Goal: Task Accomplishment & Management: Manage account settings

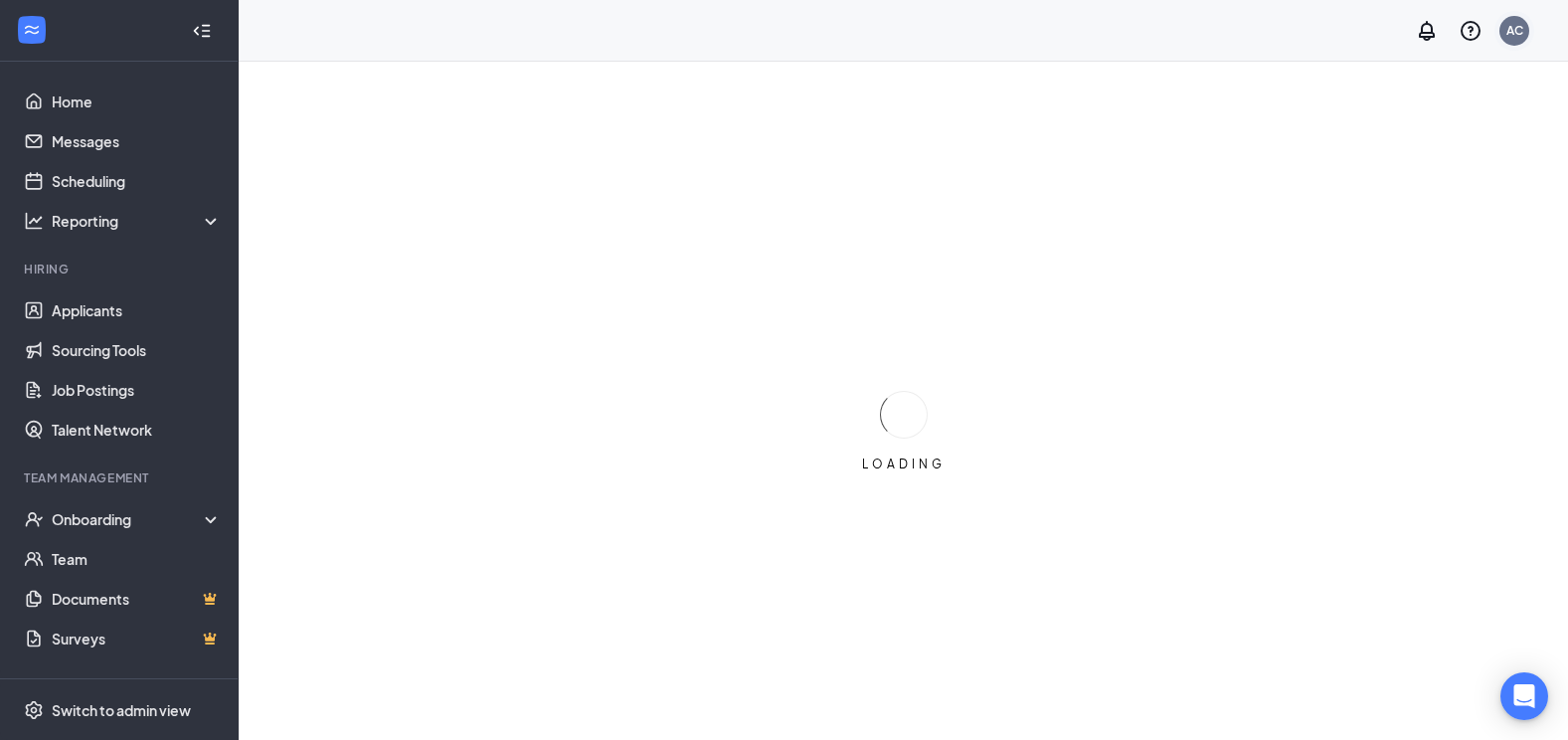
click at [1523, 29] on div "AC" at bounding box center [1514, 31] width 30 height 30
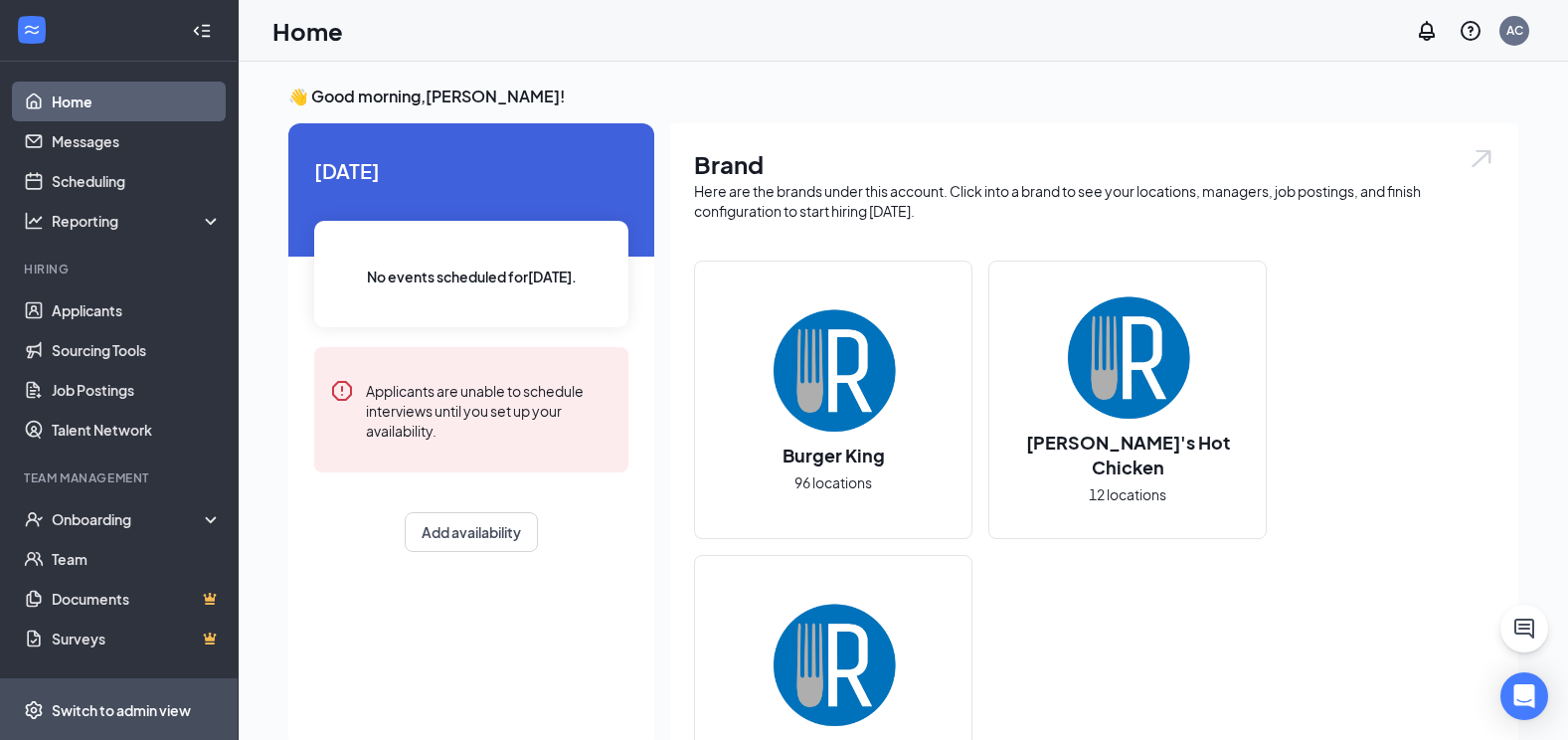
click at [90, 690] on span "Switch to admin view" at bounding box center [137, 709] width 170 height 61
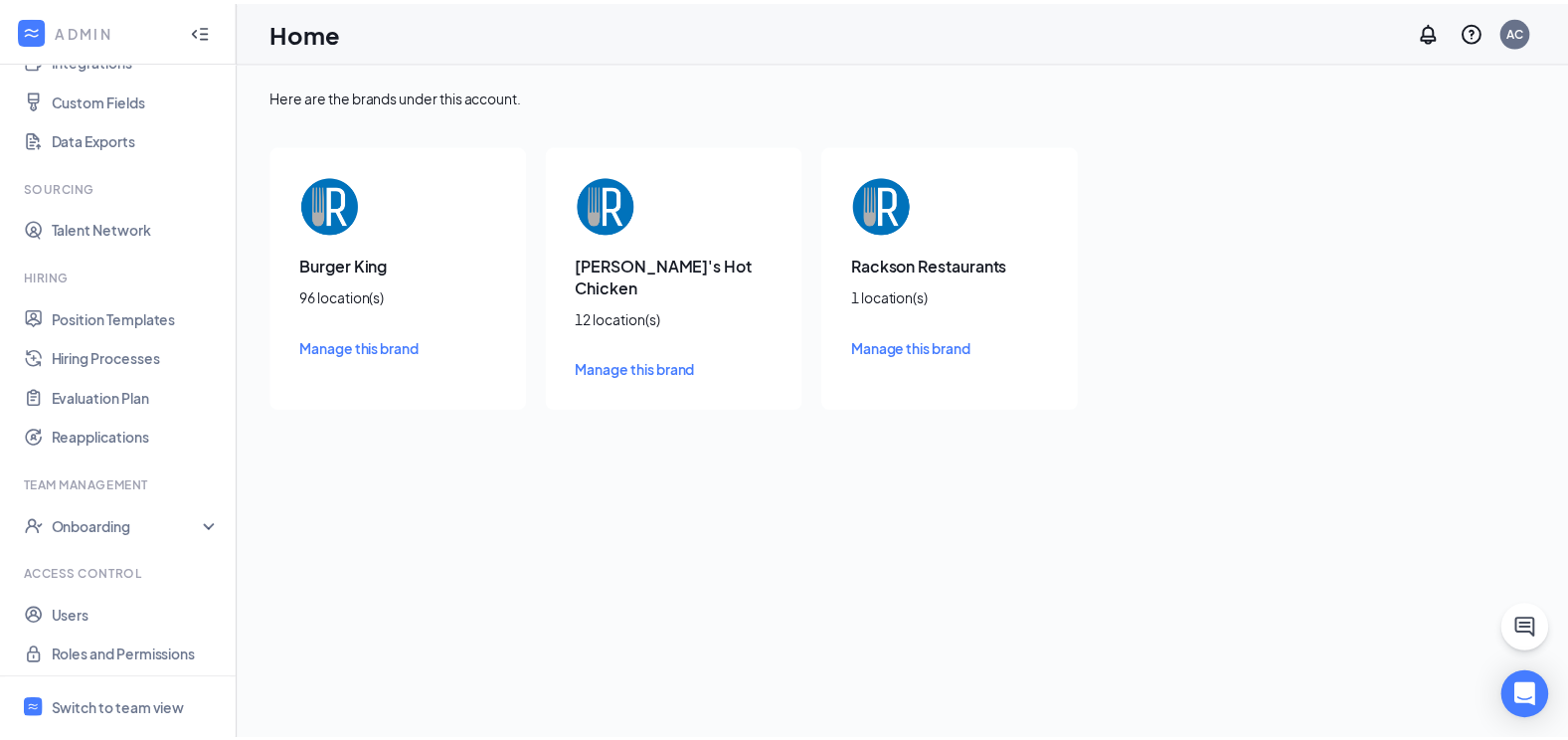
scroll to position [257, 0]
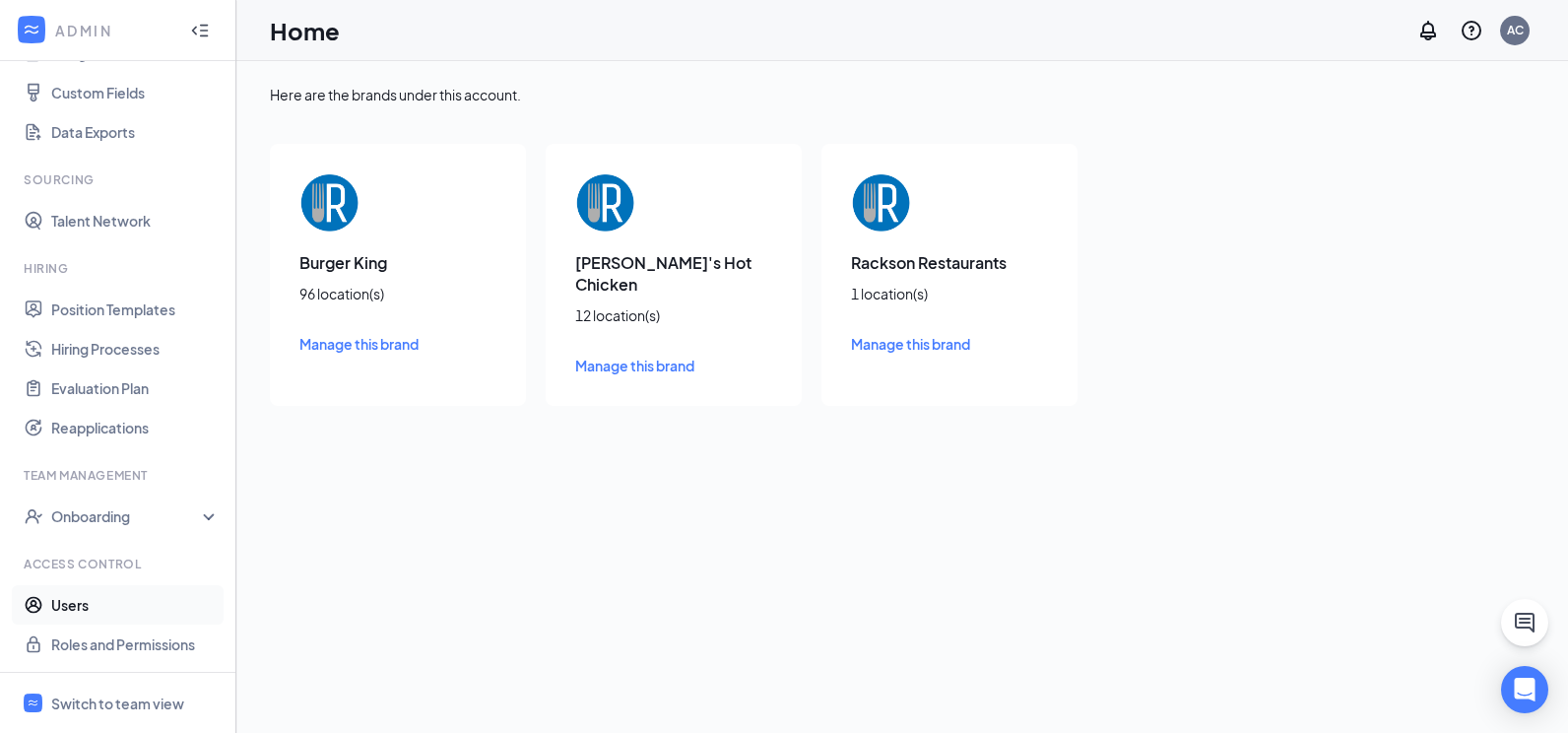
click at [146, 593] on link "Users" at bounding box center [136, 605] width 168 height 40
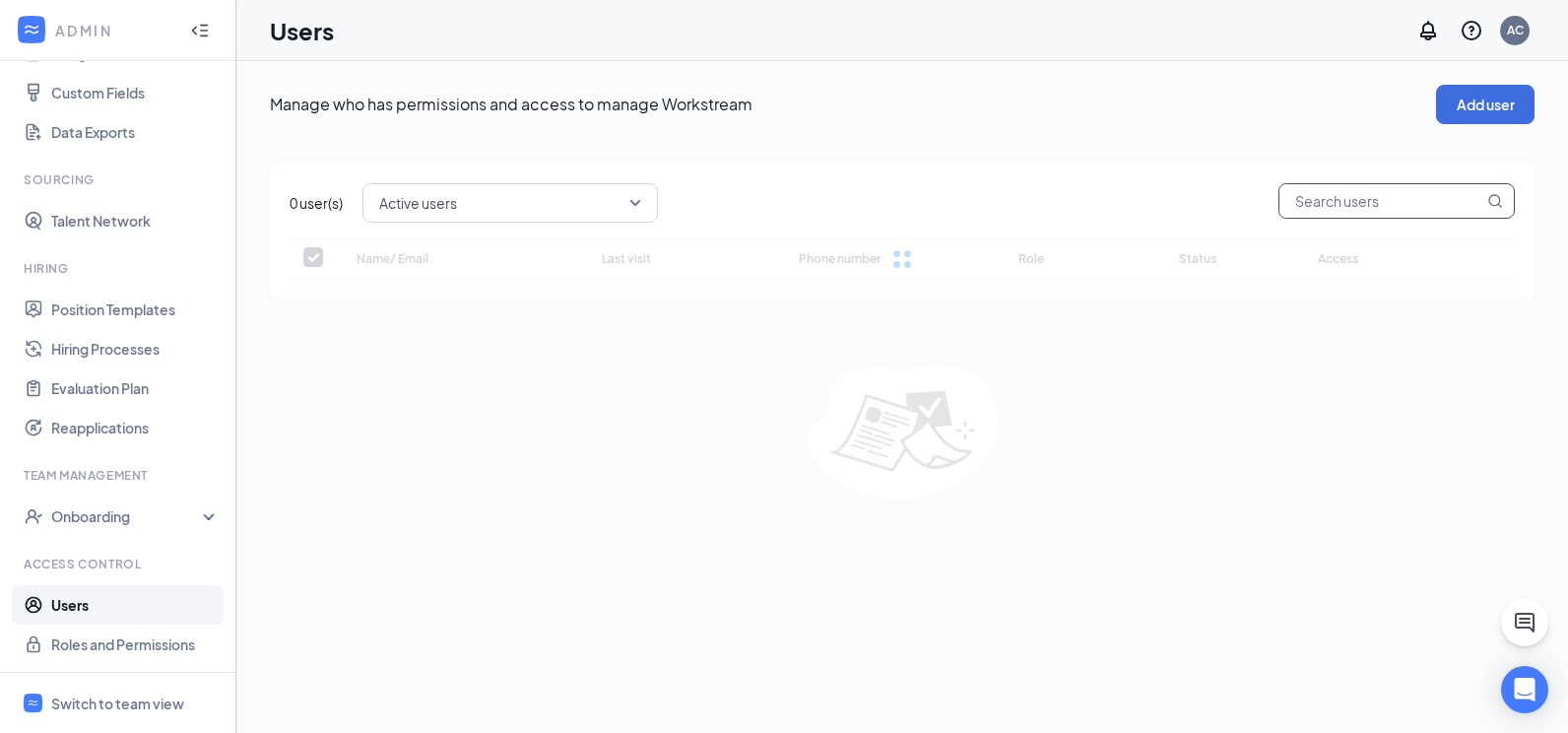
click at [1396, 200] on input "text" at bounding box center [1381, 201] width 204 height 34
checkbox input "false"
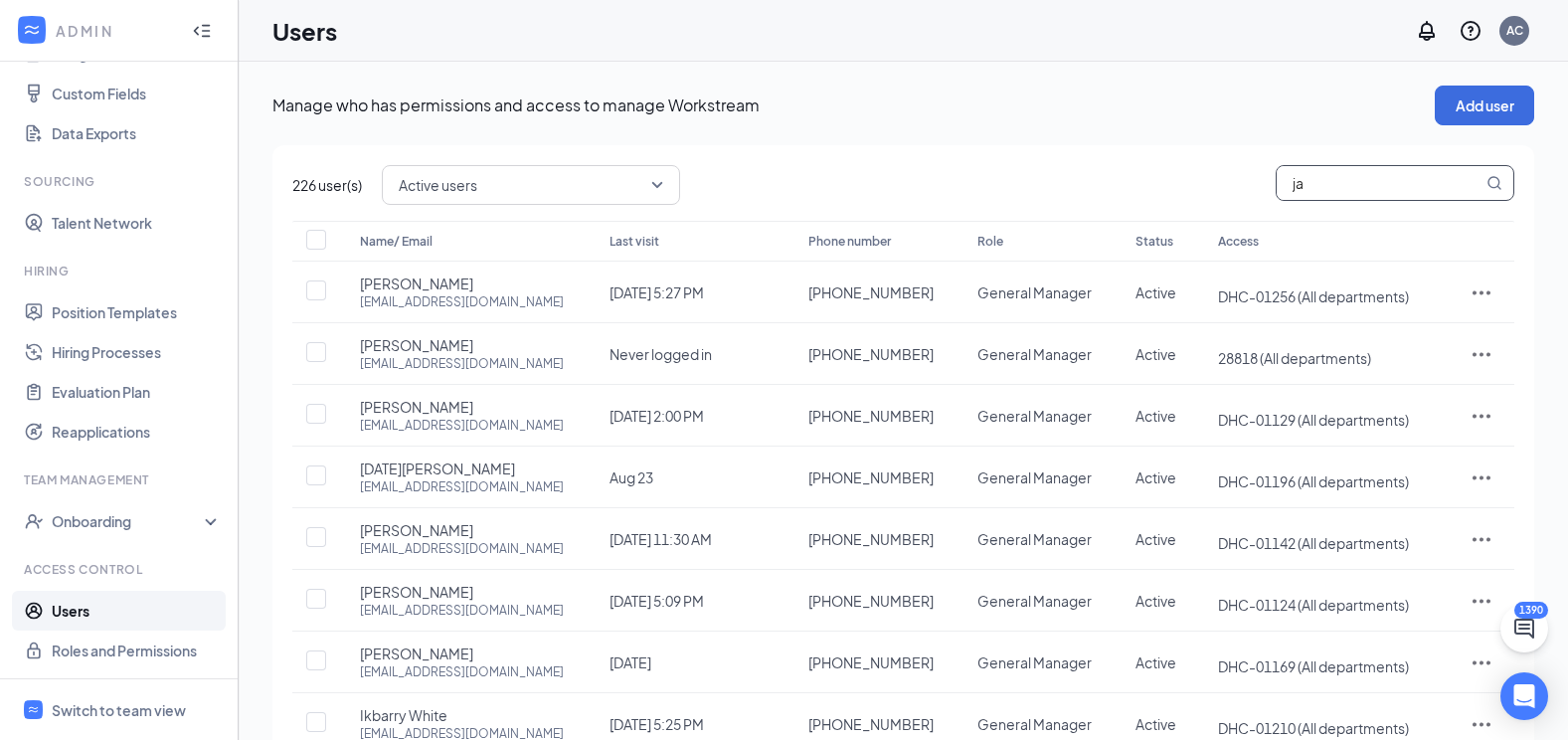
type input "jac"
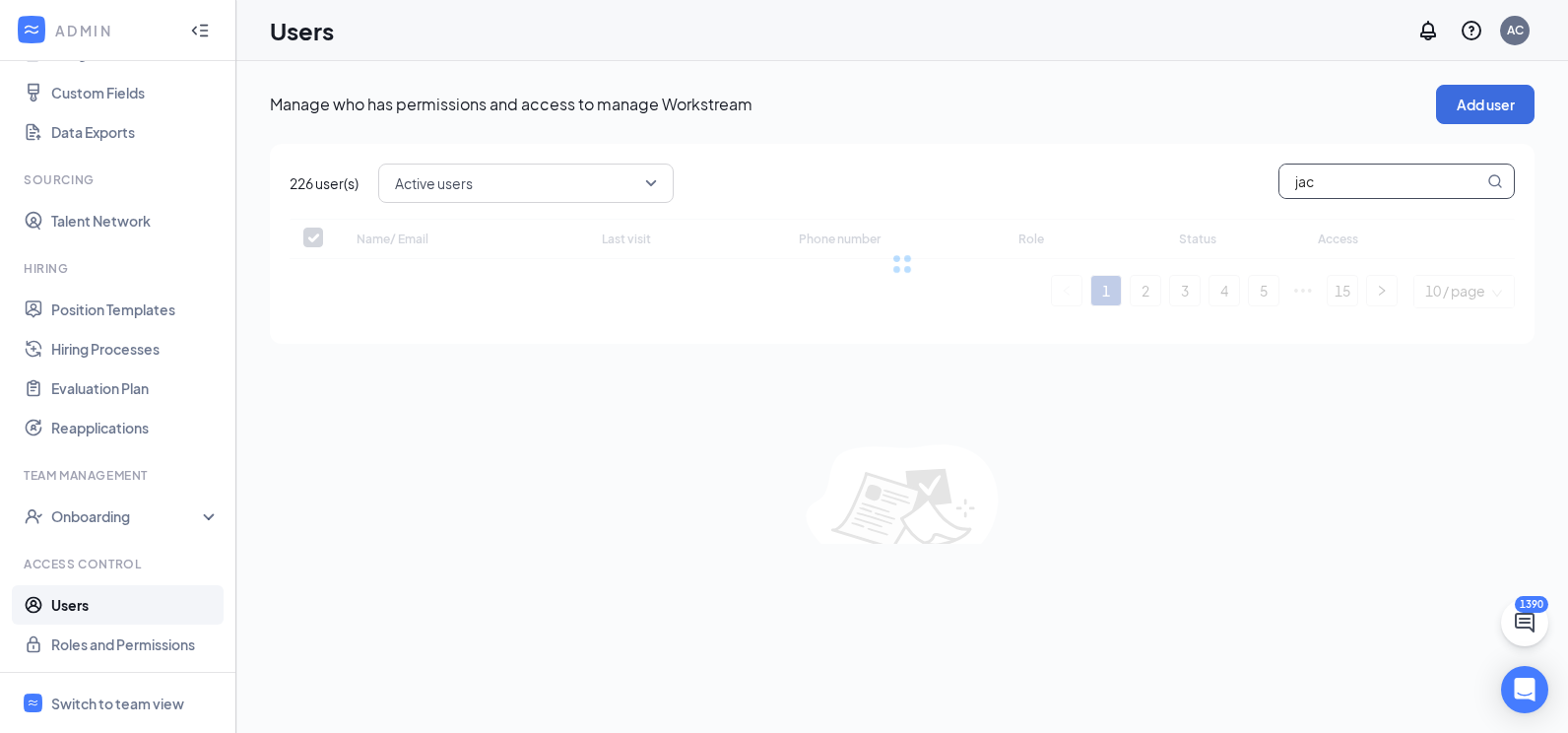
checkbox input "false"
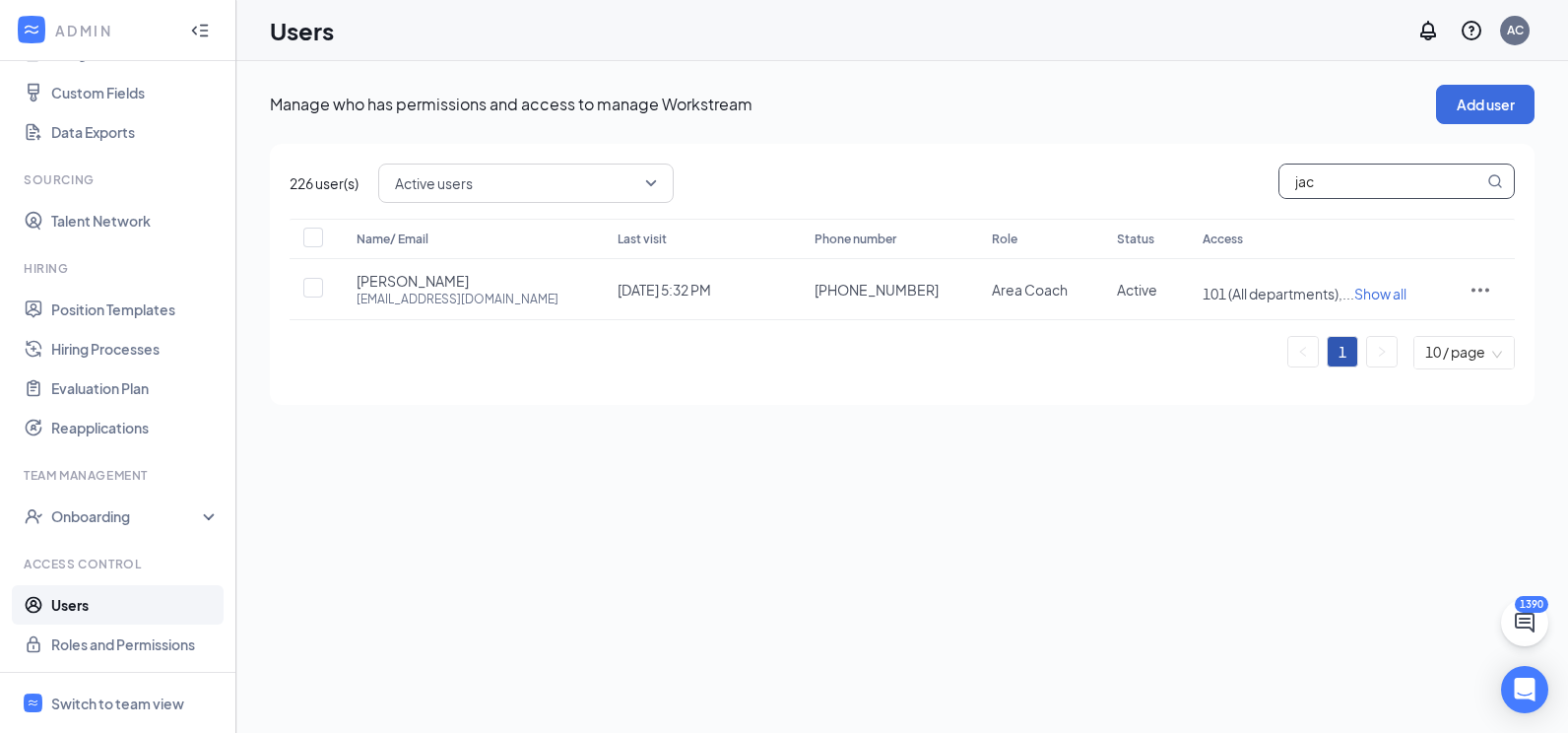
type input "jac"
click at [1109, 397] on div "226 user(s) Active users jac Name/ Email Last visit Phone number Role Status Ac…" at bounding box center [902, 274] width 1264 height 262
click at [1478, 284] on icon "ActionsIcon" at bounding box center [1480, 290] width 24 height 24
click at [1425, 341] on span "Edit user" at bounding box center [1417, 331] width 122 height 22
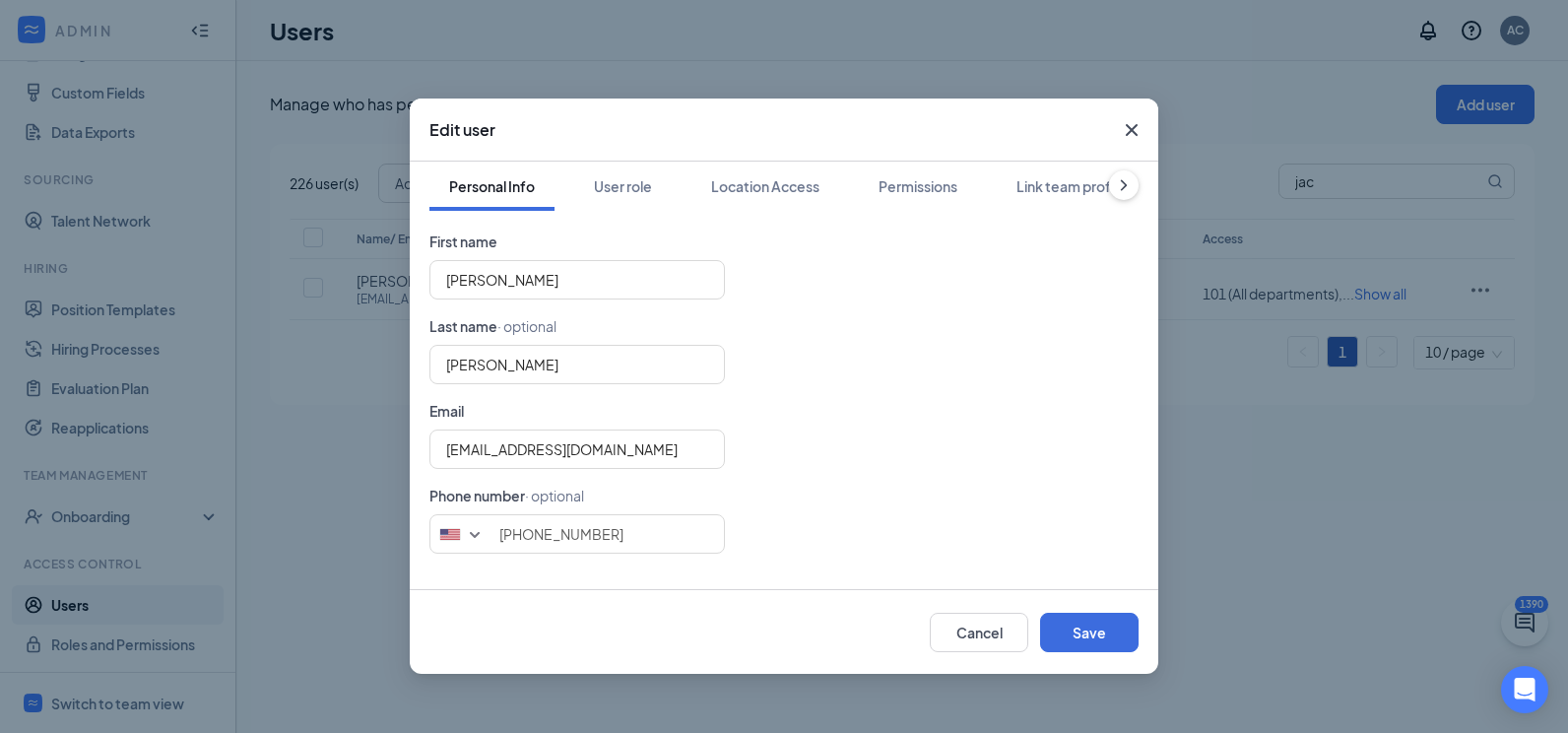
click at [672, 189] on div "Personal Info User role Location Access Permissions Link team profile" at bounding box center [784, 186] width 709 height 50
click at [735, 184] on div "Location Access" at bounding box center [764, 186] width 108 height 20
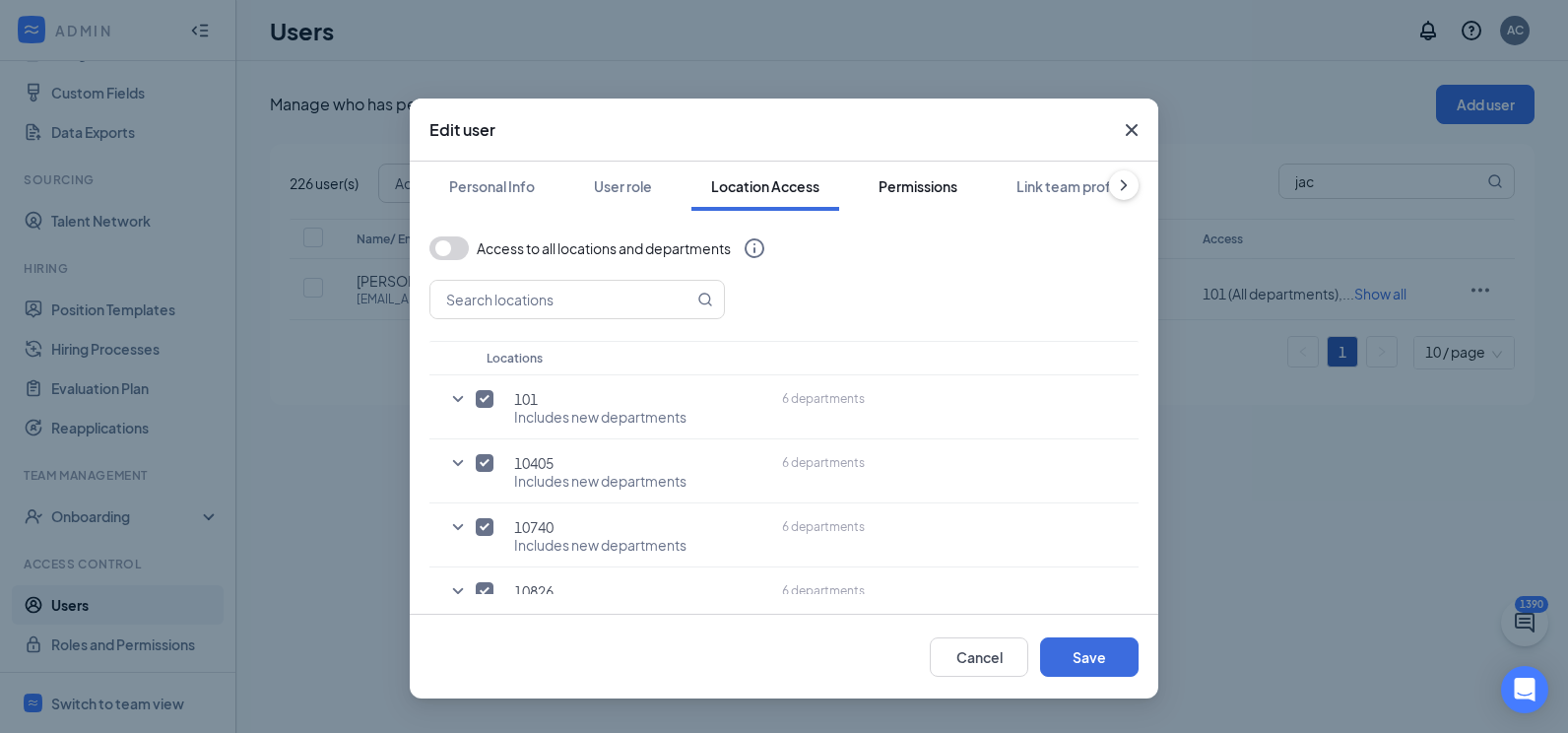
click at [918, 198] on button "Permissions" at bounding box center [917, 186] width 118 height 50
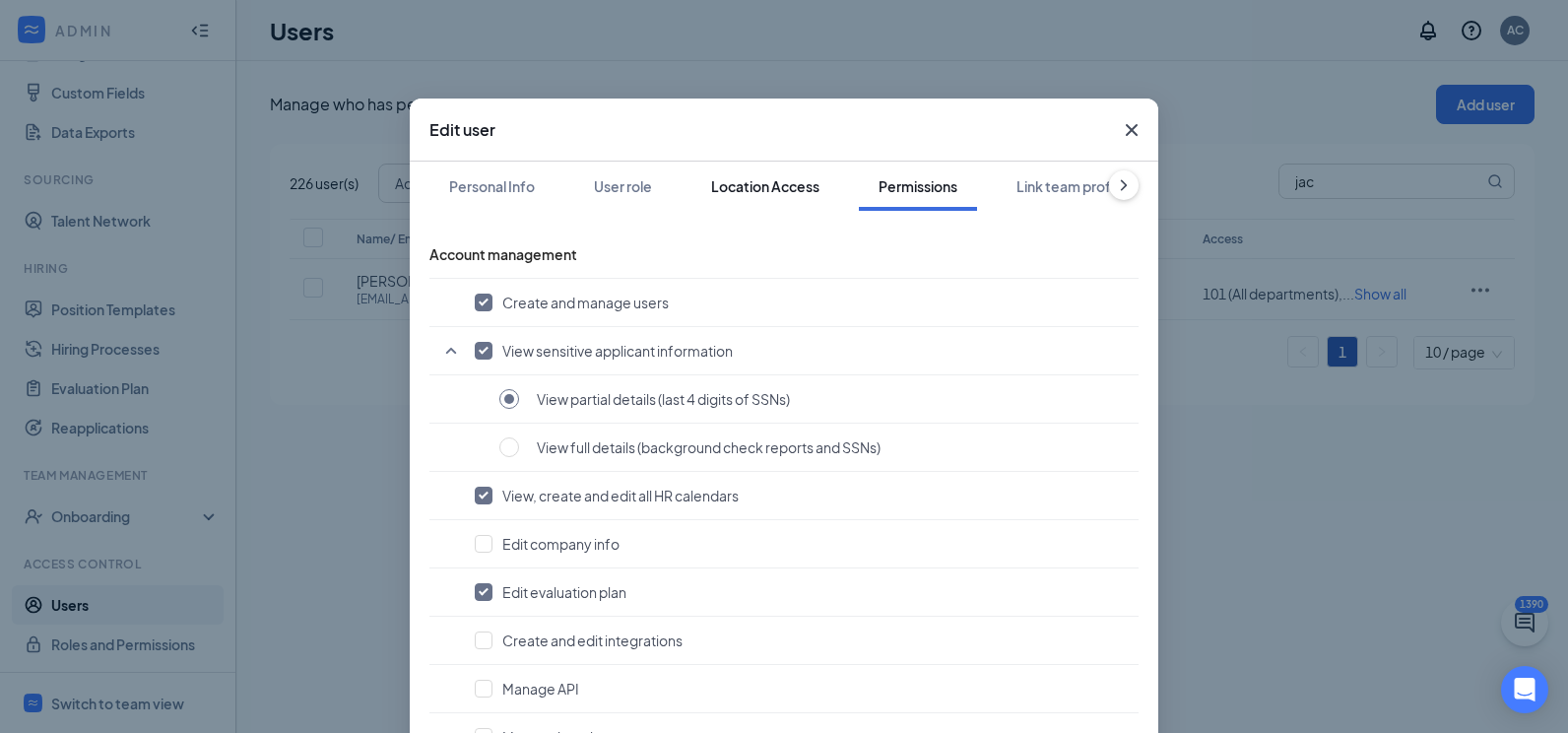
click at [695, 174] on button "Location Access" at bounding box center [764, 186] width 147 height 50
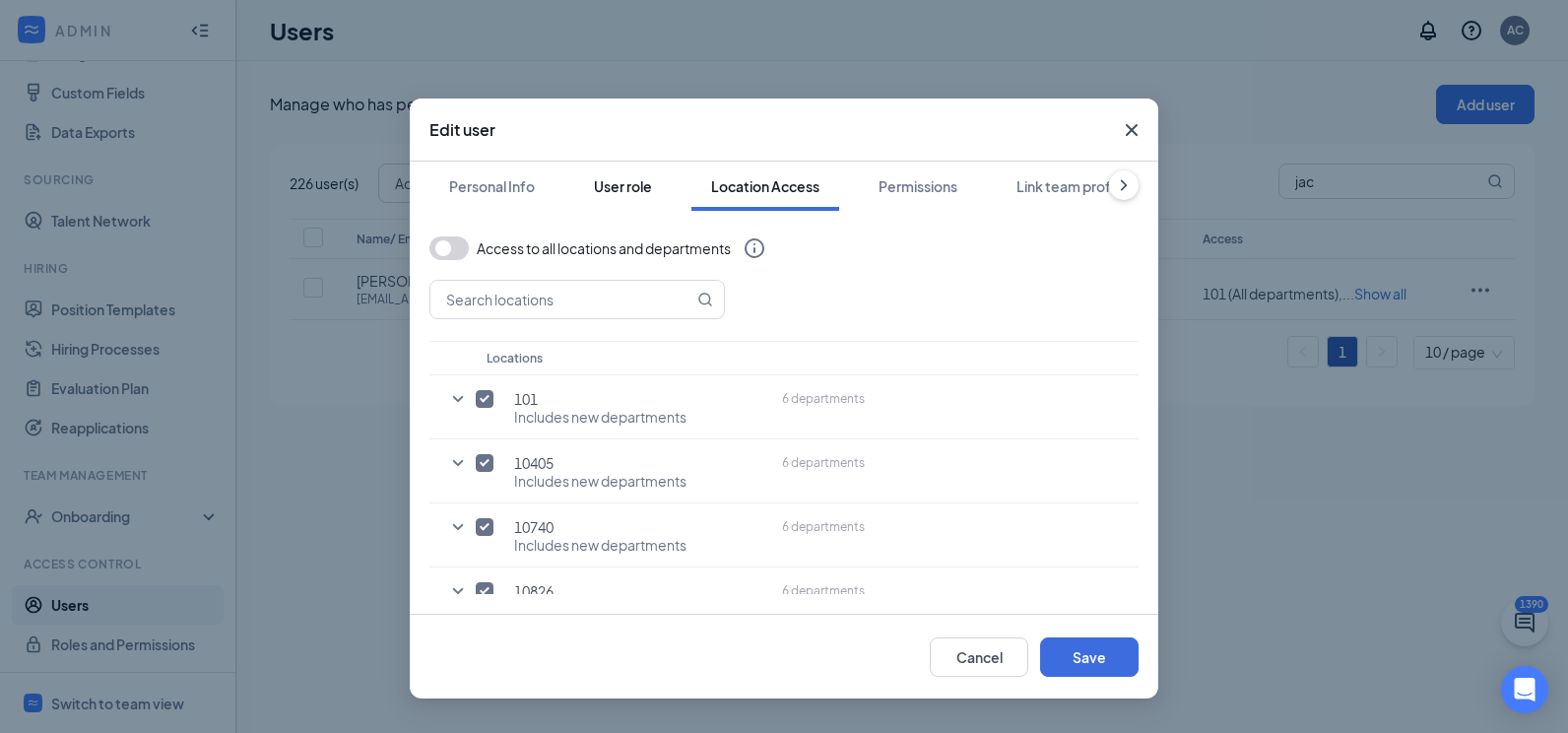
click at [648, 192] on div "User role" at bounding box center [623, 186] width 58 height 20
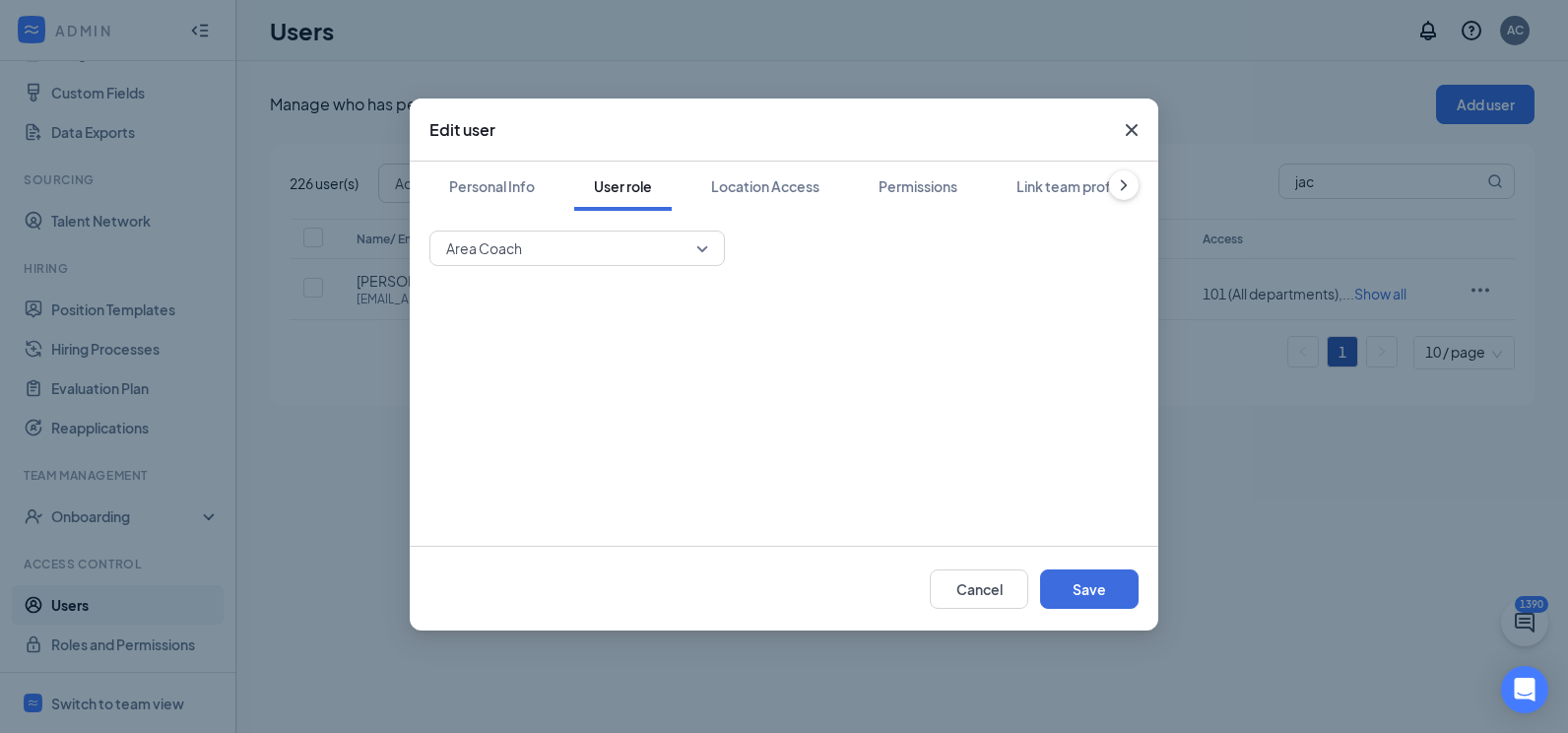
click at [487, 234] on div "Personal Info User role Location Access Permissions Link team profile Area Coach" at bounding box center [784, 354] width 748 height 384
click at [497, 255] on span "Area Coach" at bounding box center [484, 249] width 76 height 30
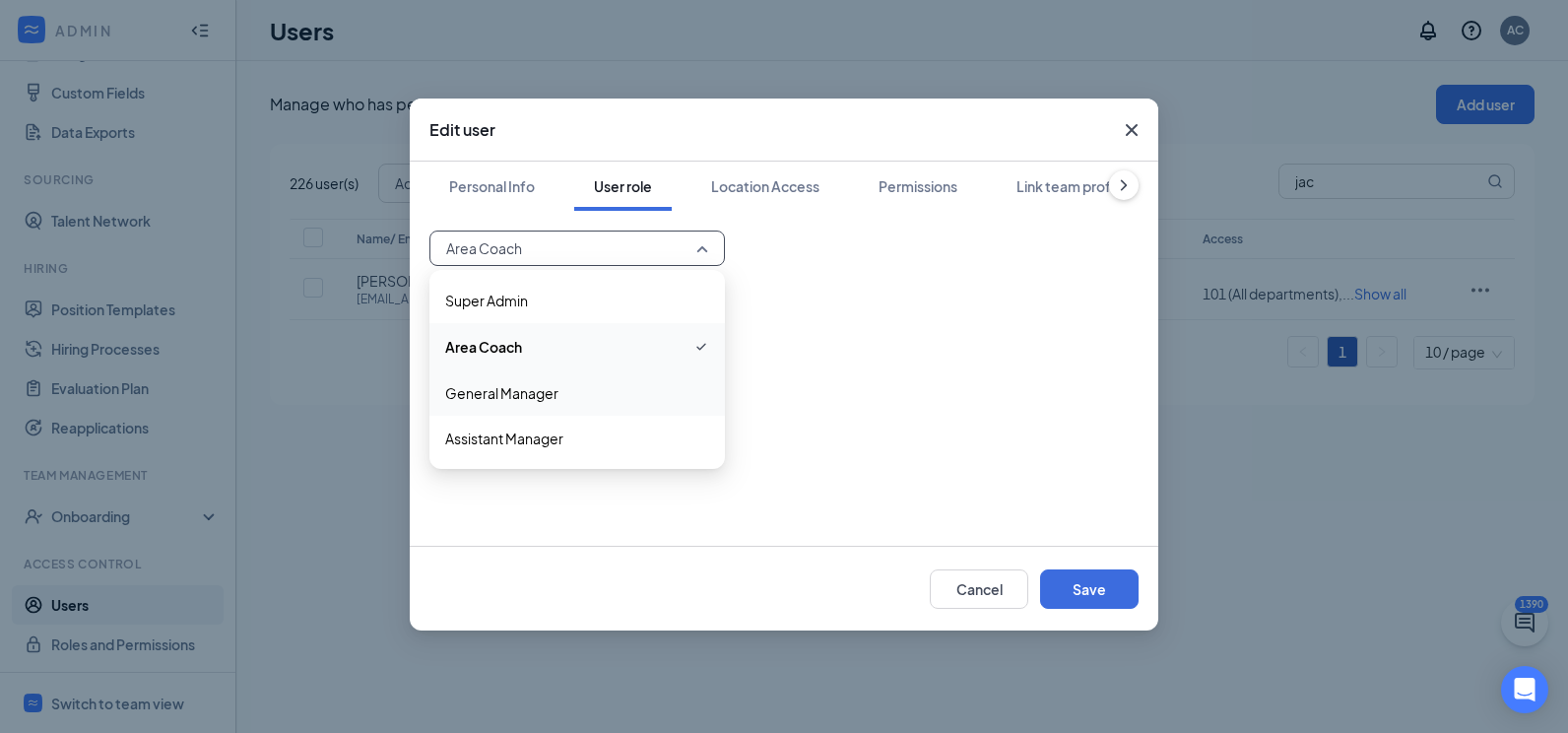
click at [546, 394] on span "General Manager" at bounding box center [502, 393] width 113 height 22
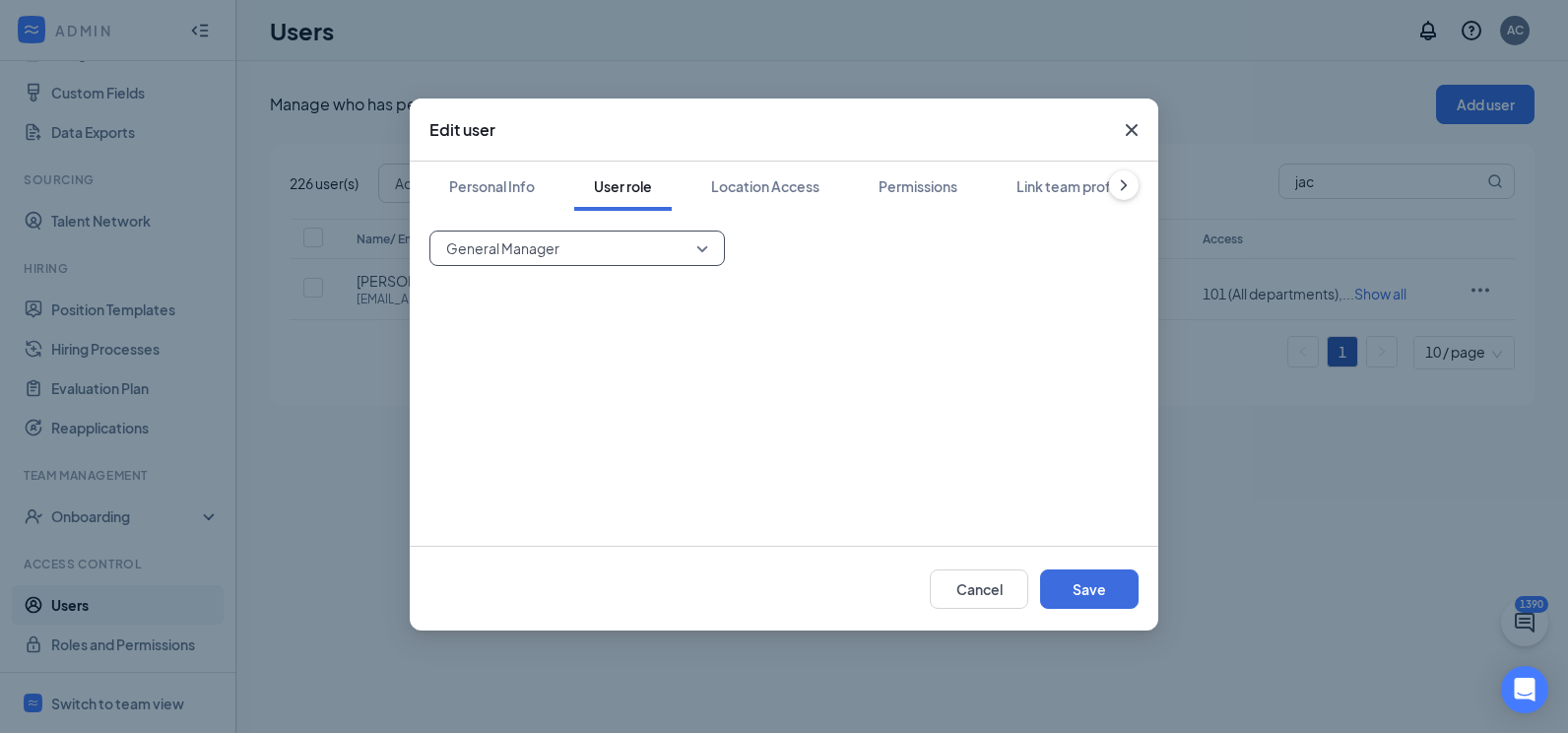
click at [555, 272] on div "1207 General Manager 1206 1207 1208 Super Admin Area Coach General Manager Assi…" at bounding box center [784, 378] width 709 height 295
click at [562, 251] on span "General Manager" at bounding box center [568, 249] width 245 height 30
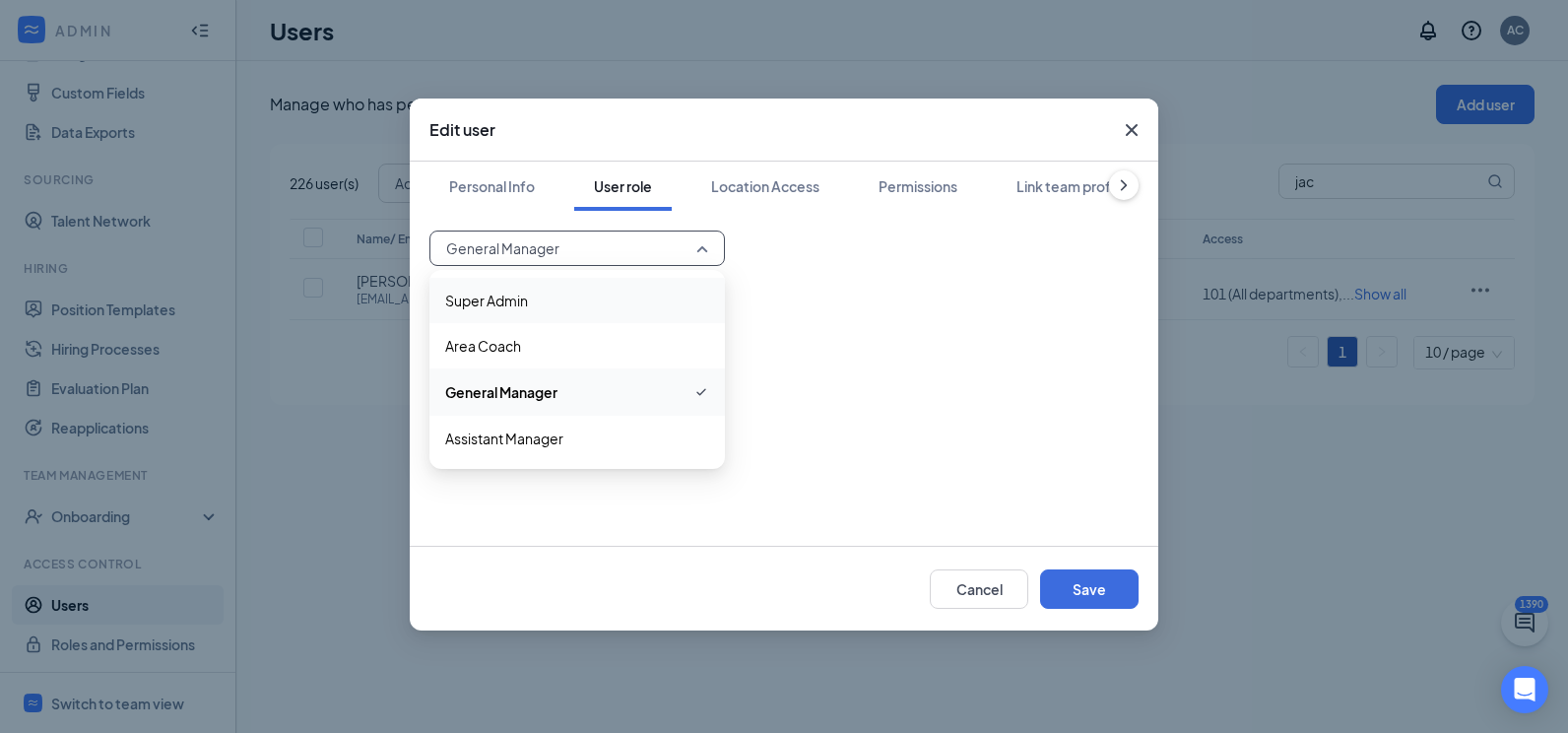
click at [550, 309] on span "Super Admin" at bounding box center [577, 300] width 264 height 22
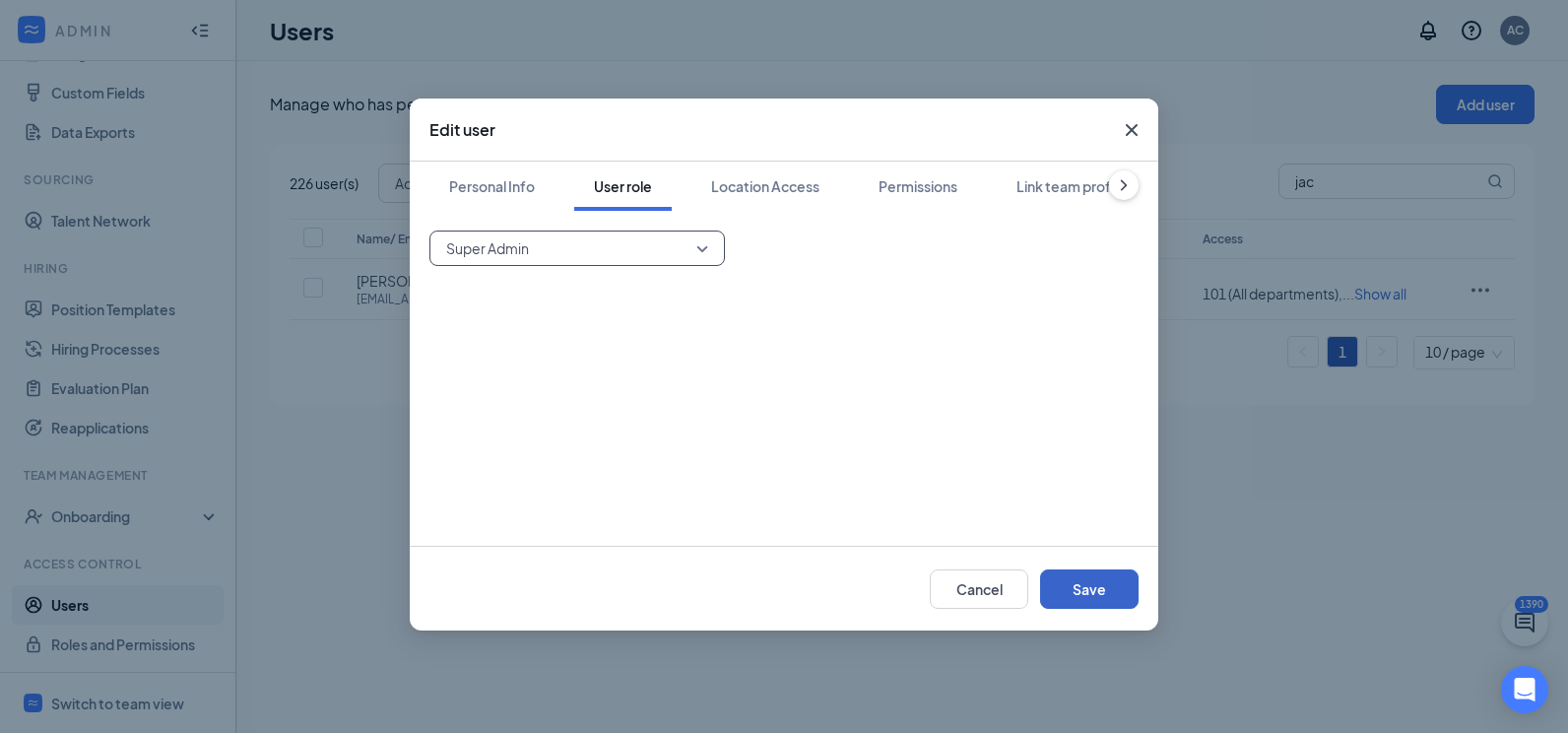
click at [1098, 581] on button "Save" at bounding box center [1088, 589] width 98 height 40
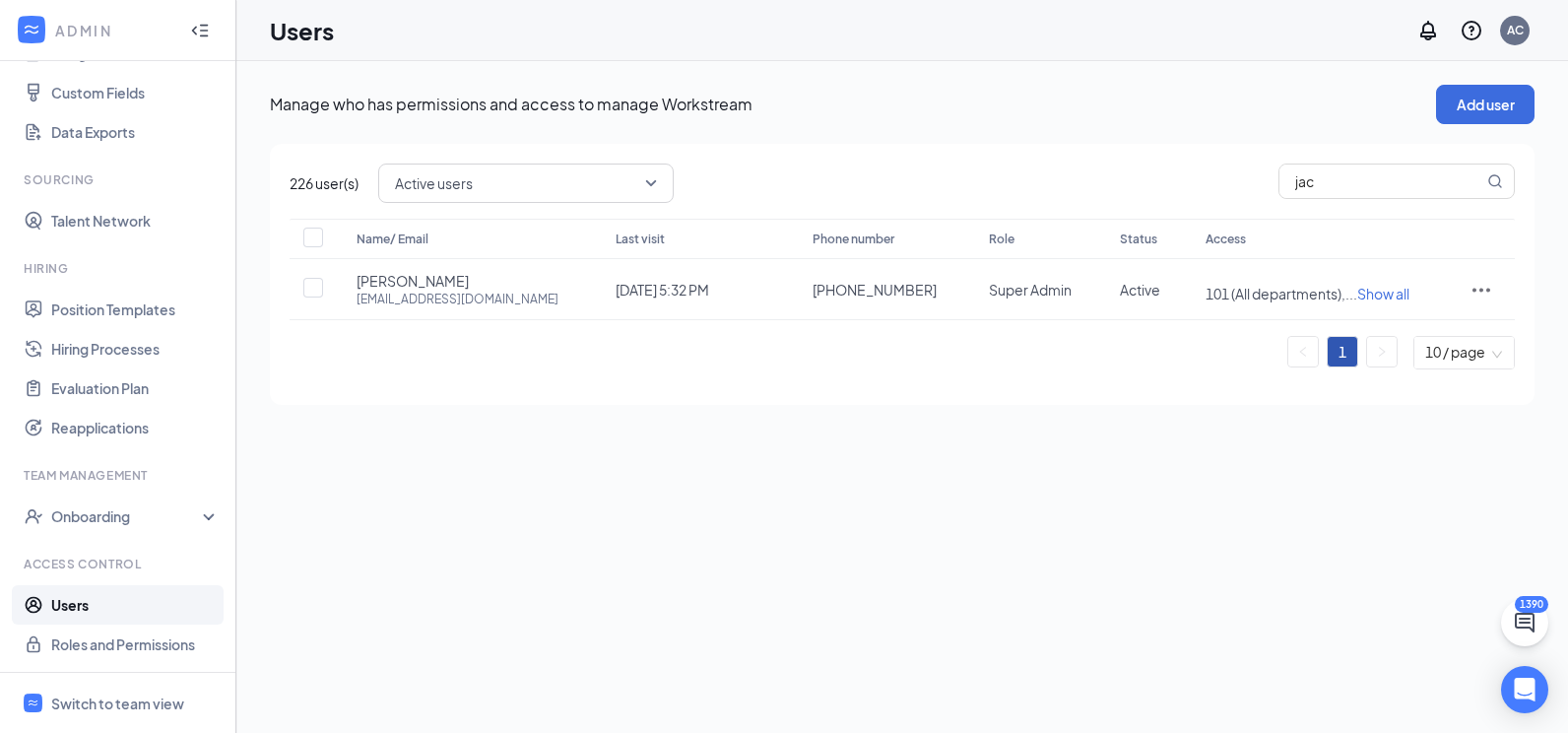
click at [1090, 375] on div "Name/ Email Last visit Phone number Role Status Access Jackie Koch jkoch@rackso…" at bounding box center [901, 302] width 1225 height 166
click at [1370, 300] on span "Show all" at bounding box center [1383, 293] width 52 height 18
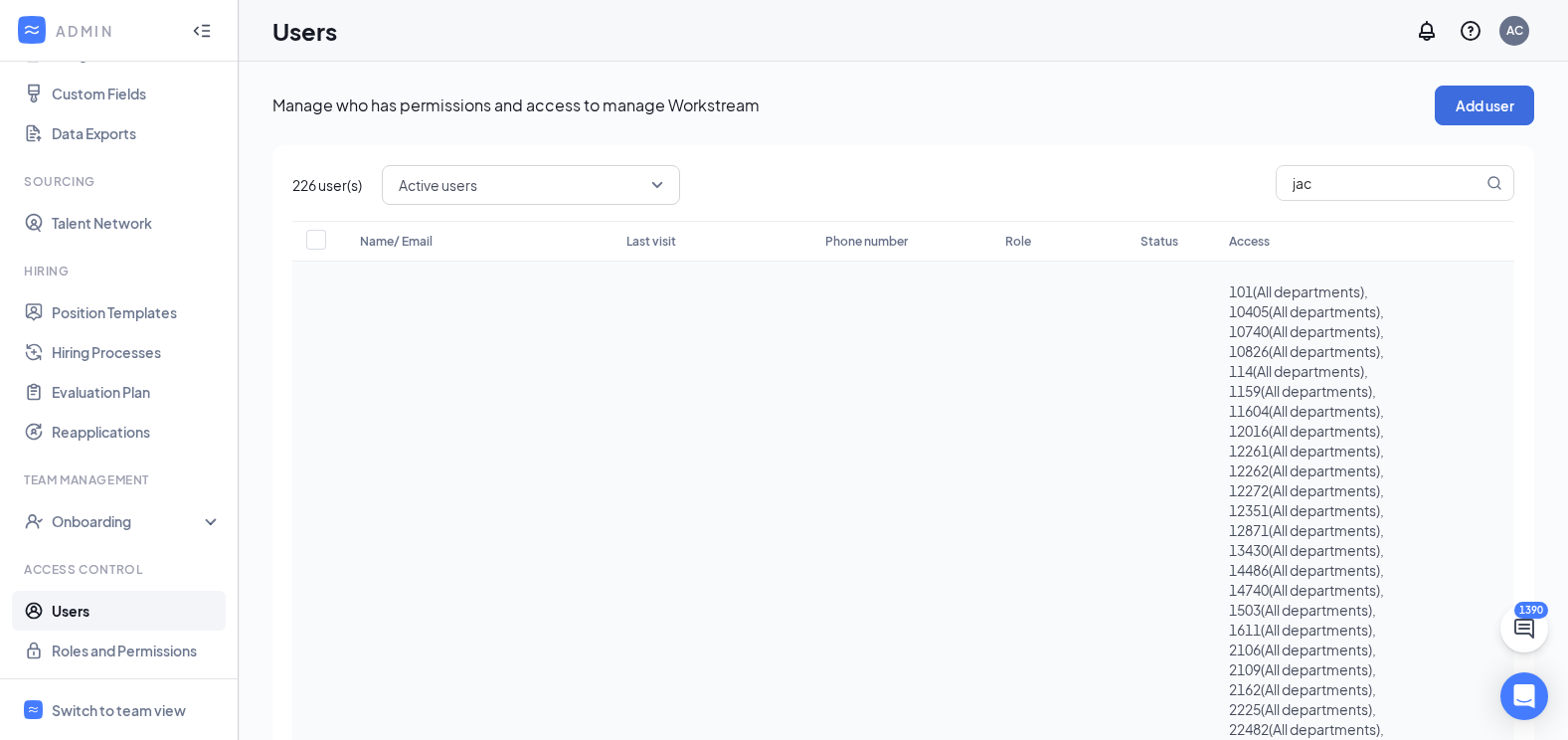
click at [1373, 296] on div "101 ( All departments ) ," at bounding box center [1327, 292] width 196 height 20
click at [80, 611] on link "Users" at bounding box center [137, 611] width 170 height 40
drag, startPoint x: 1384, startPoint y: 188, endPoint x: 1288, endPoint y: 196, distance: 96.3
click at [1288, 196] on input "jac" at bounding box center [1379, 183] width 206 height 34
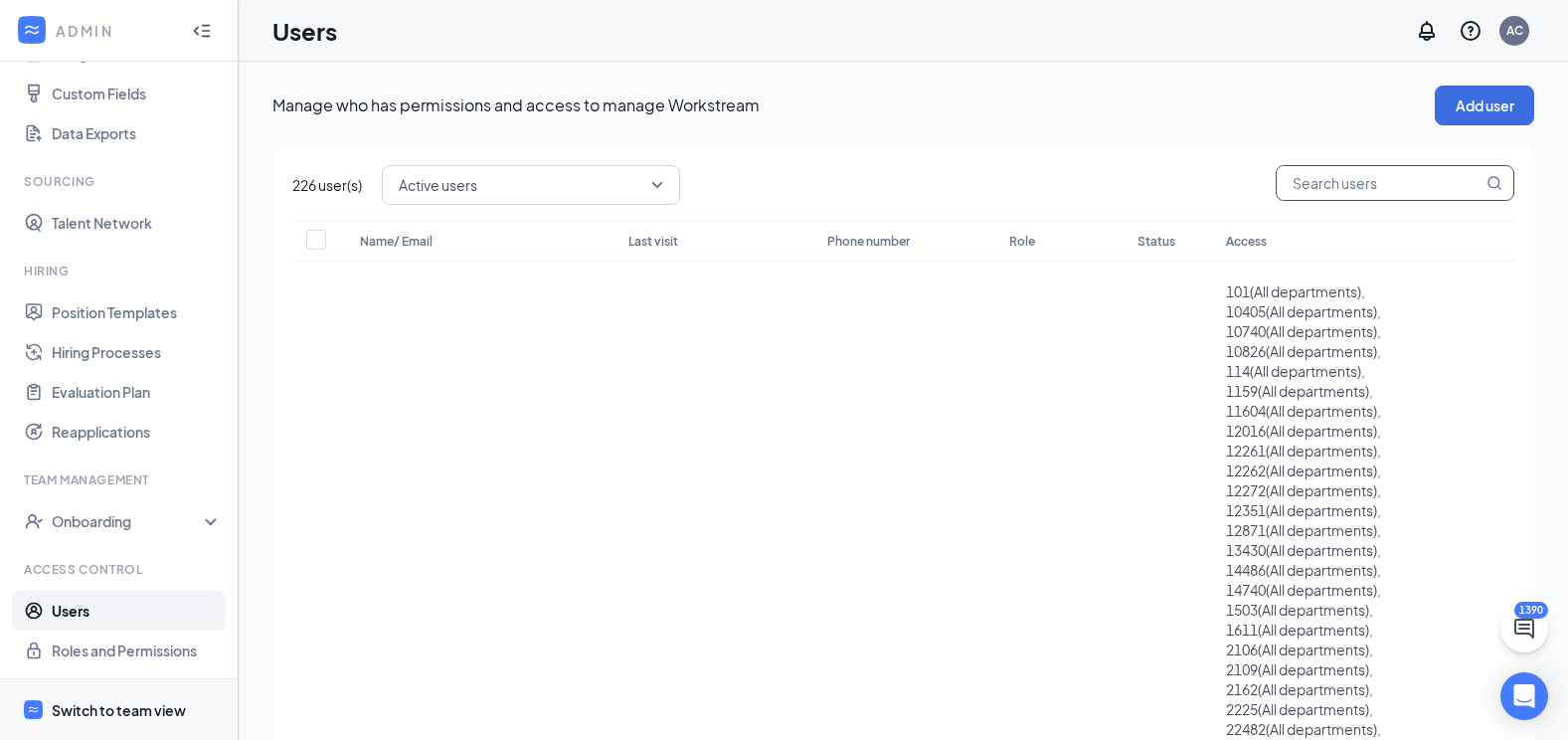
drag, startPoint x: 86, startPoint y: 697, endPoint x: 85, endPoint y: 686, distance: 11.0
click at [86, 700] on span "Switch to team view" at bounding box center [137, 709] width 170 height 61
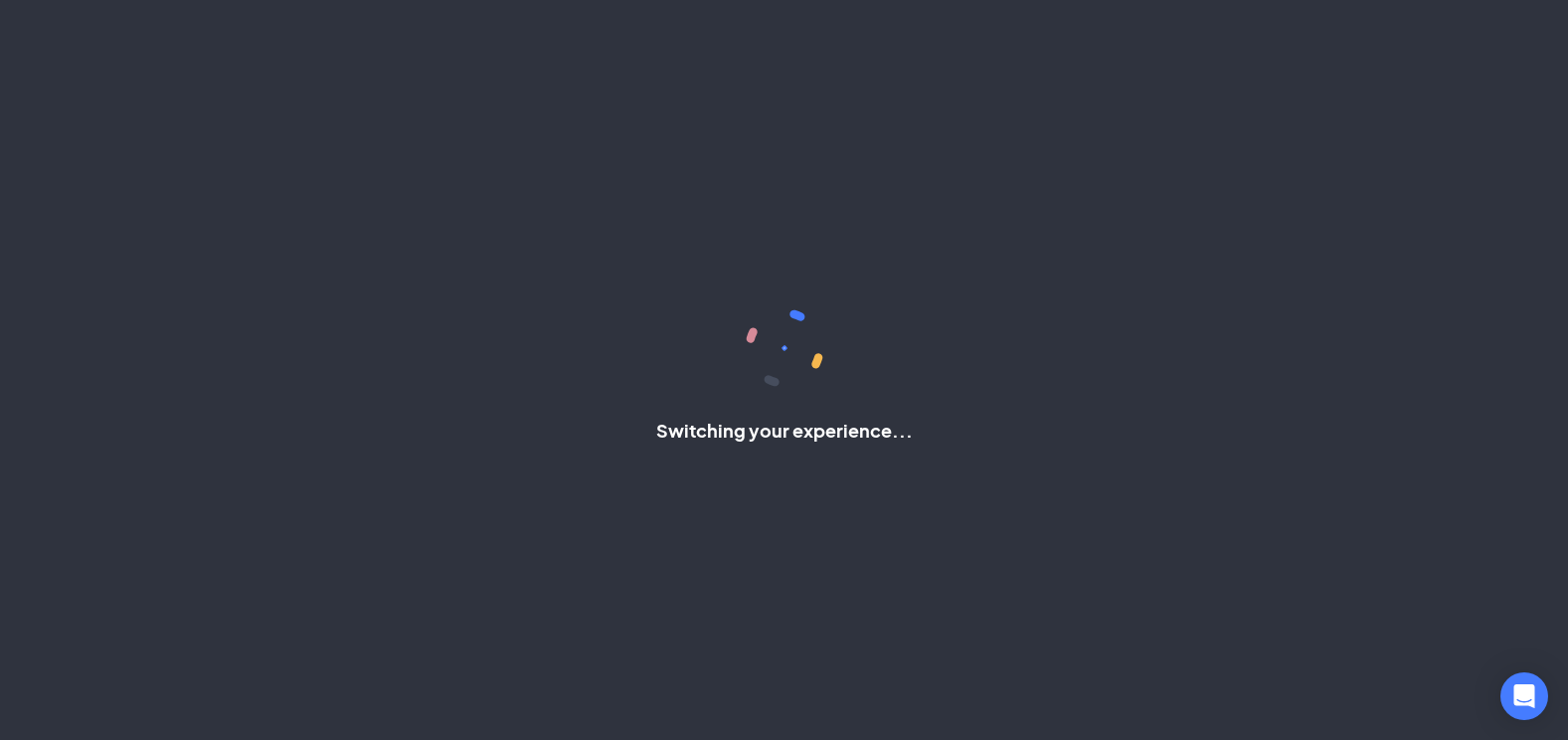
scroll to position [78, 0]
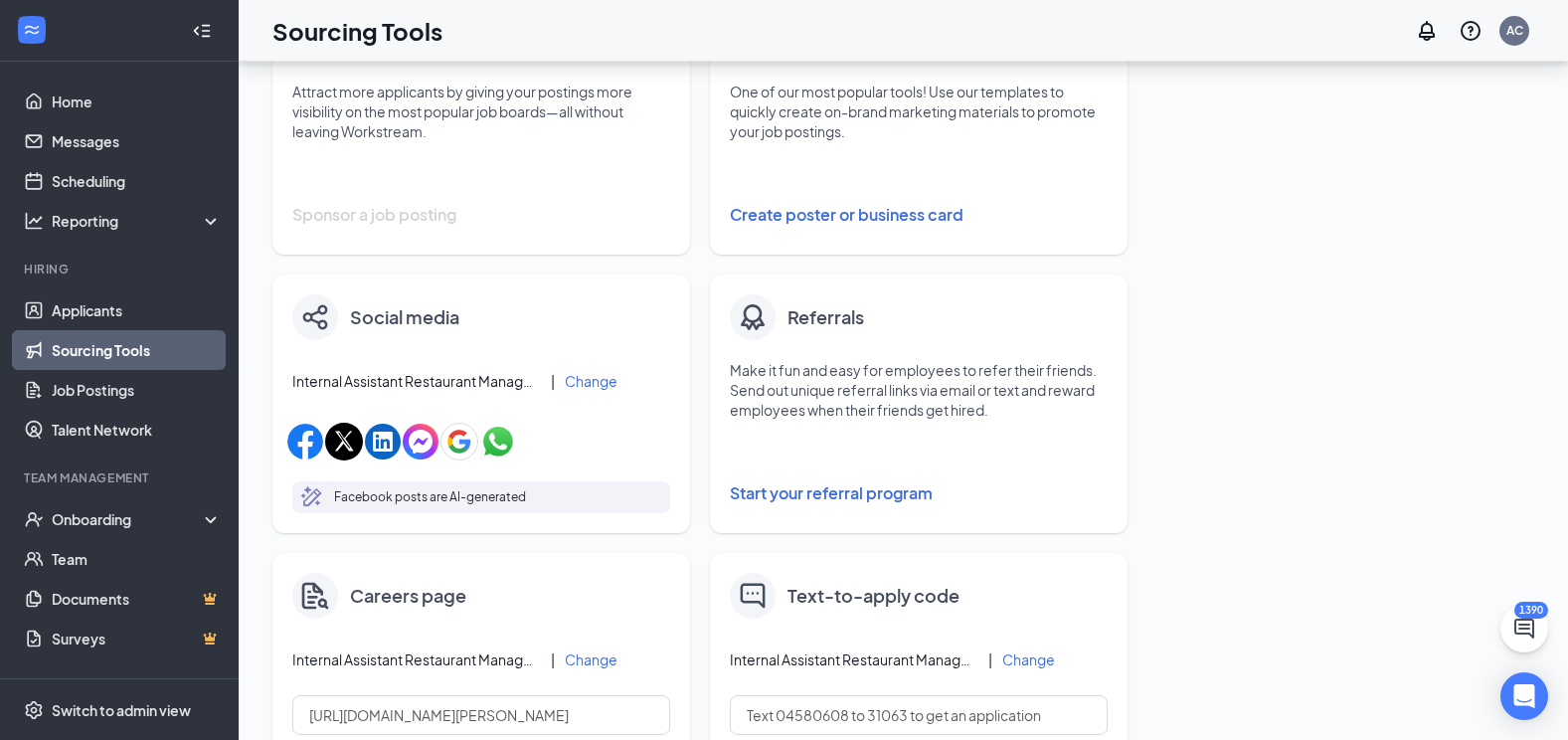
scroll to position [497, 0]
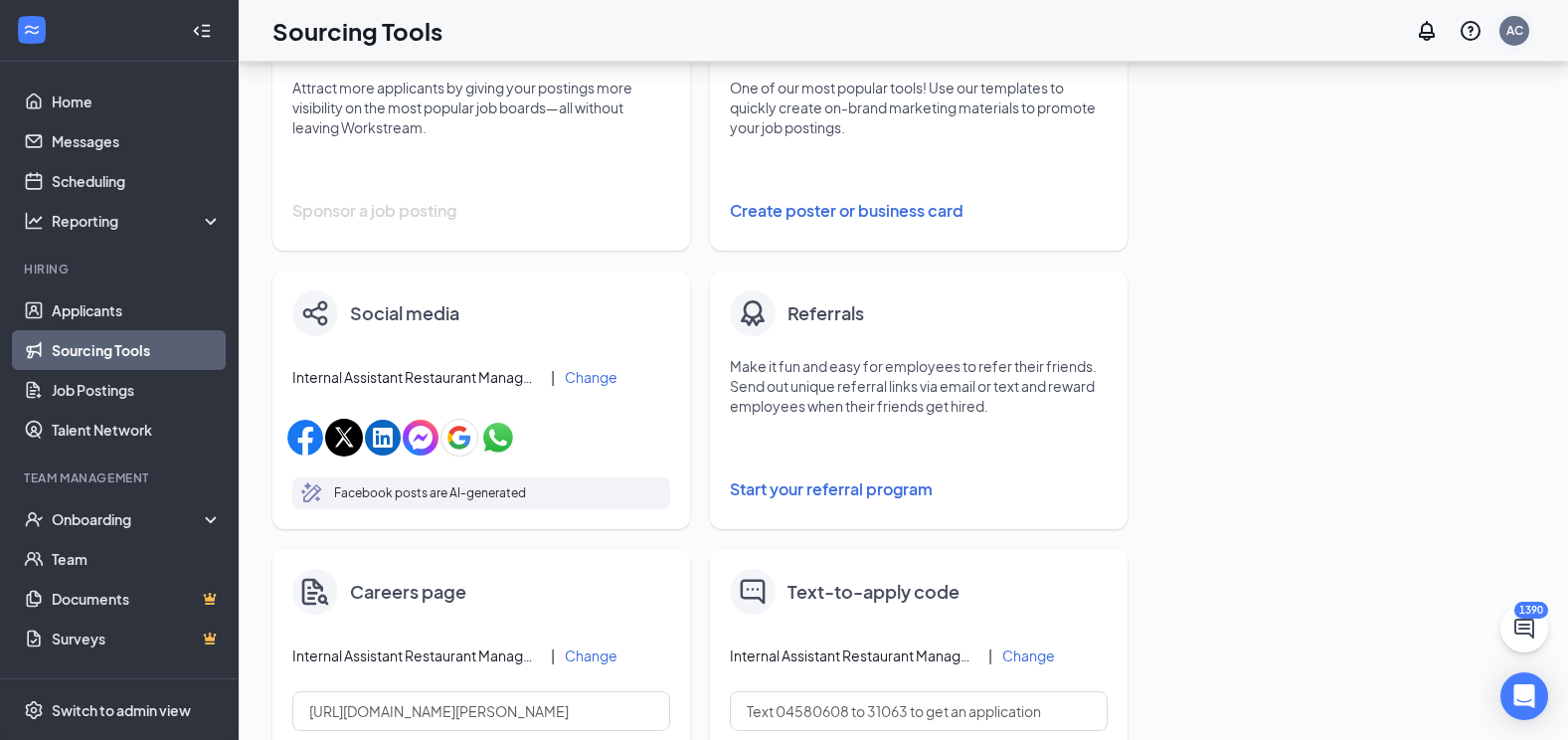
click at [1511, 48] on div "AC" at bounding box center [1514, 31] width 40 height 40
click at [1513, 40] on div "AC" at bounding box center [1514, 31] width 30 height 30
click at [1342, 137] on link "My profile" at bounding box center [1414, 136] width 215 height 20
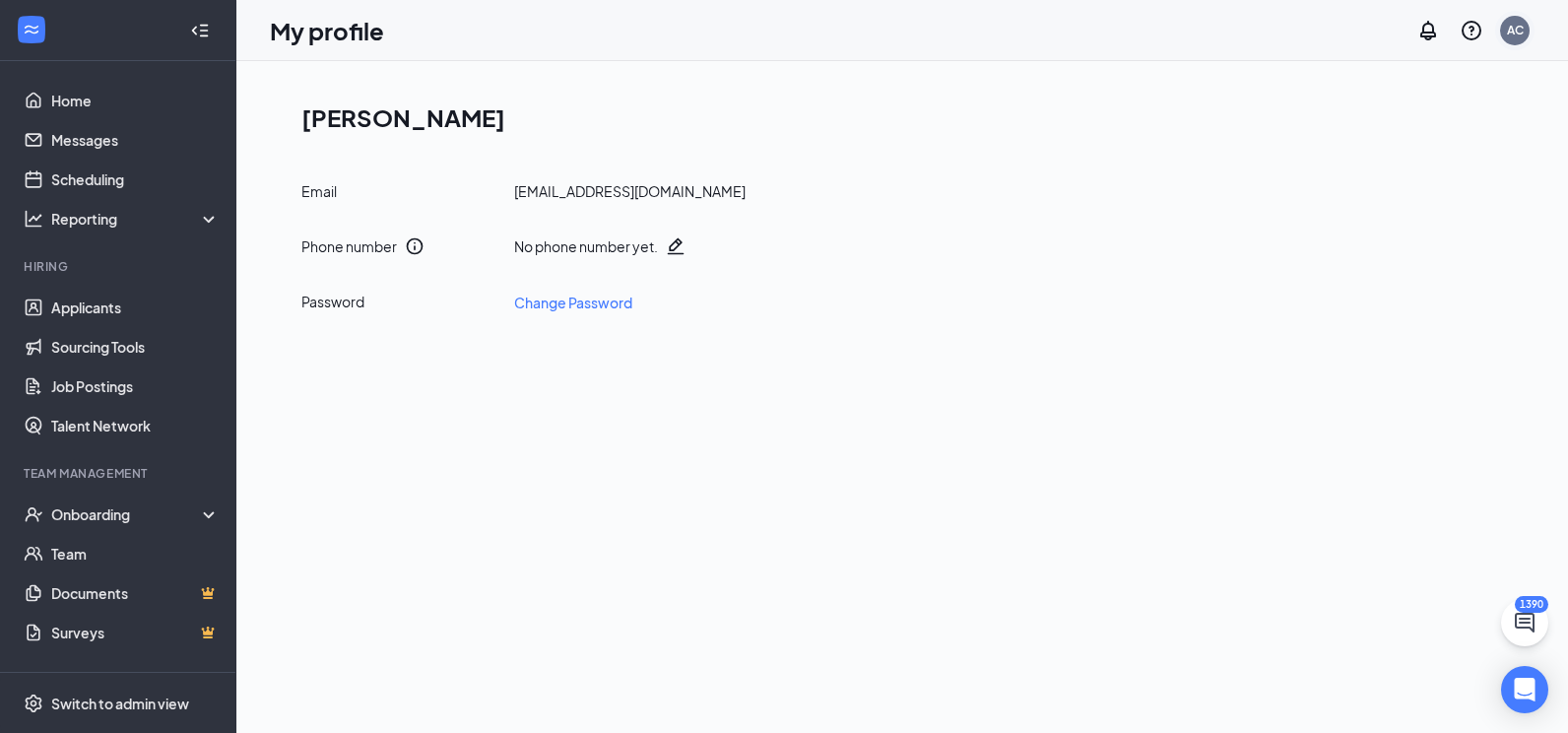
click at [1524, 26] on div "AC" at bounding box center [1515, 31] width 30 height 30
click at [1364, 180] on link "Account settings" at bounding box center [1416, 174] width 213 height 20
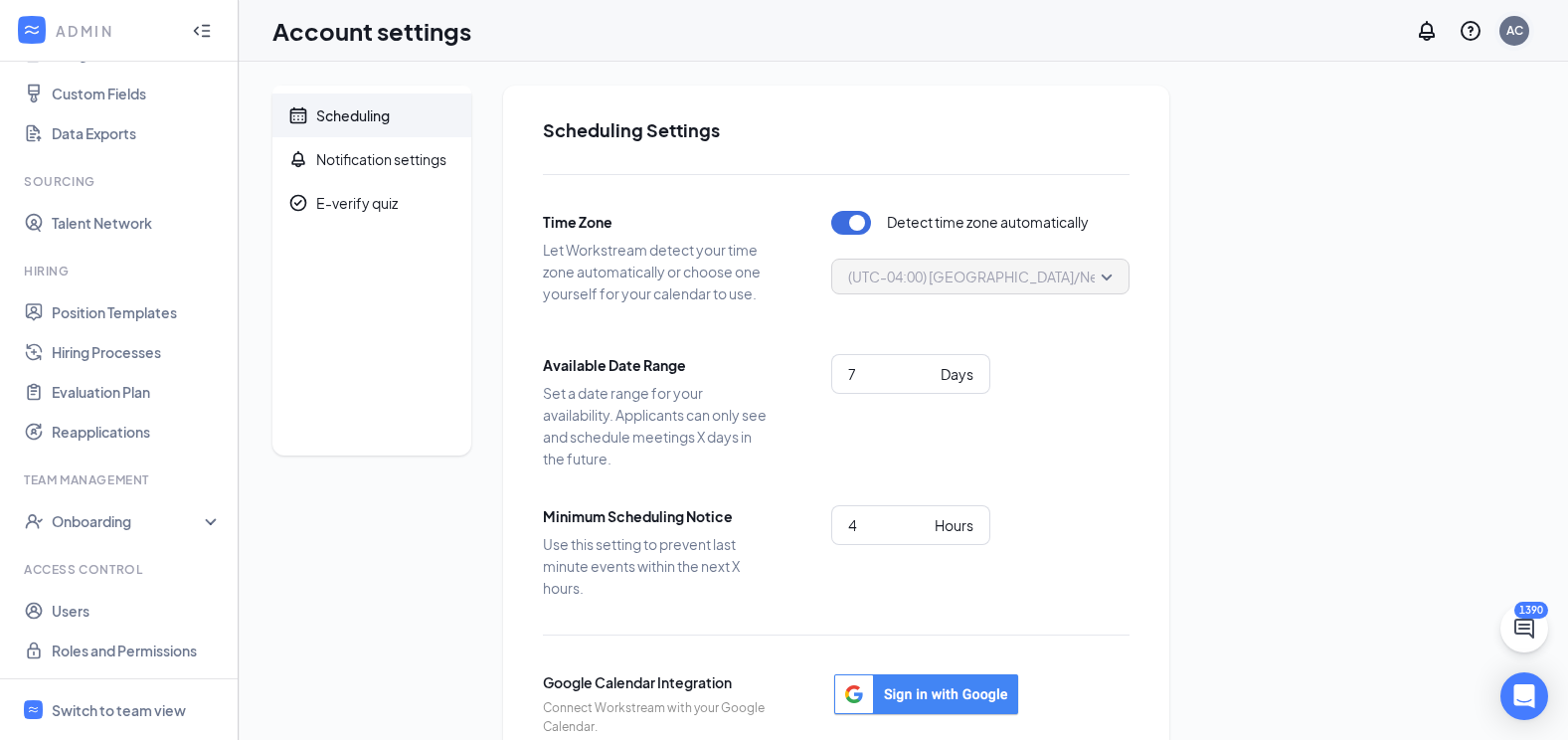
click at [1501, 38] on div "AC" at bounding box center [1514, 31] width 30 height 30
click at [1350, 251] on link "Switch account" at bounding box center [1356, 256] width 99 height 18
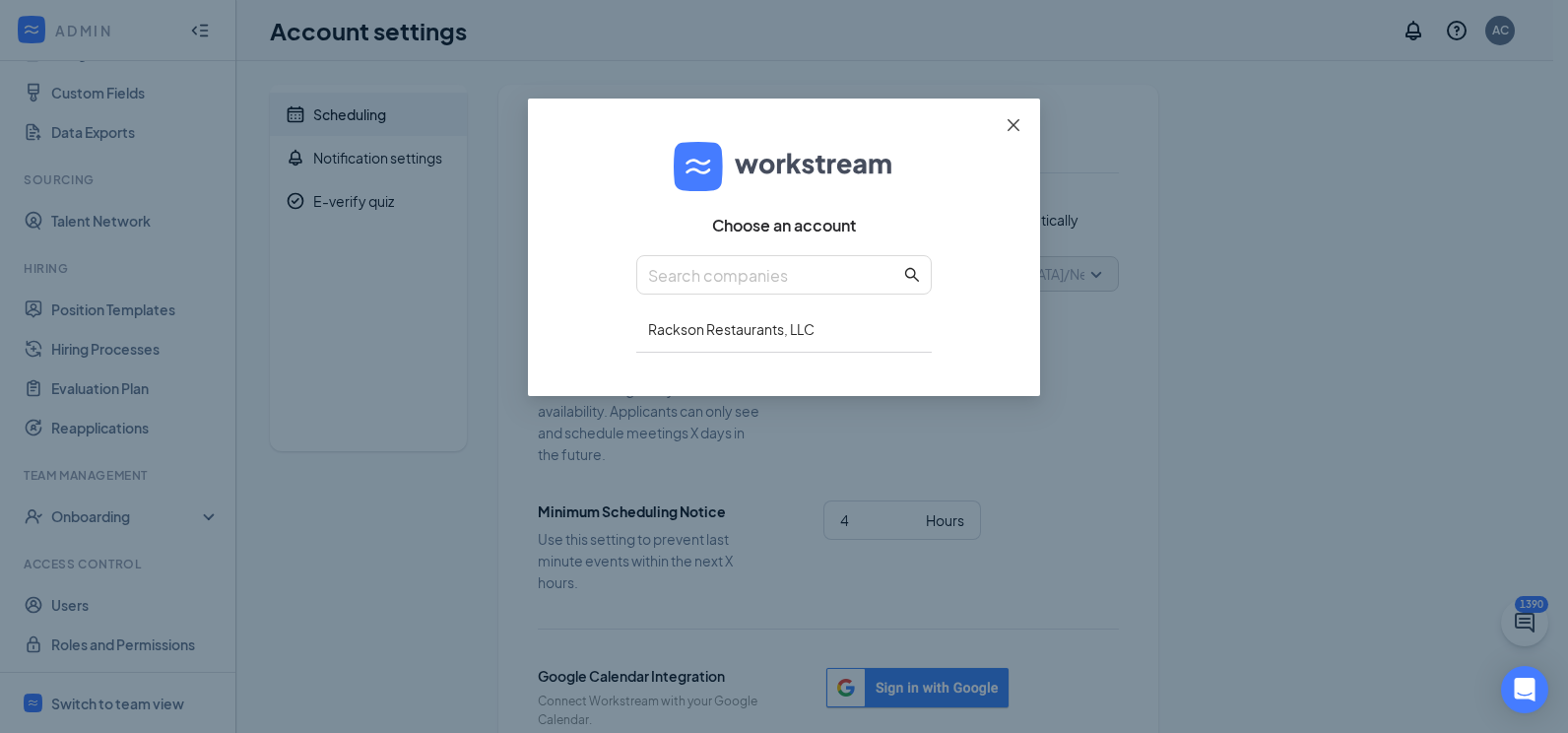
click at [1021, 123] on icon "close" at bounding box center [1014, 125] width 16 height 16
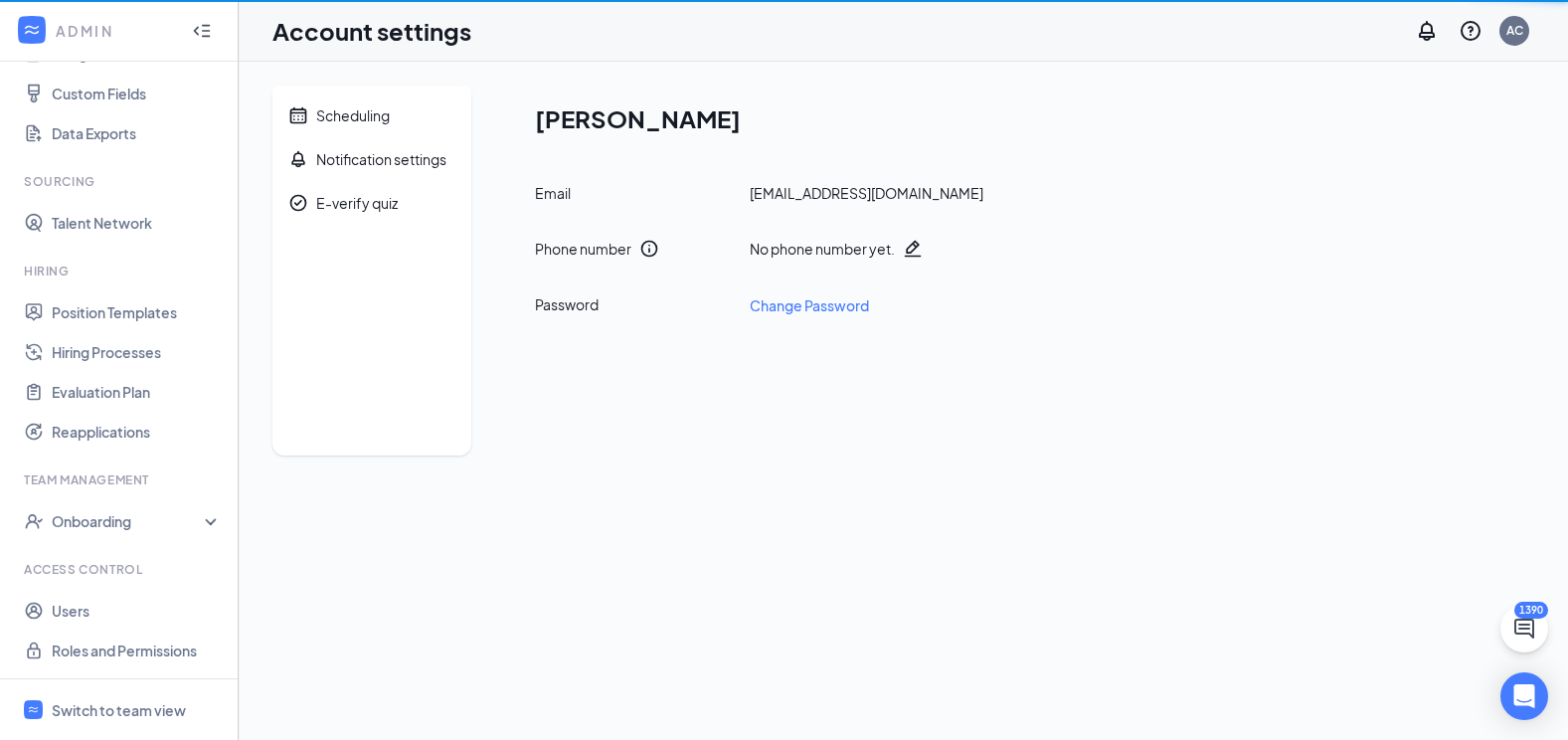
scroll to position [257, 0]
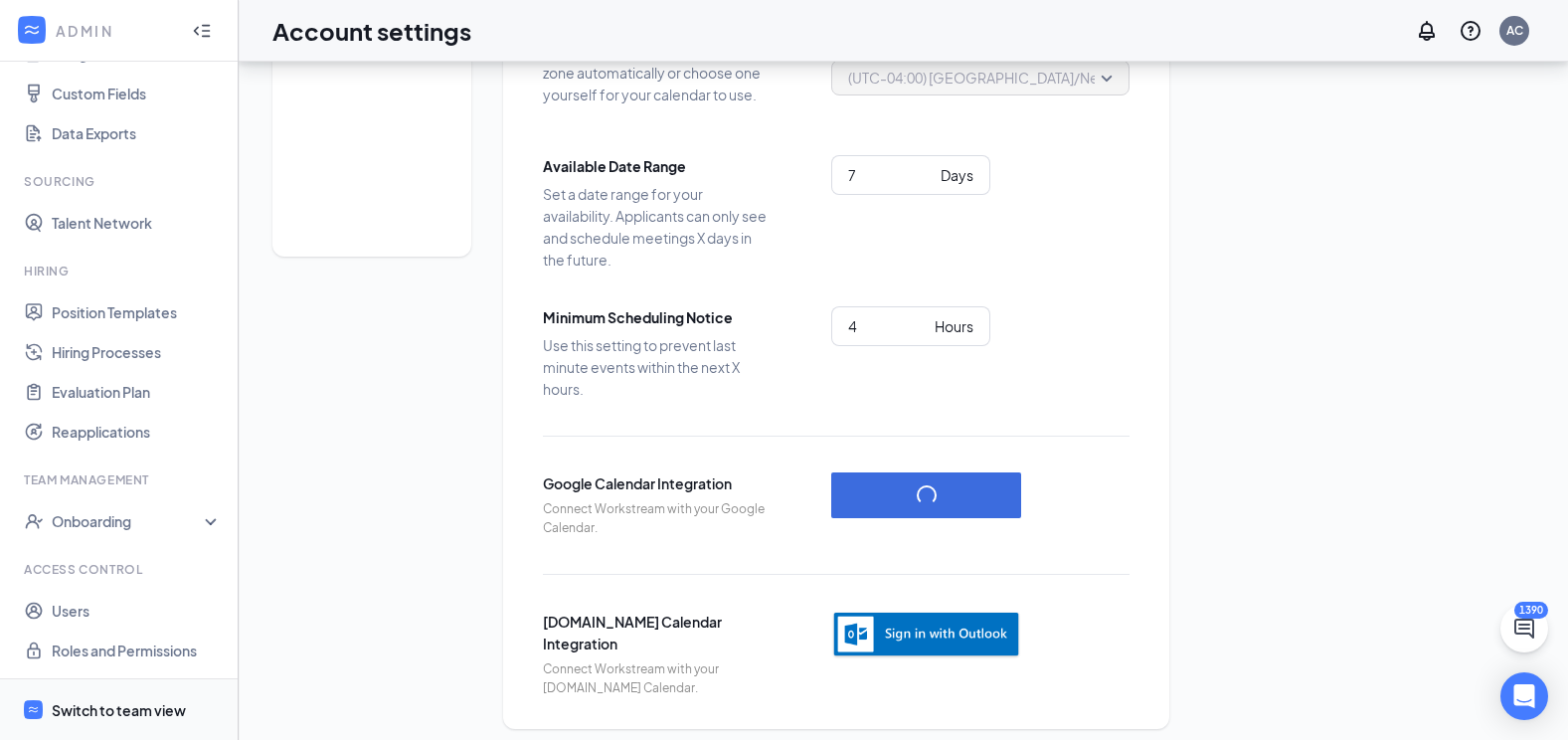
click at [169, 697] on span "Switch to team view" at bounding box center [137, 709] width 170 height 61
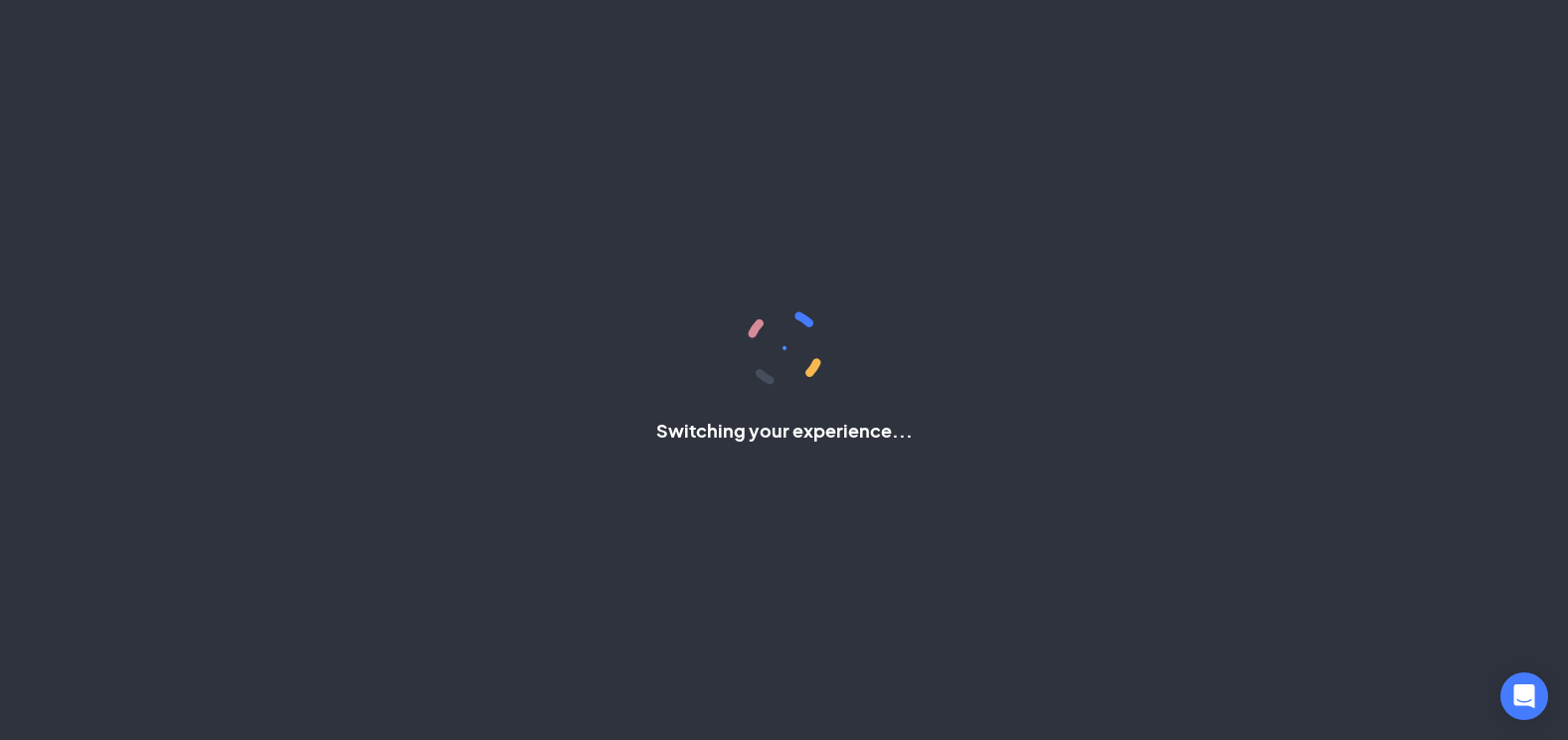
scroll to position [78, 0]
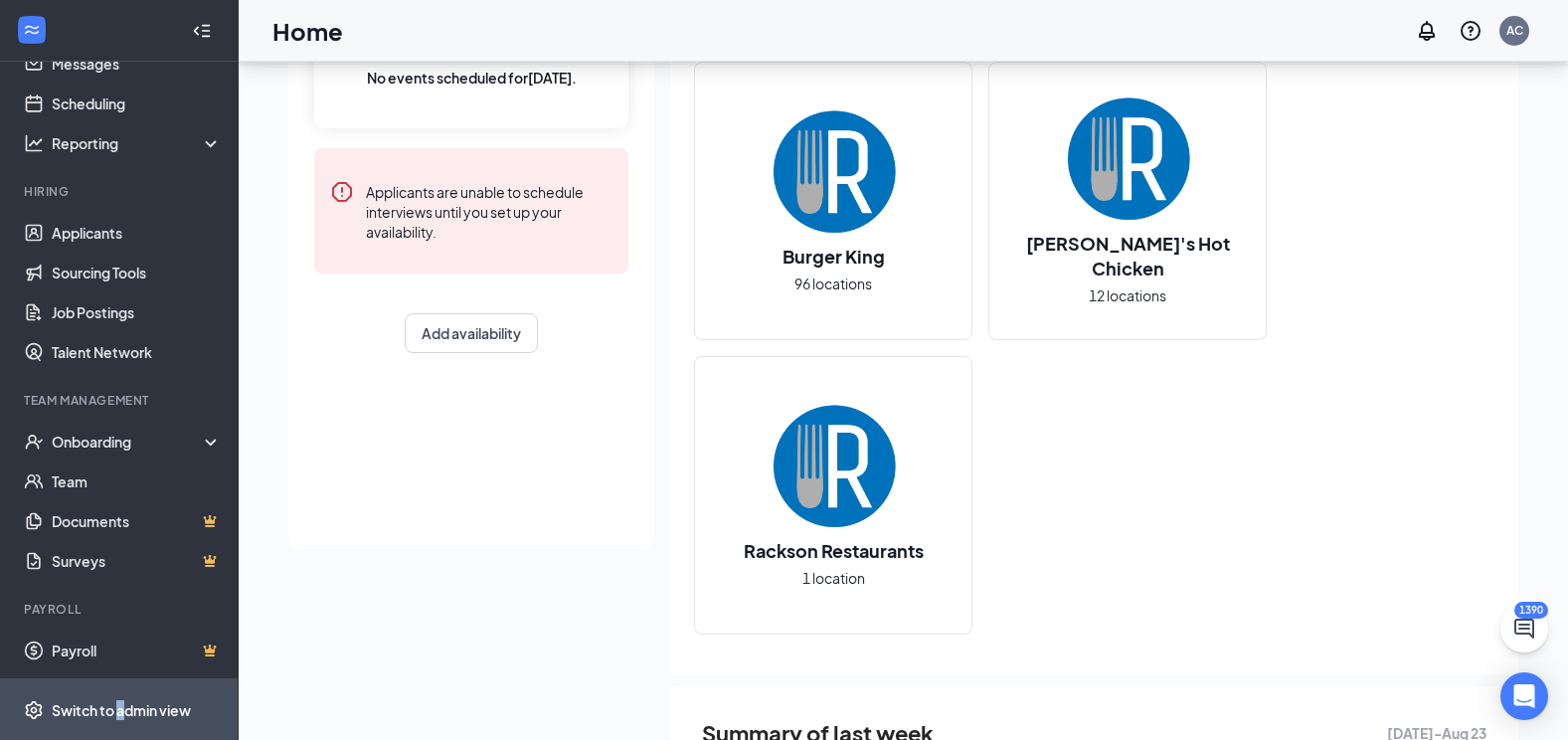
drag, startPoint x: 118, startPoint y: 700, endPoint x: 134, endPoint y: 694, distance: 17.1
click at [123, 698] on span "Switch to admin view" at bounding box center [137, 709] width 170 height 61
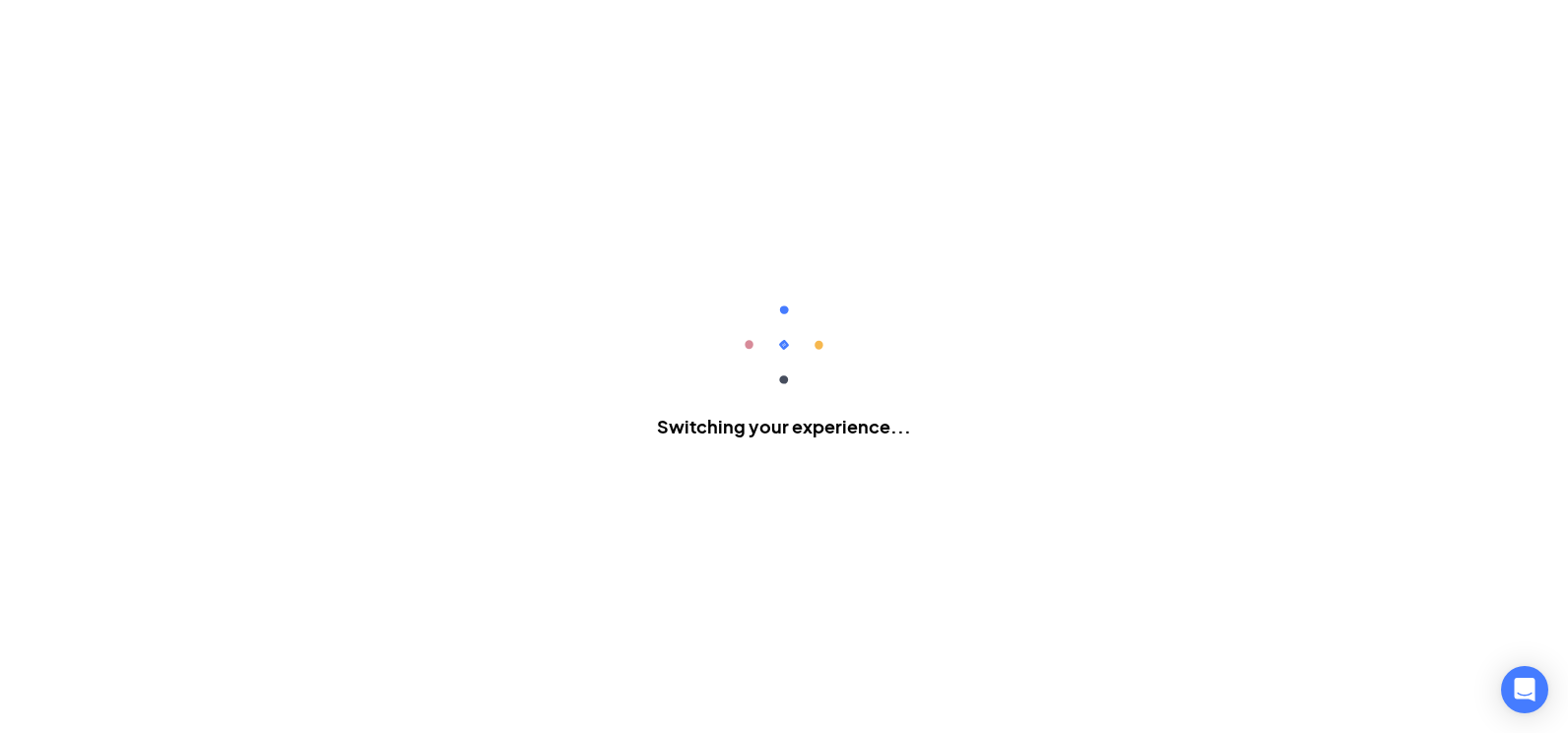
scroll to position [255, 0]
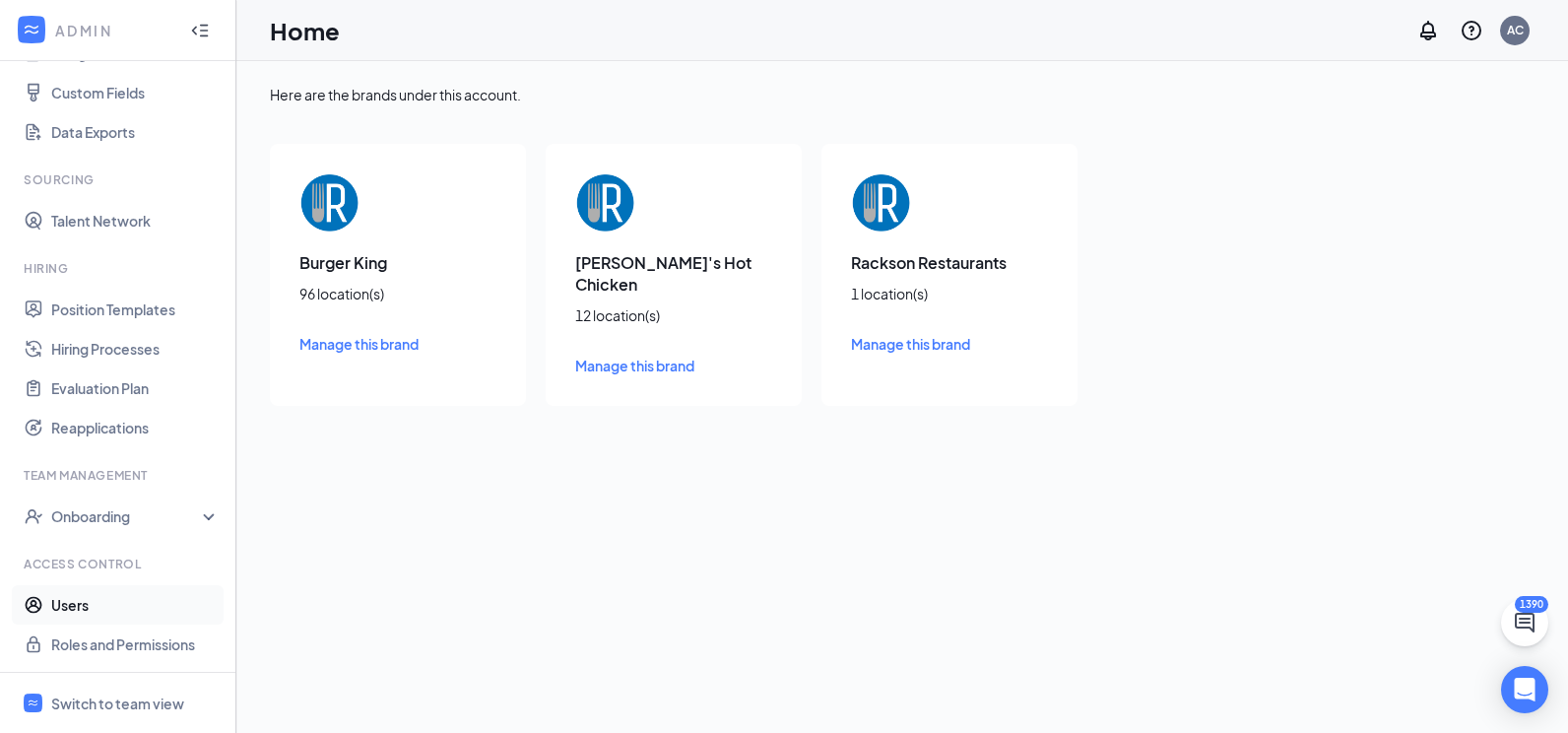
drag, startPoint x: 103, startPoint y: 601, endPoint x: 111, endPoint y: 592, distance: 12.0
click at [103, 599] on link "Users" at bounding box center [136, 605] width 168 height 40
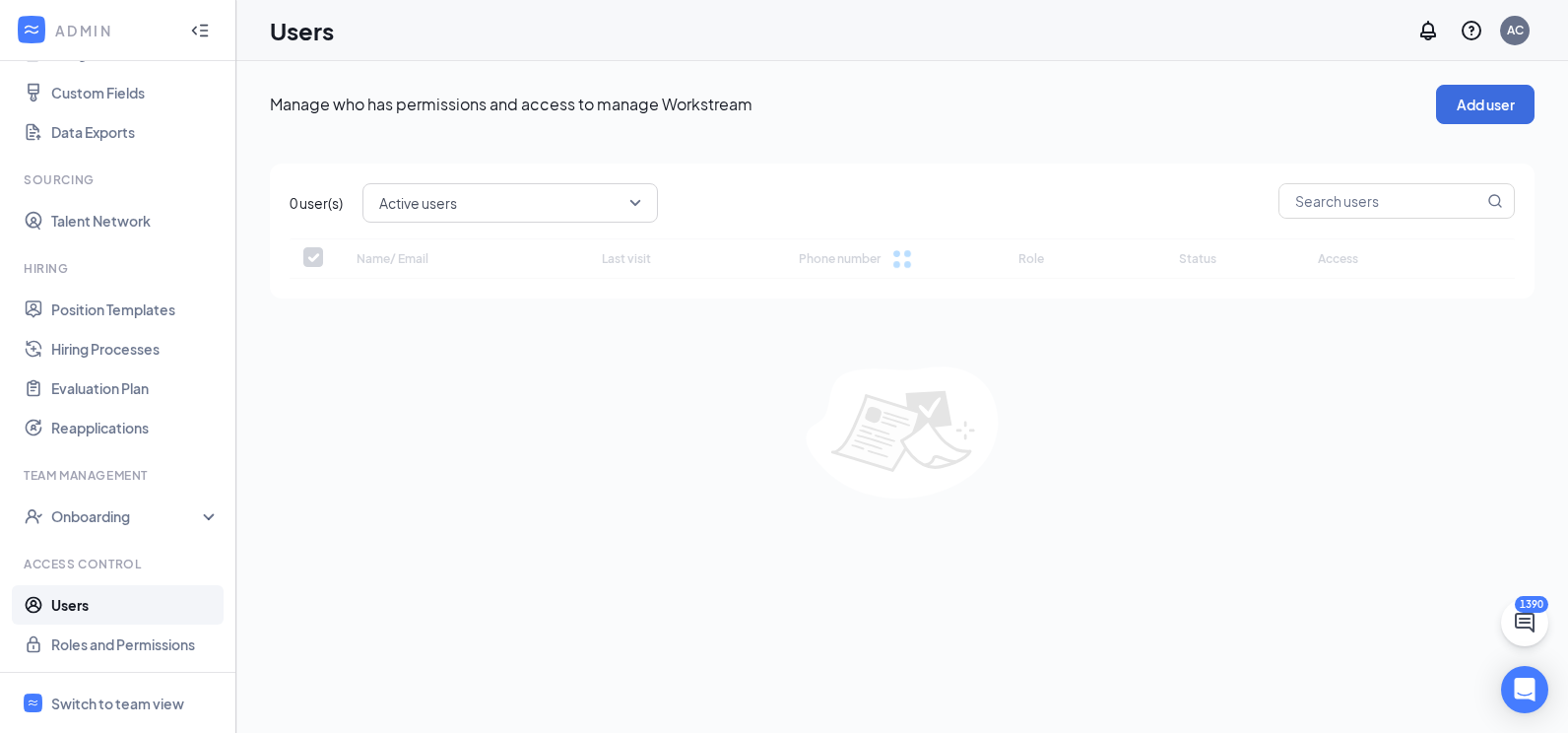
checkbox input "false"
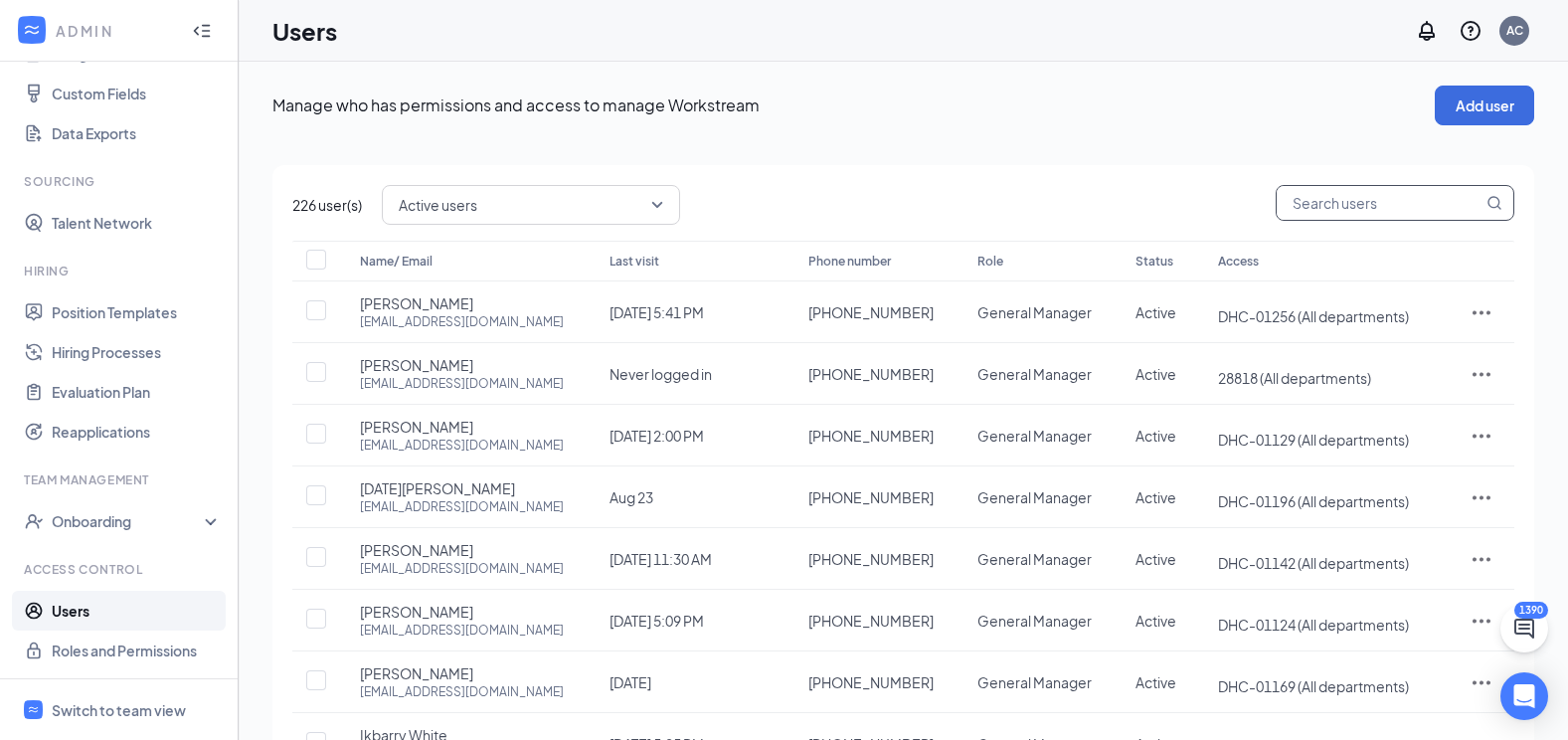
click at [1362, 206] on input "text" at bounding box center [1379, 203] width 206 height 34
type input "jack"
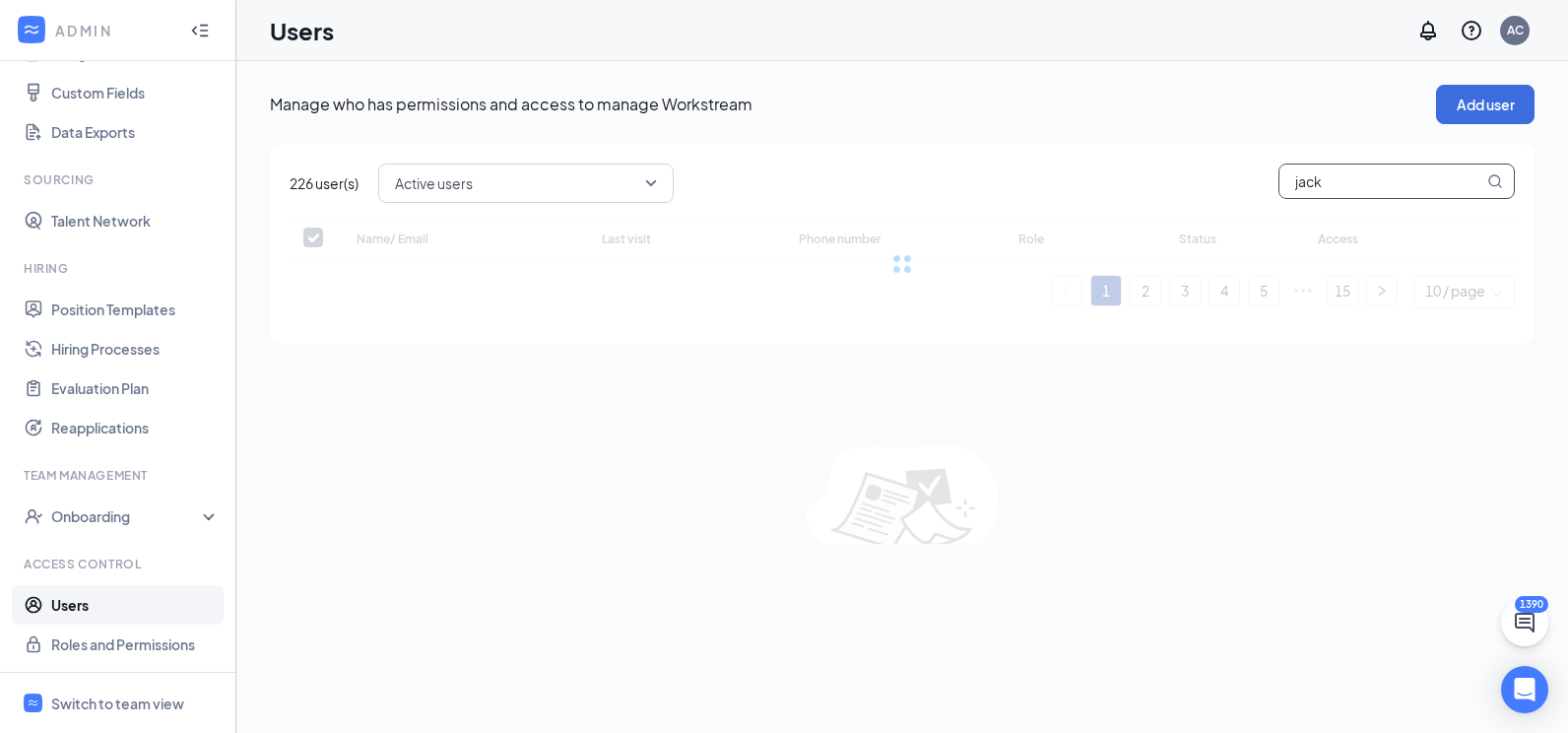
checkbox input "false"
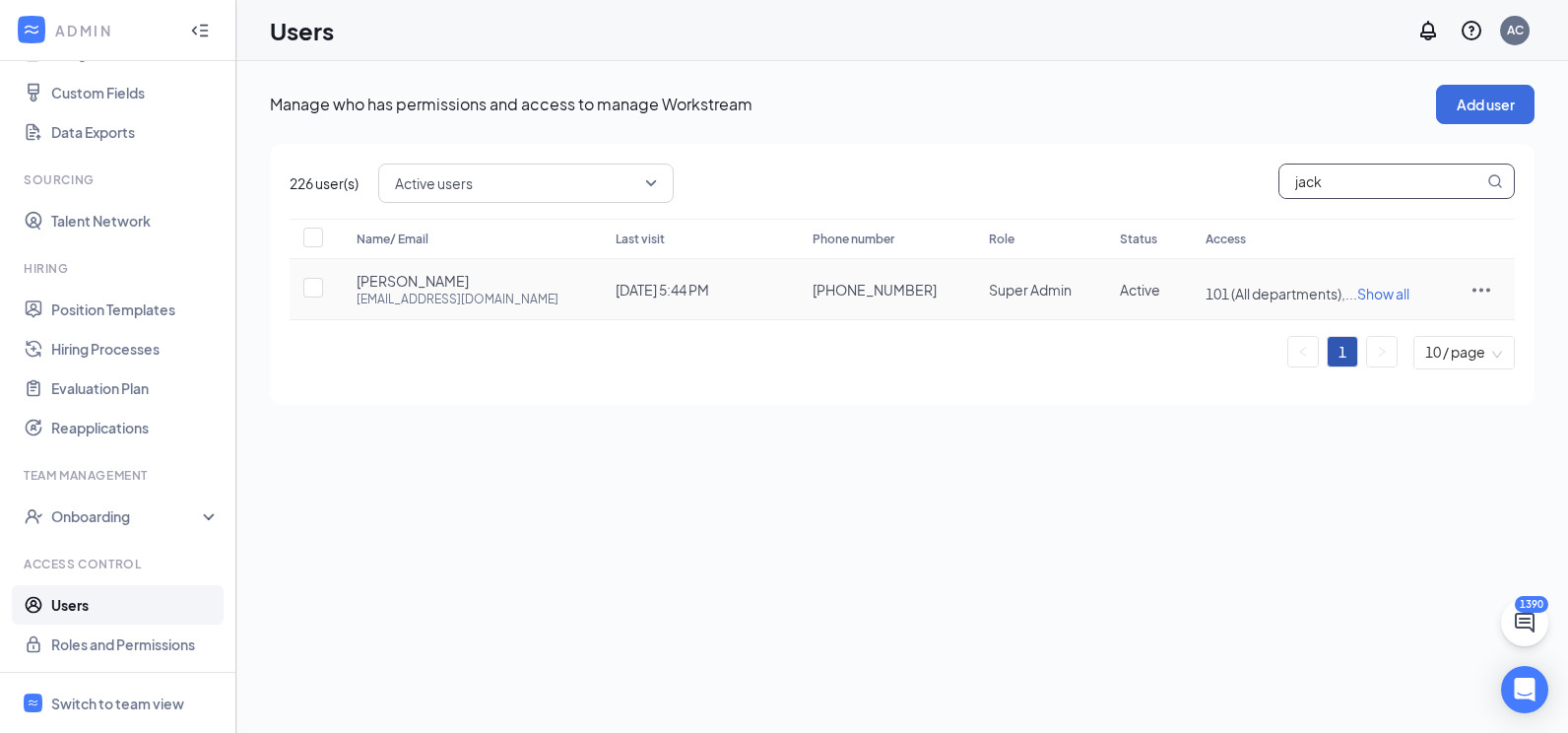
click at [657, 440] on div "Manage who has permissions and access to manage Workstream Add user 226 user(s)…" at bounding box center [902, 397] width 1331 height 672
click at [1492, 291] on div at bounding box center [1480, 290] width 29 height 24
click at [1423, 325] on span "Edit user" at bounding box center [1417, 331] width 122 height 22
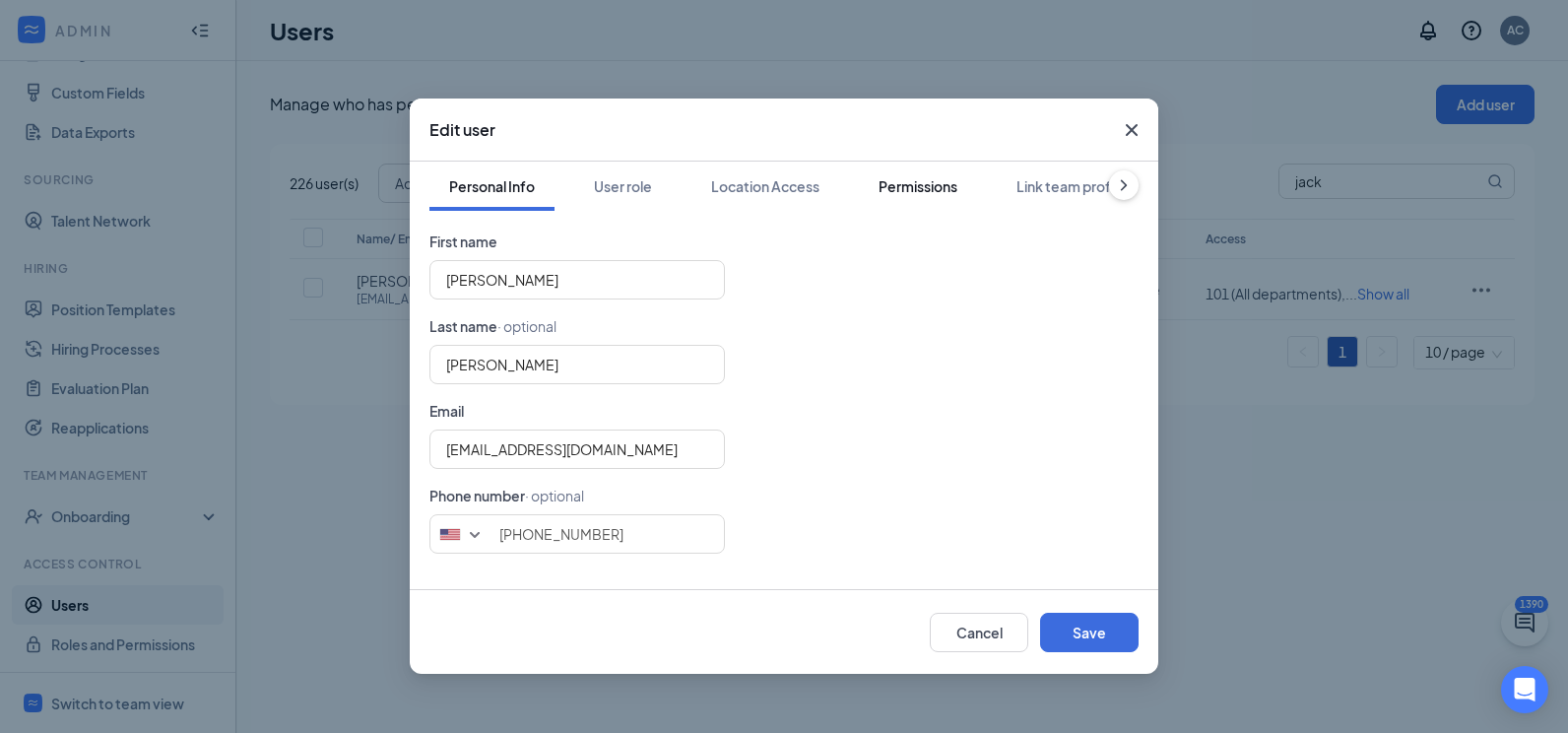
click at [943, 193] on div "Permissions" at bounding box center [918, 186] width 79 height 20
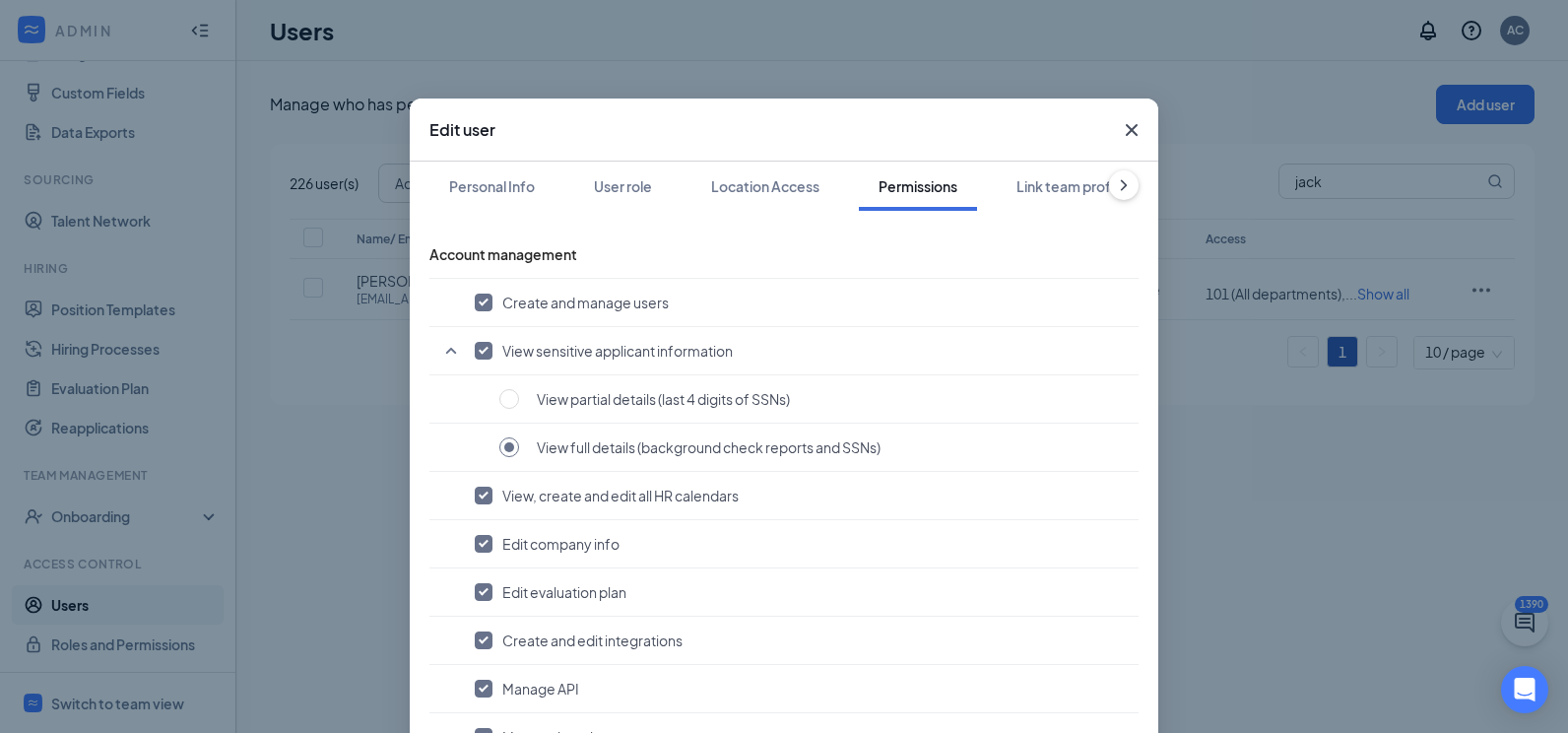
click at [1121, 185] on icon "ChevronRight" at bounding box center [1124, 185] width 6 height 11
click at [618, 195] on div "User role" at bounding box center [616, 186] width 58 height 20
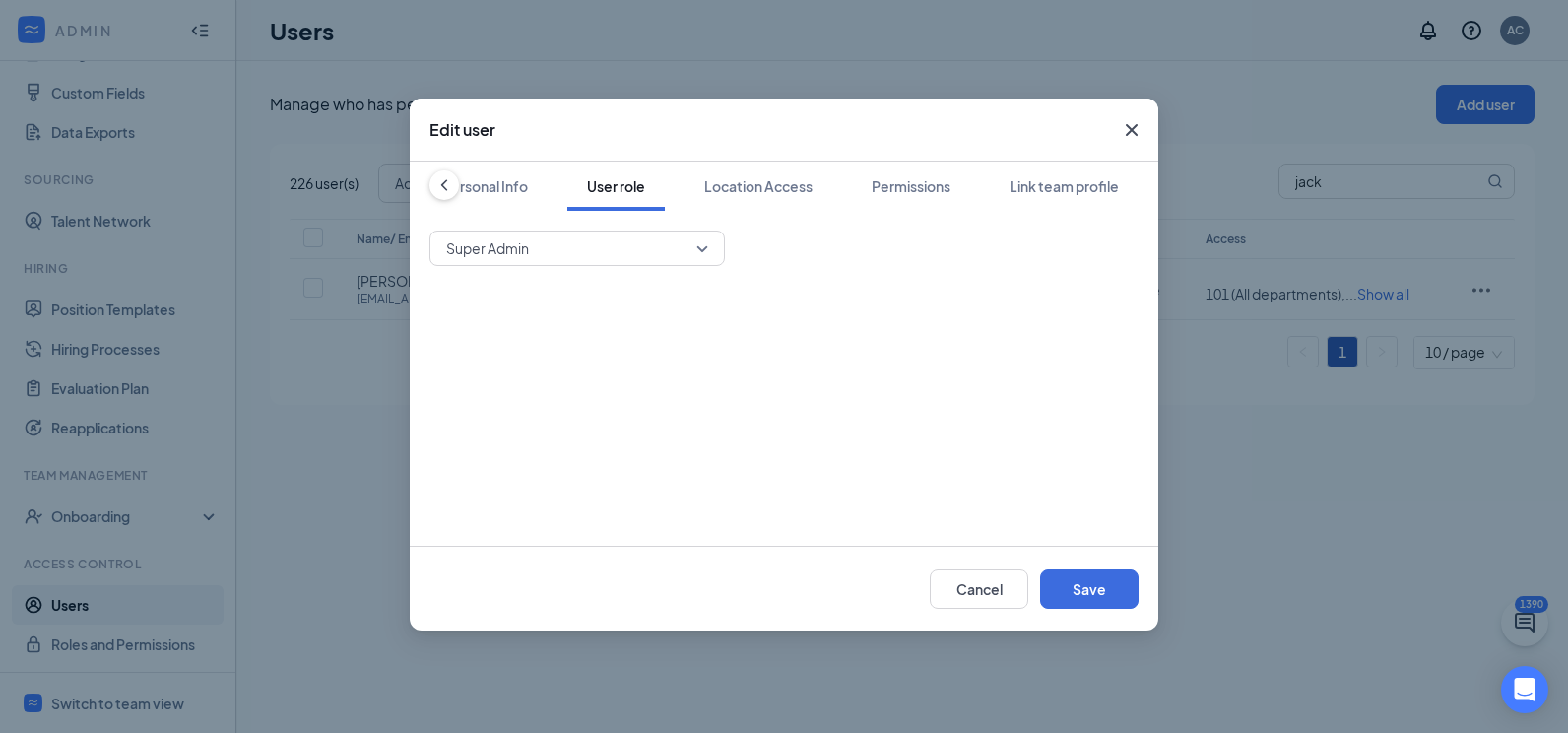
scroll to position [0, 10]
click at [558, 239] on span "Super Admin" at bounding box center [568, 249] width 245 height 30
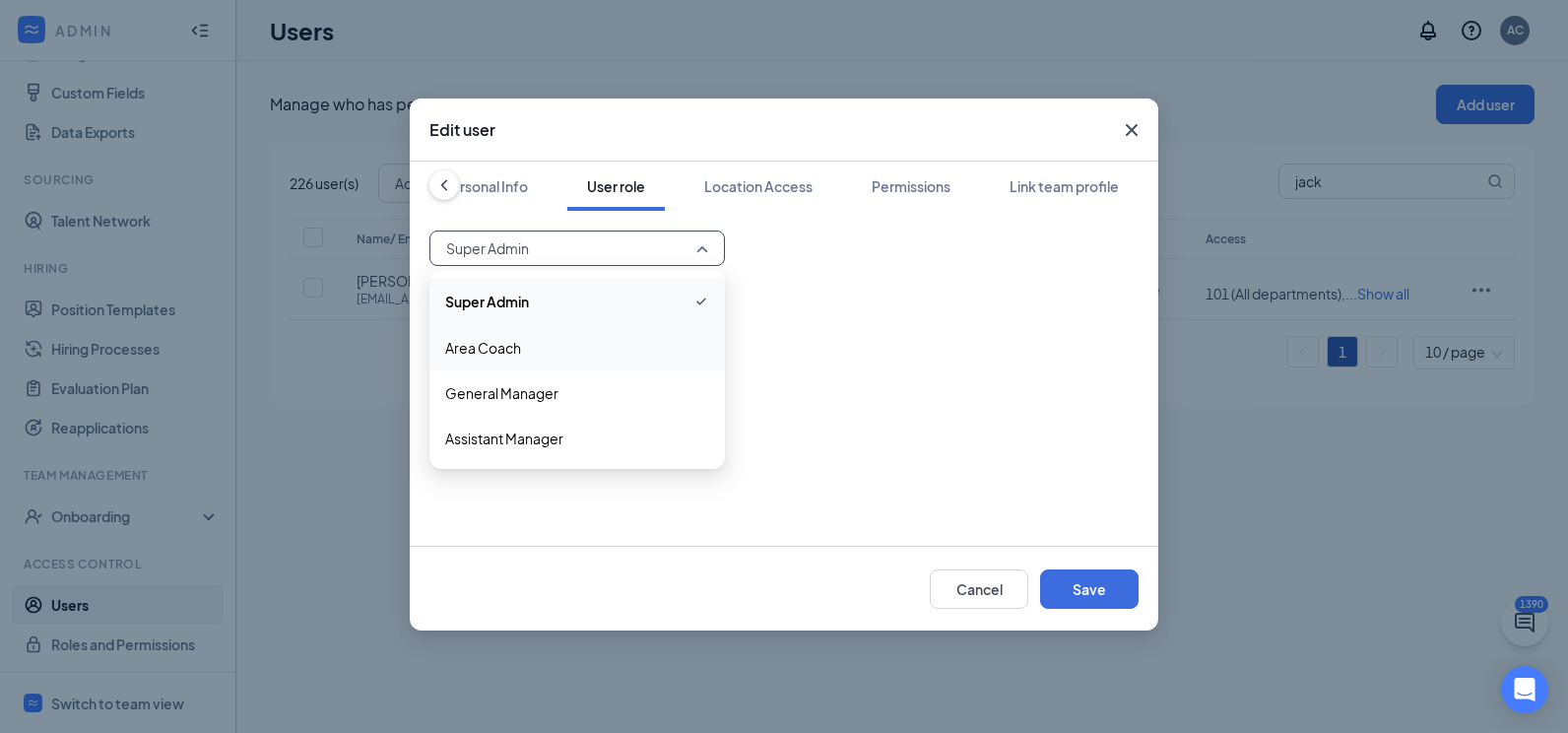
click at [522, 351] on span "Area Coach" at bounding box center [577, 348] width 264 height 22
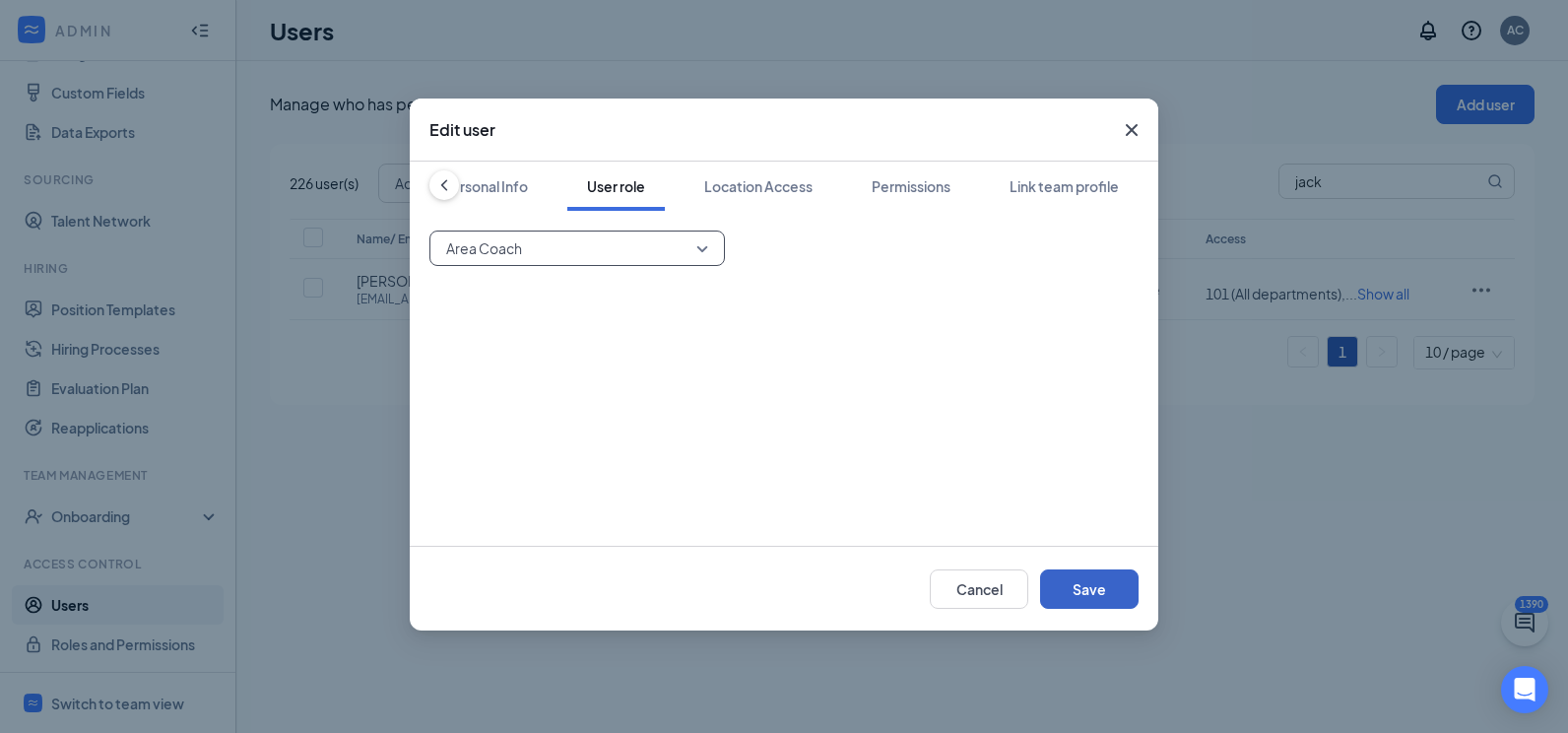
click at [1090, 600] on button "Save" at bounding box center [1088, 589] width 98 height 40
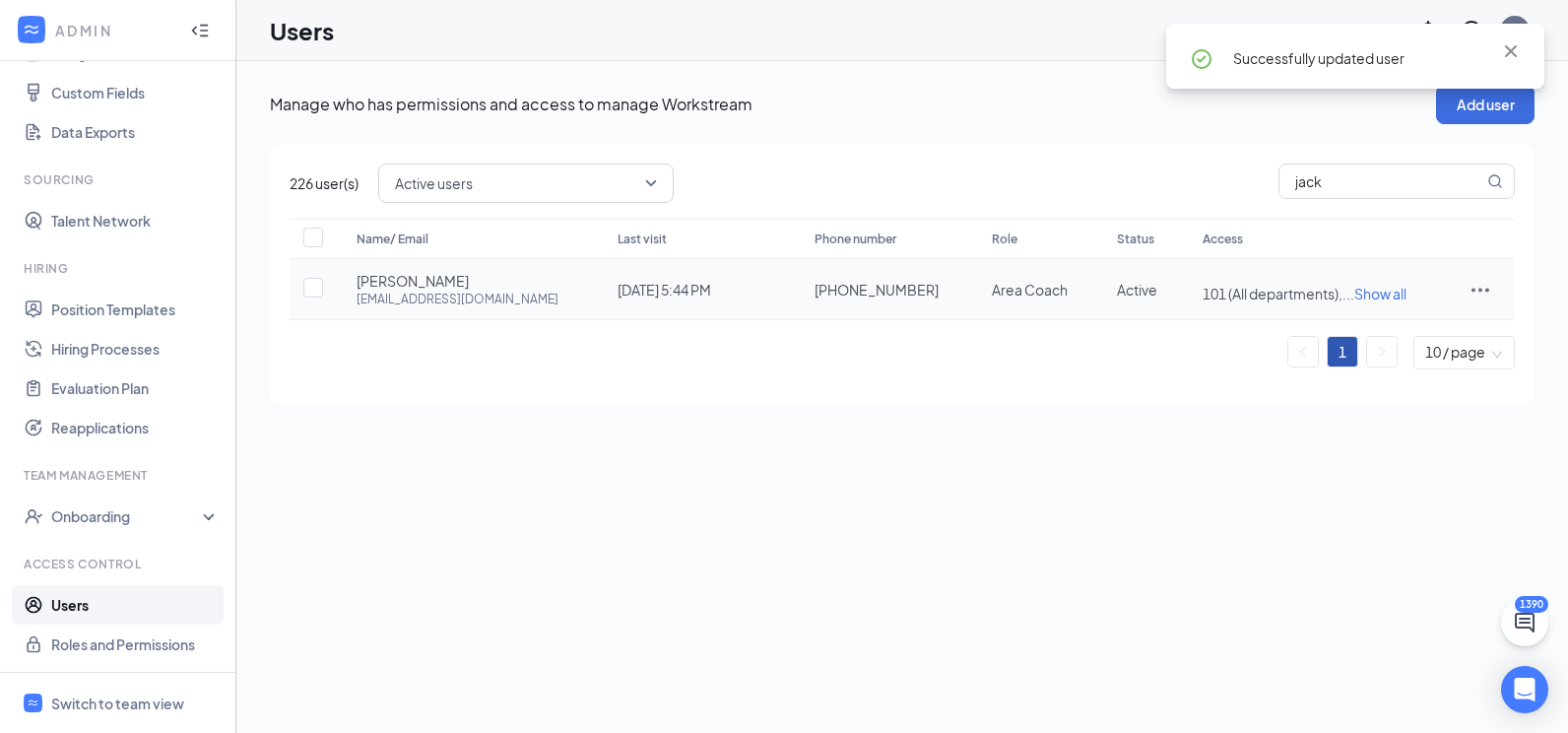
click at [1480, 285] on icon "ActionsIcon" at bounding box center [1480, 290] width 24 height 24
click at [1382, 324] on span "Edit user" at bounding box center [1384, 331] width 56 height 18
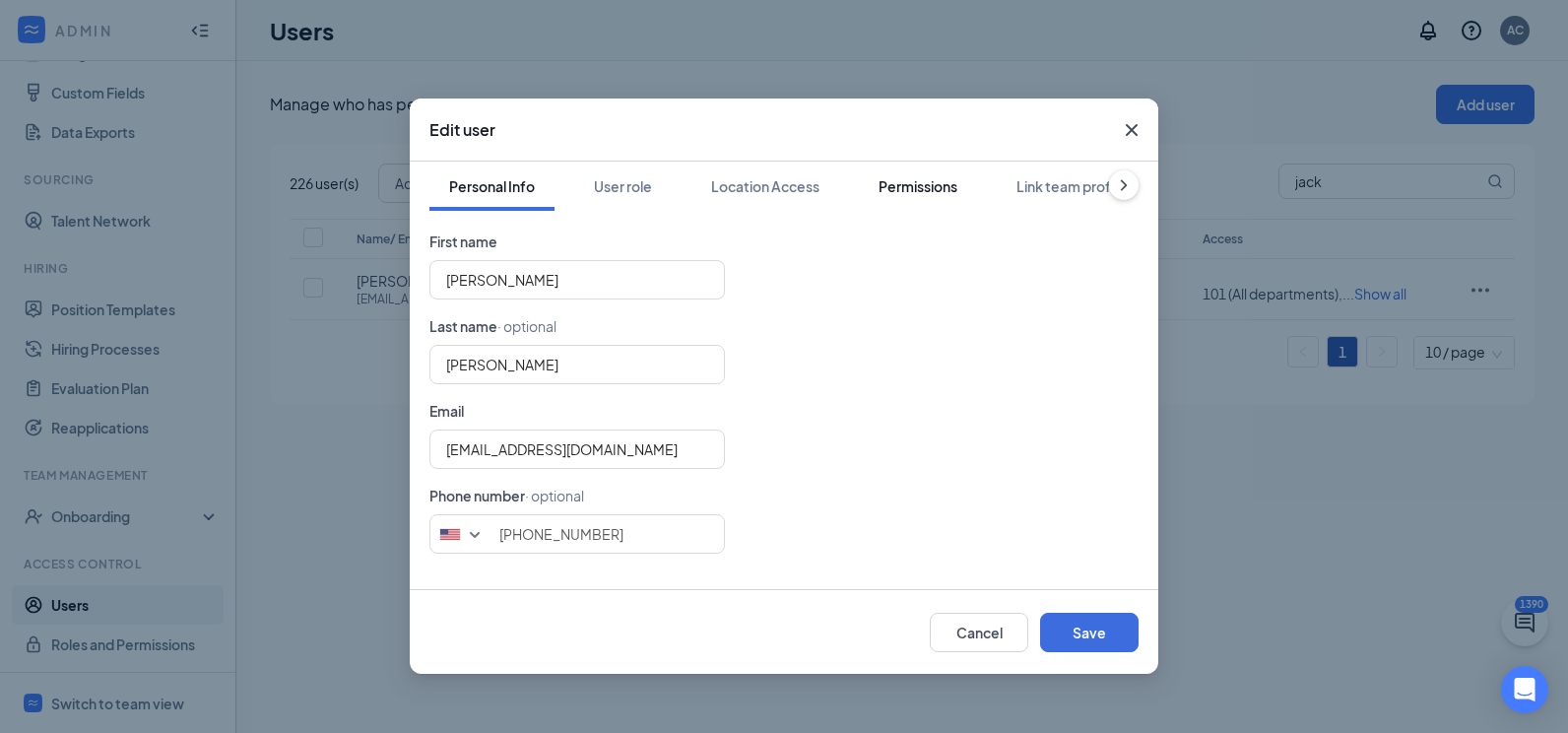
click at [969, 179] on button "Permissions" at bounding box center [917, 186] width 118 height 50
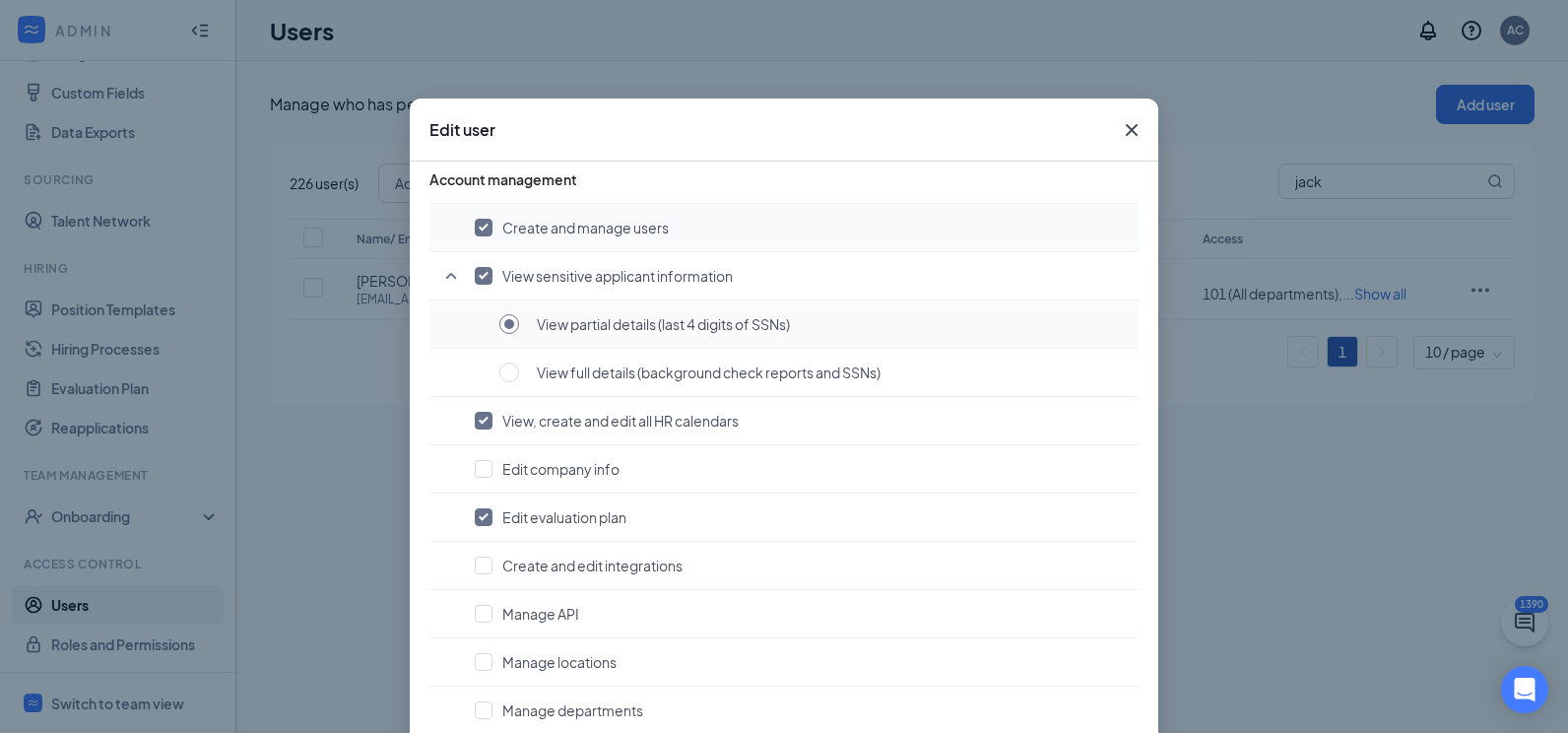
scroll to position [0, 0]
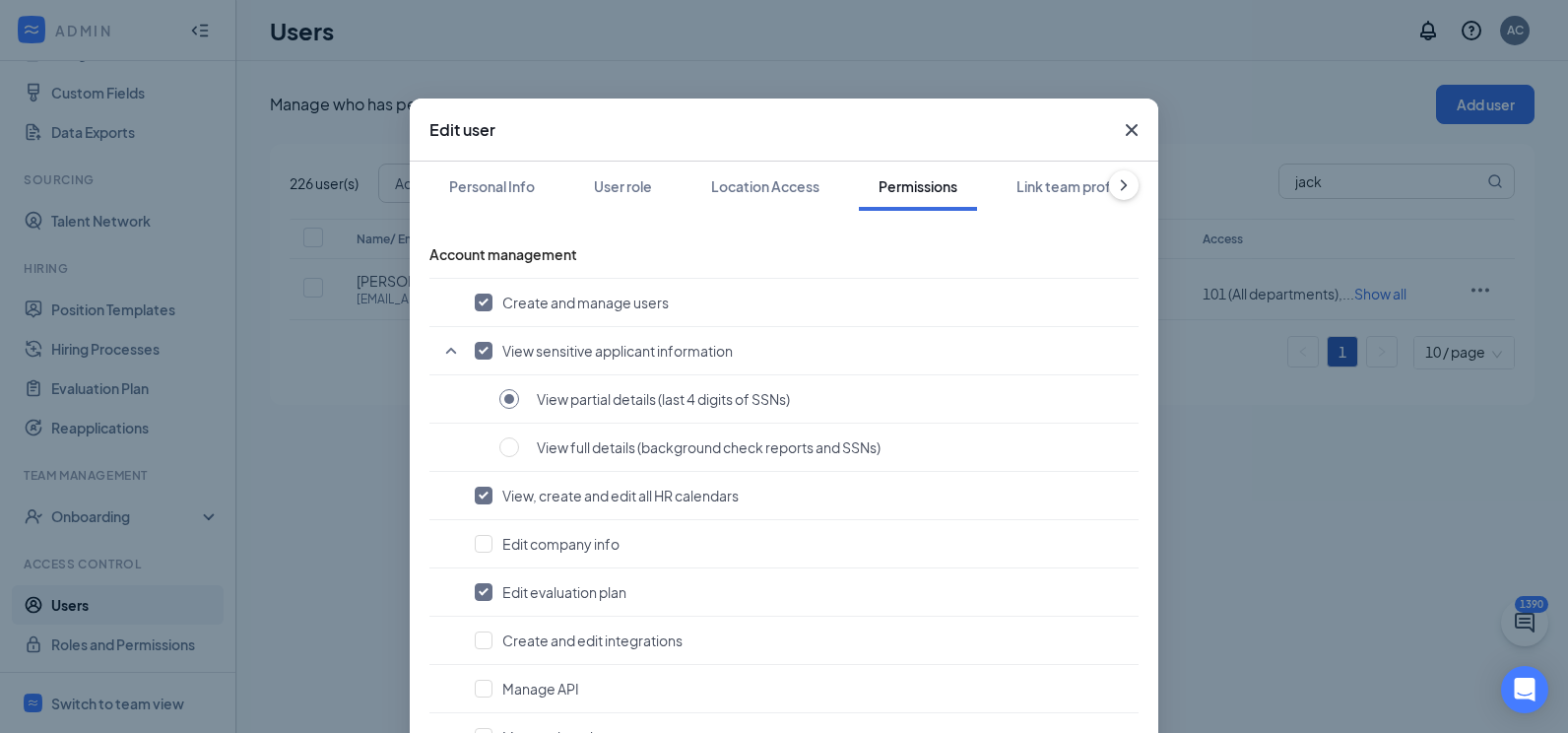
click at [1126, 128] on icon "Cross" at bounding box center [1131, 130] width 12 height 12
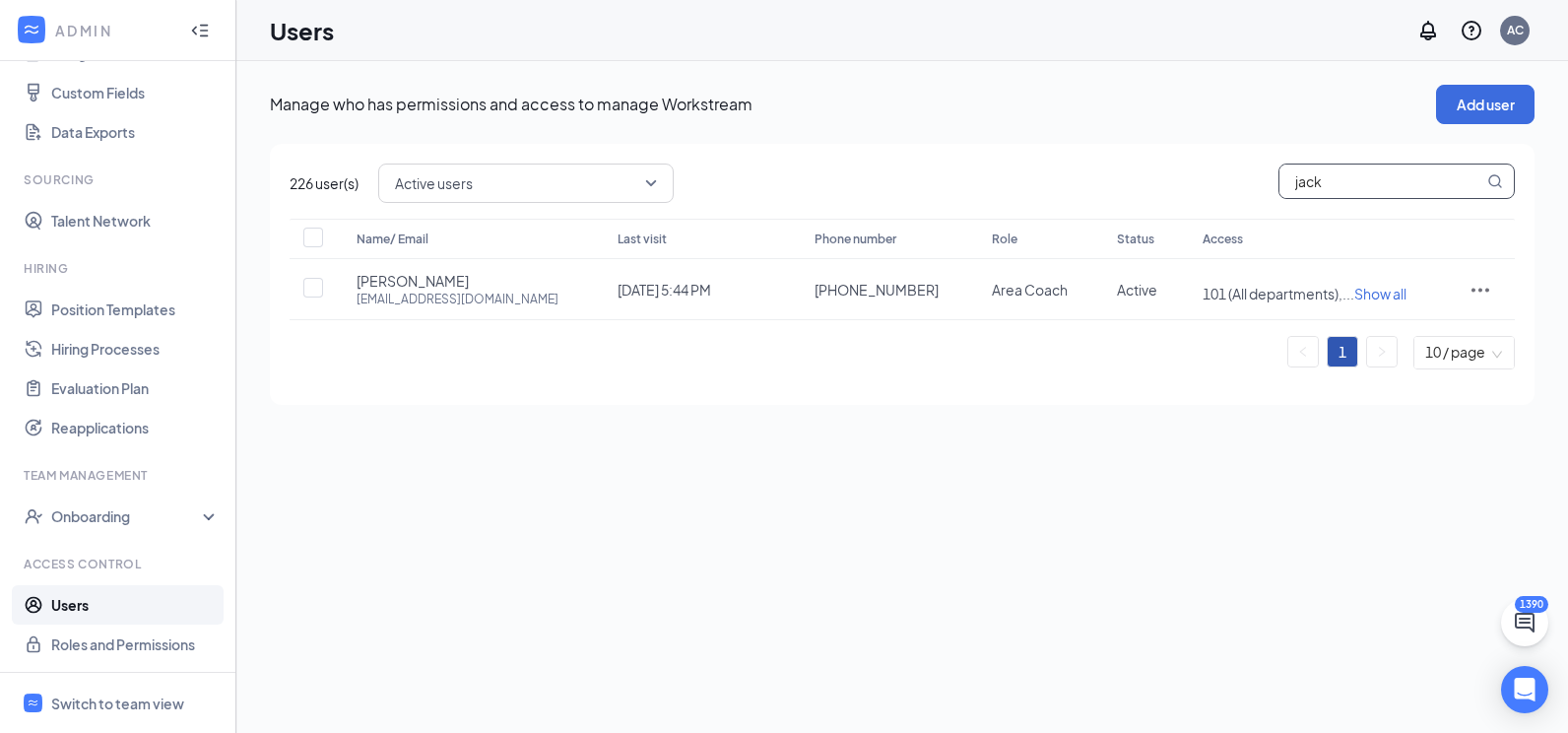
drag, startPoint x: 1367, startPoint y: 187, endPoint x: 1274, endPoint y: 189, distance: 93.0
click at [1274, 189] on div "Active users jack" at bounding box center [946, 183] width 1136 height 40
type input "[PERSON_NAME]"
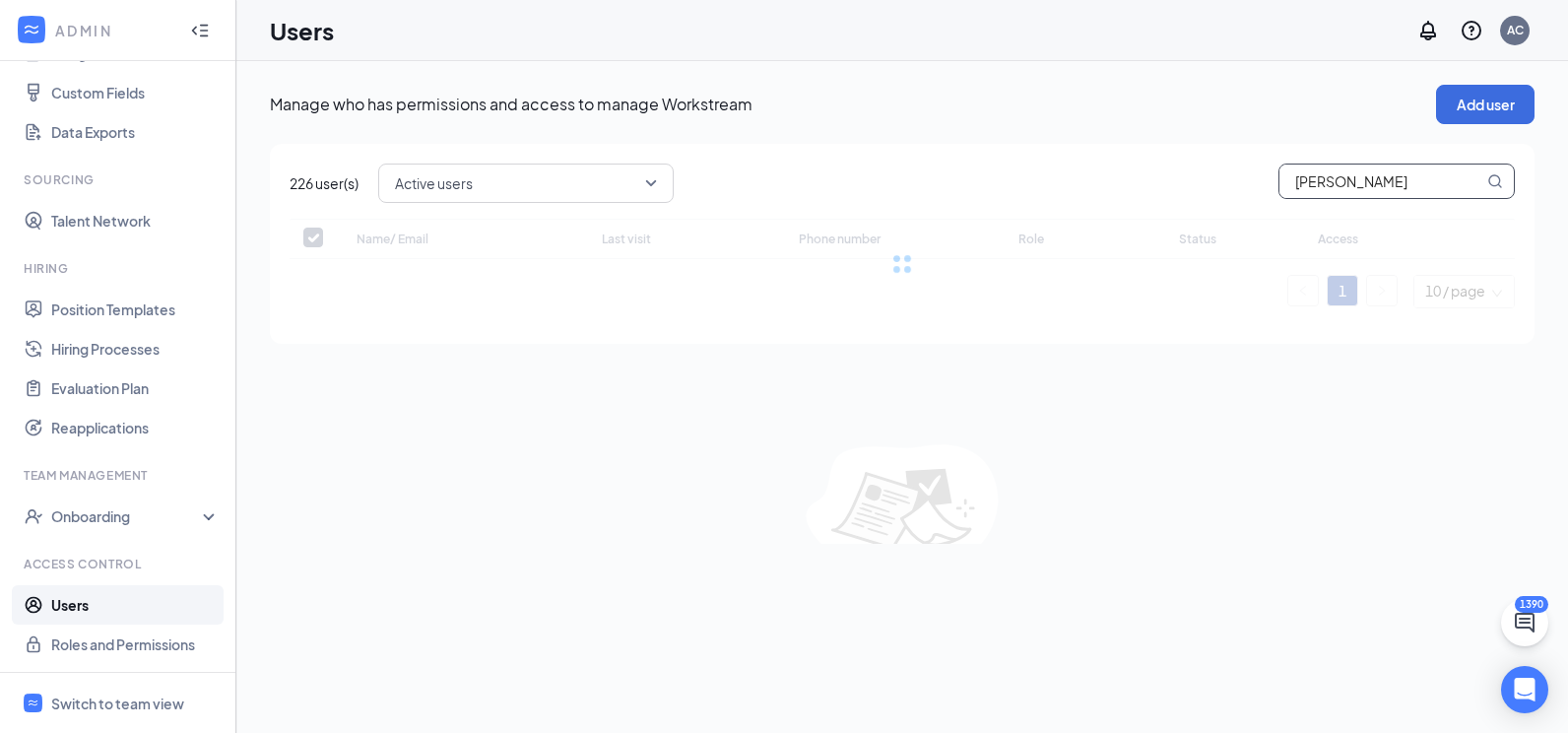
checkbox input "false"
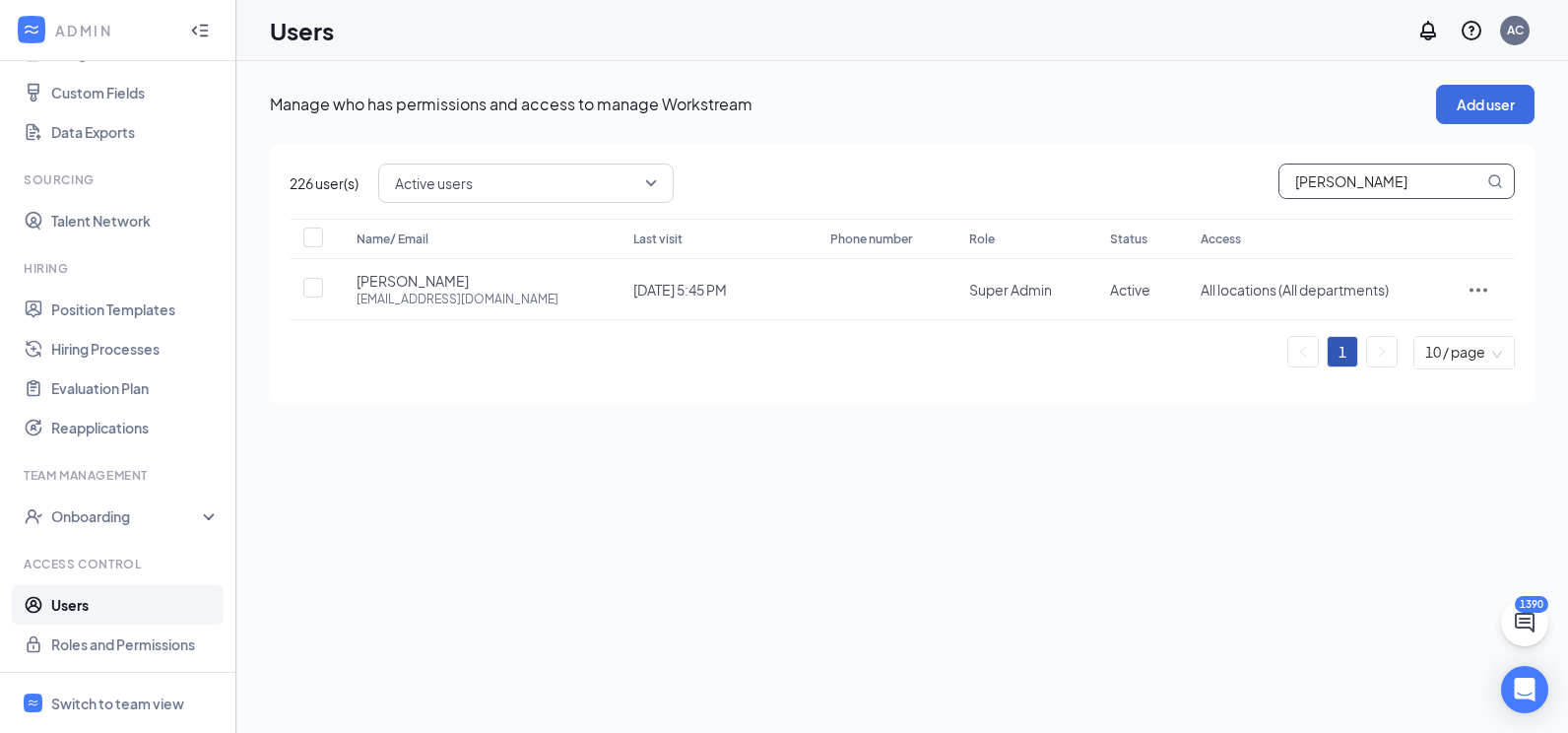
type input "[PERSON_NAME]"
click at [1236, 436] on div "Manage who has permissions and access to manage Workstream Add user 226 user(s)…" at bounding box center [902, 397] width 1331 height 672
click at [1479, 293] on icon "ActionsIcon" at bounding box center [1478, 290] width 24 height 24
click at [1430, 336] on span "Edit user" at bounding box center [1417, 331] width 122 height 22
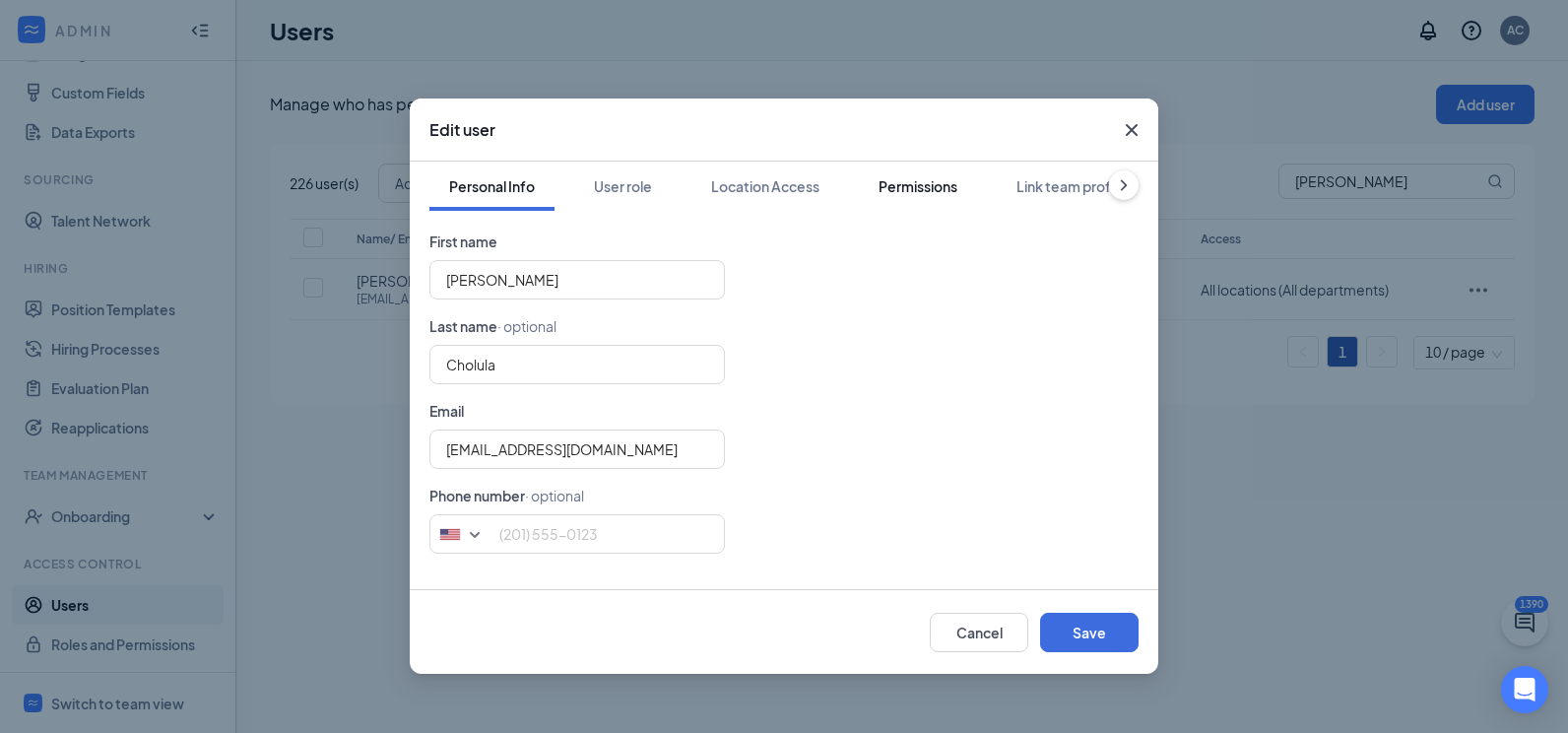
click at [933, 193] on div "Permissions" at bounding box center [918, 186] width 79 height 20
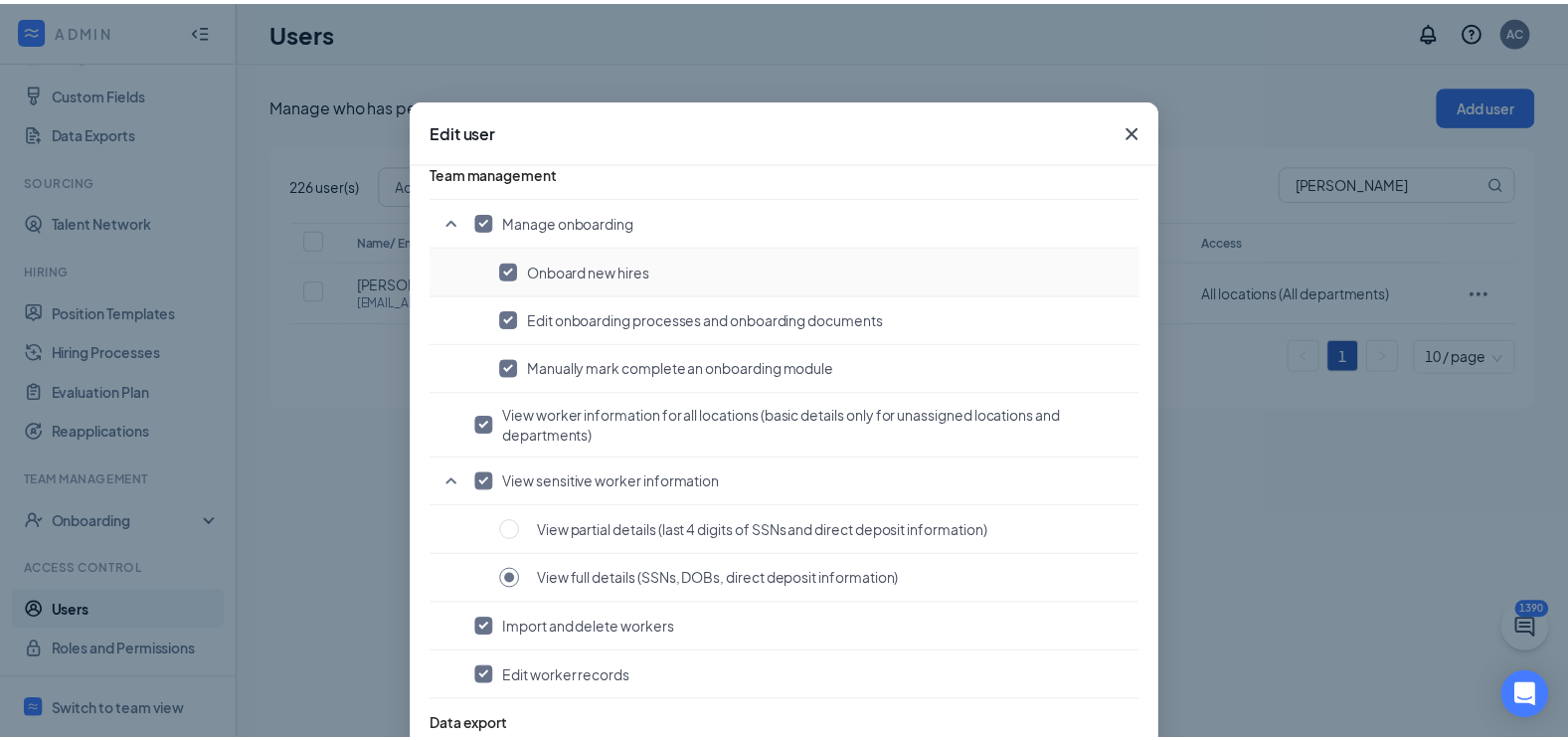
scroll to position [1512, 0]
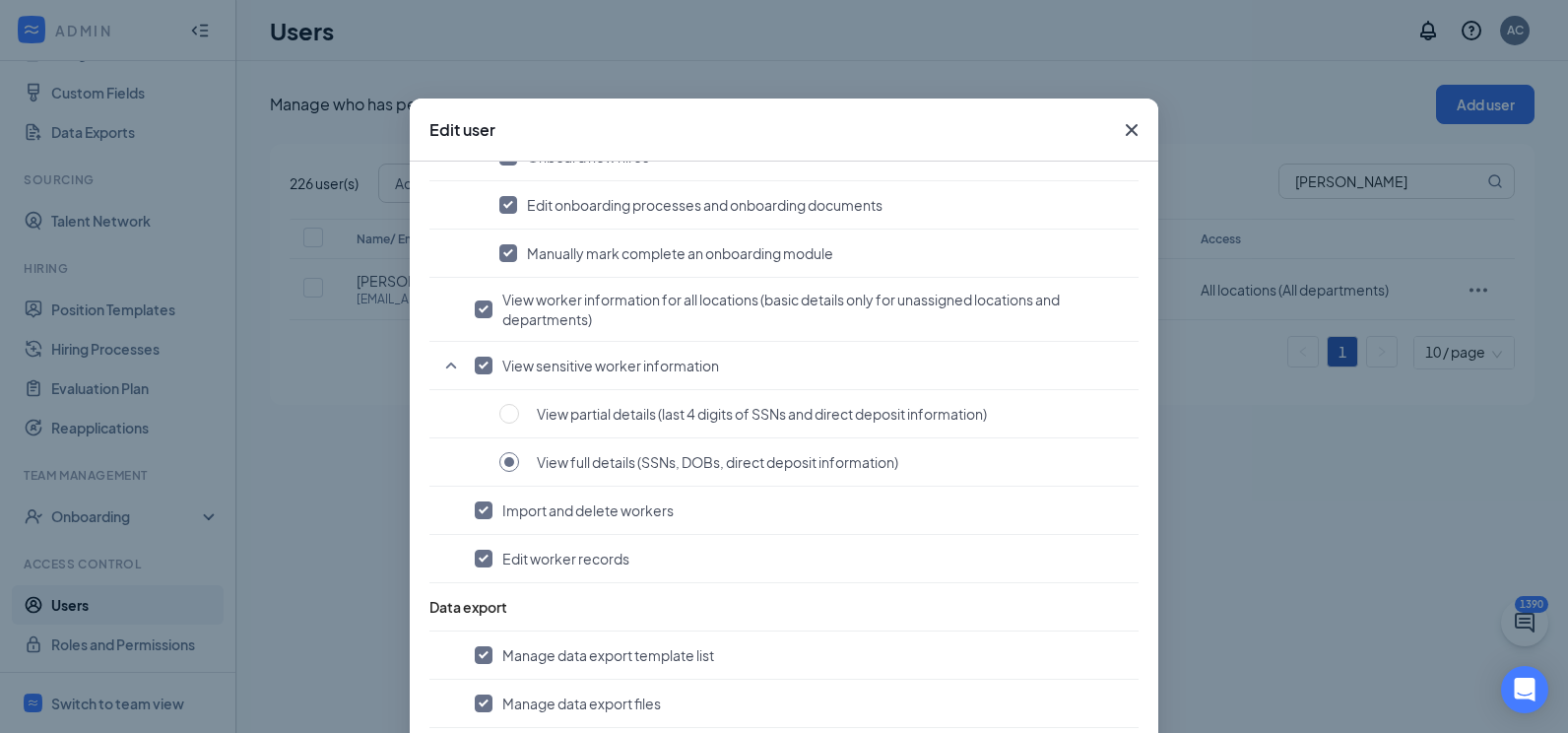
click at [1137, 134] on span "Close" at bounding box center [1131, 130] width 53 height 53
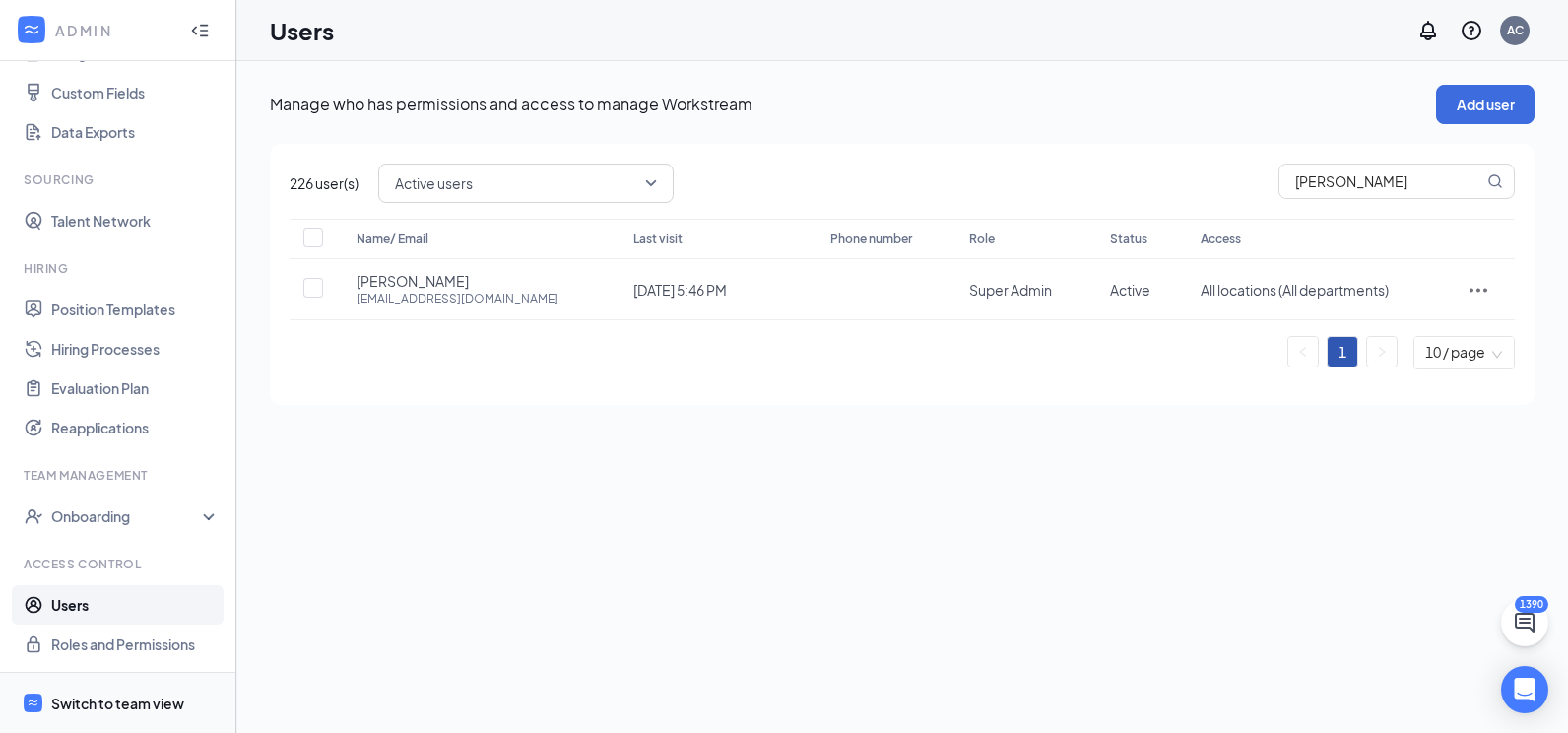
click at [72, 691] on span "Switch to team view" at bounding box center [136, 702] width 168 height 60
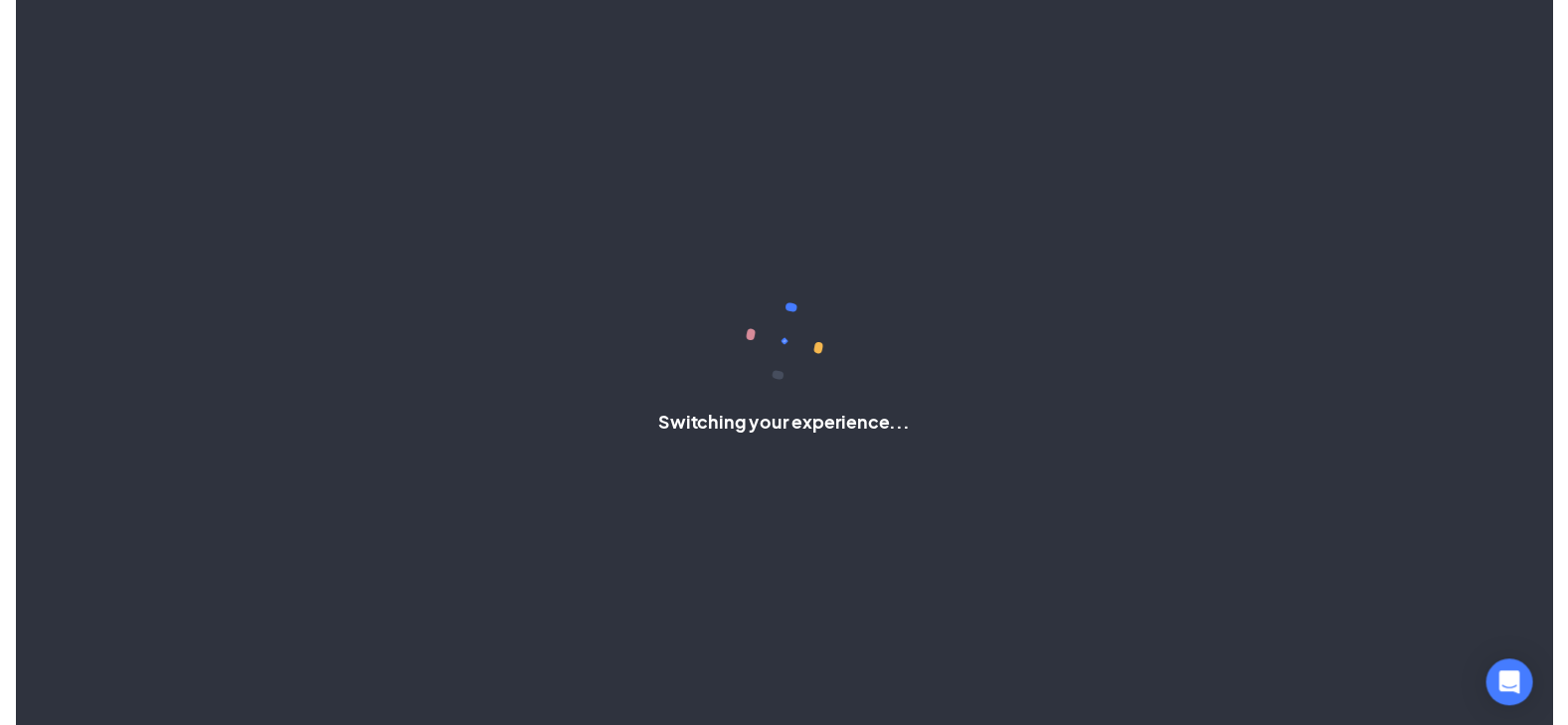
scroll to position [78, 0]
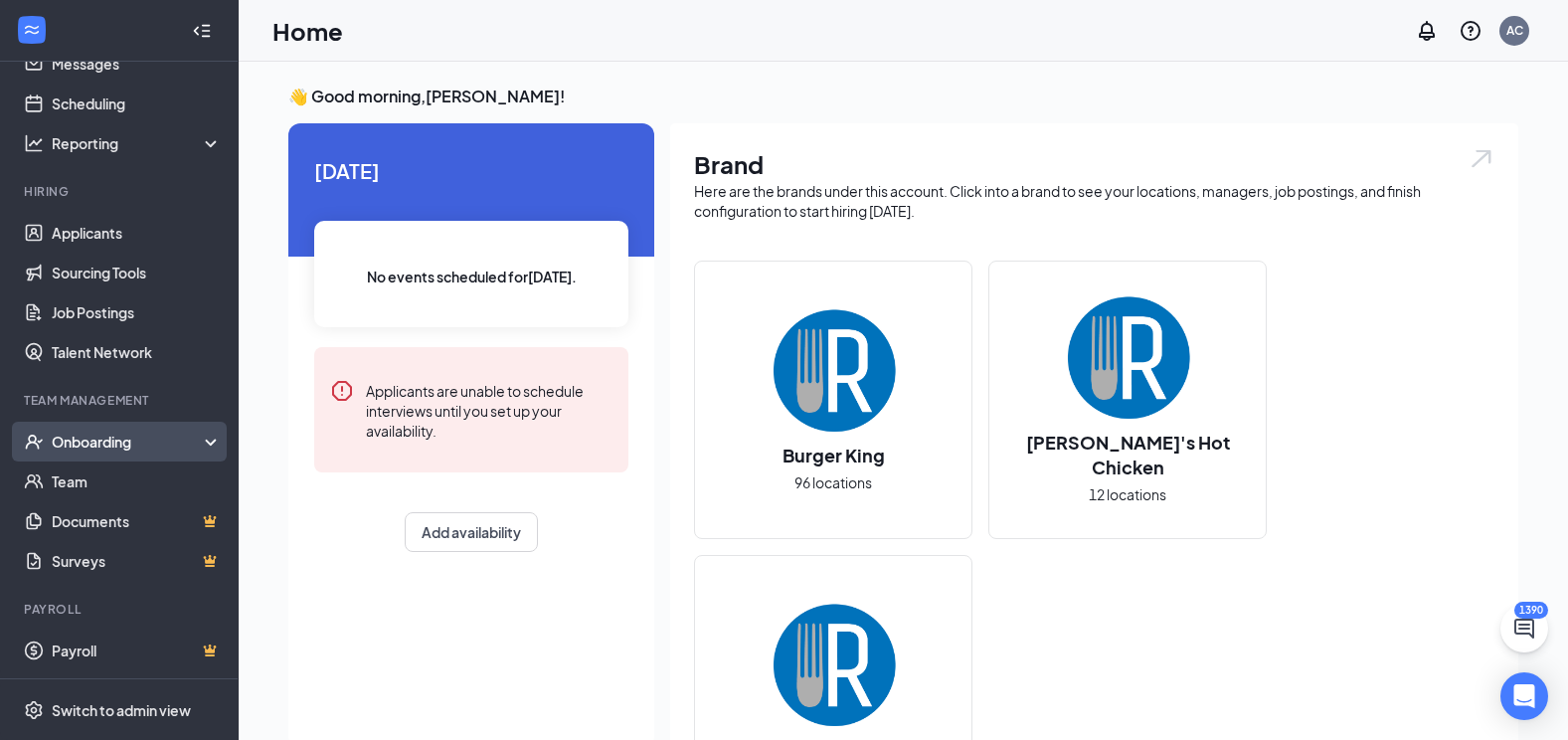
click at [152, 440] on div "Onboarding" at bounding box center [128, 442] width 153 height 20
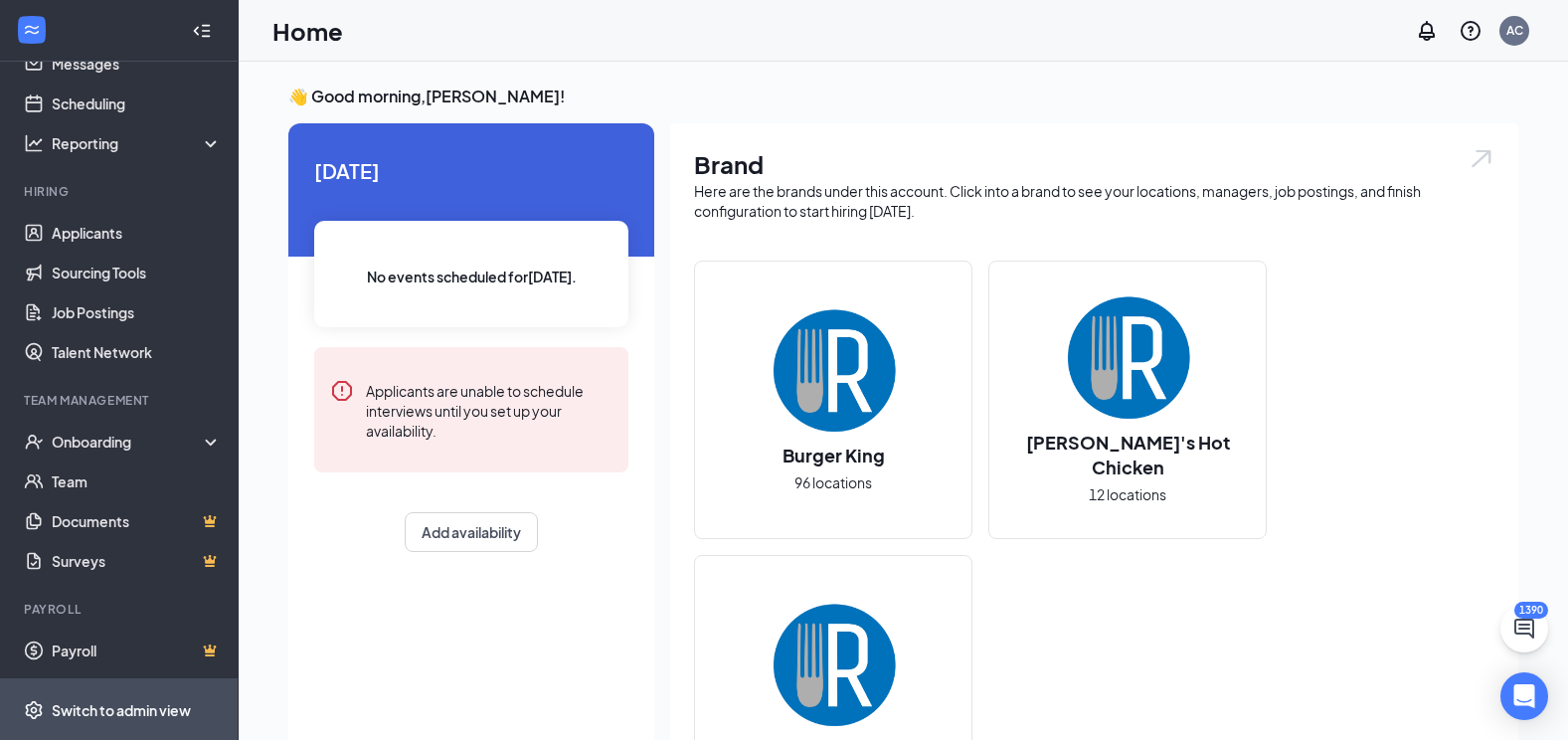
click at [157, 717] on div "Switch to admin view" at bounding box center [121, 710] width 139 height 20
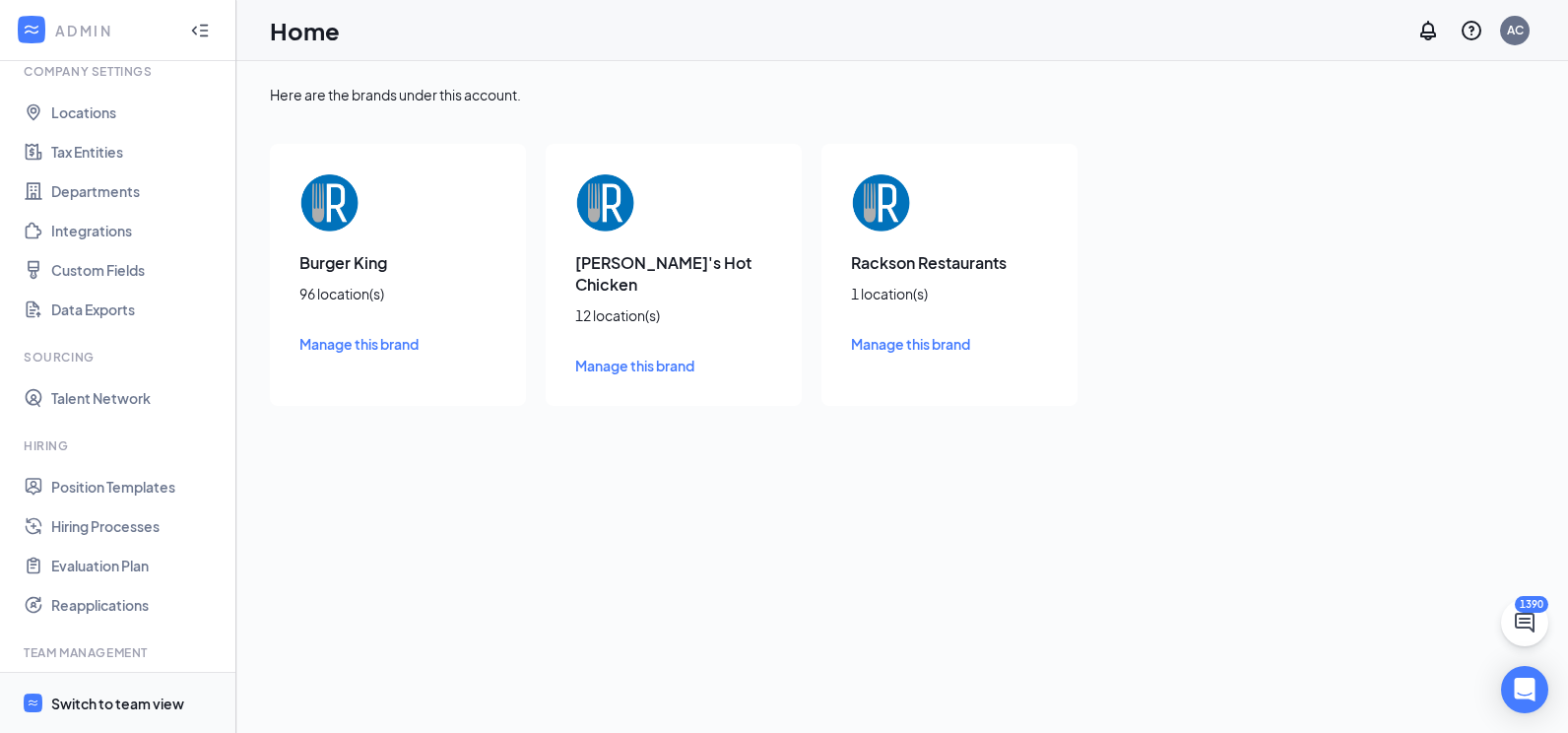
click at [121, 696] on div "Switch to team view" at bounding box center [118, 703] width 133 height 20
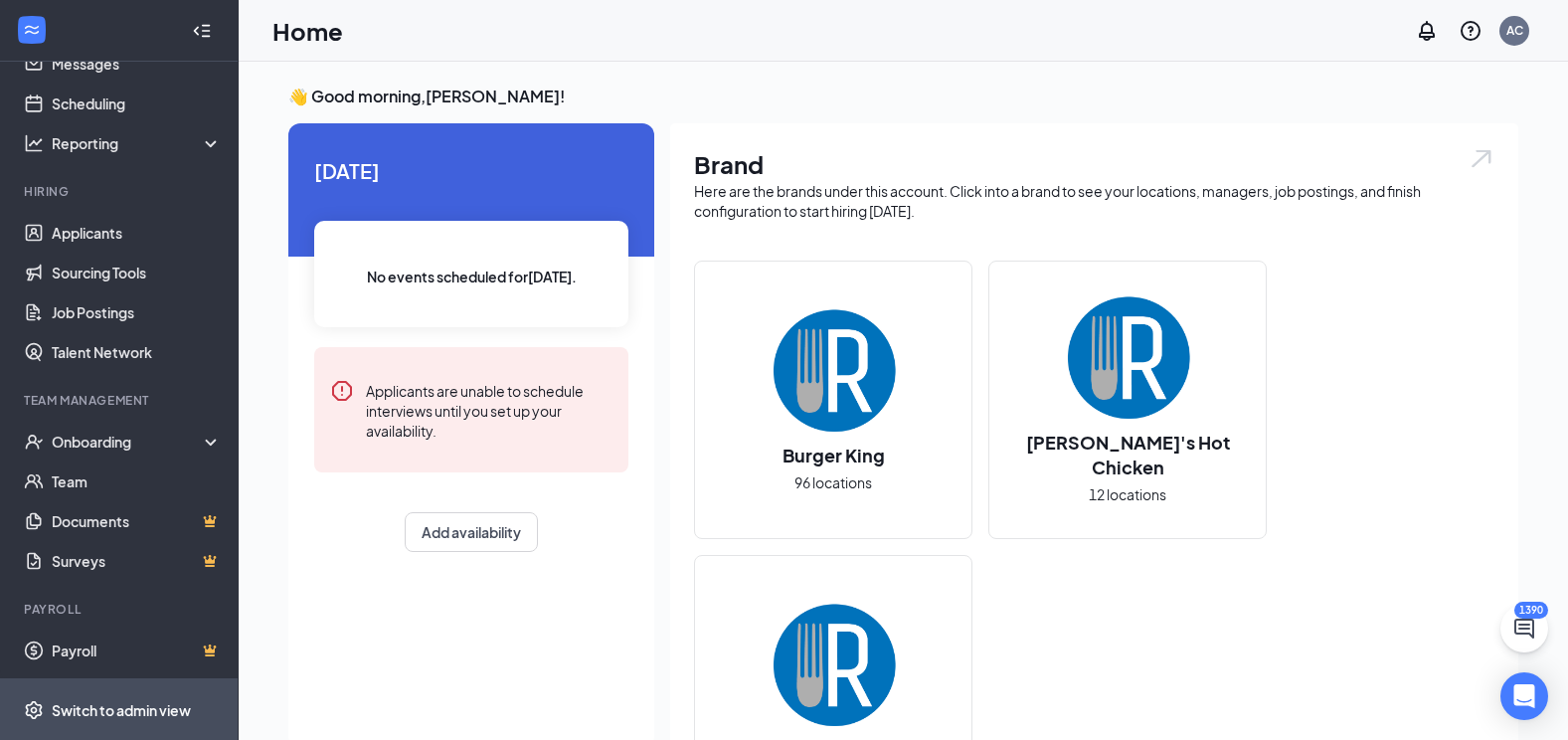
click at [137, 697] on span "Switch to admin view" at bounding box center [137, 709] width 170 height 61
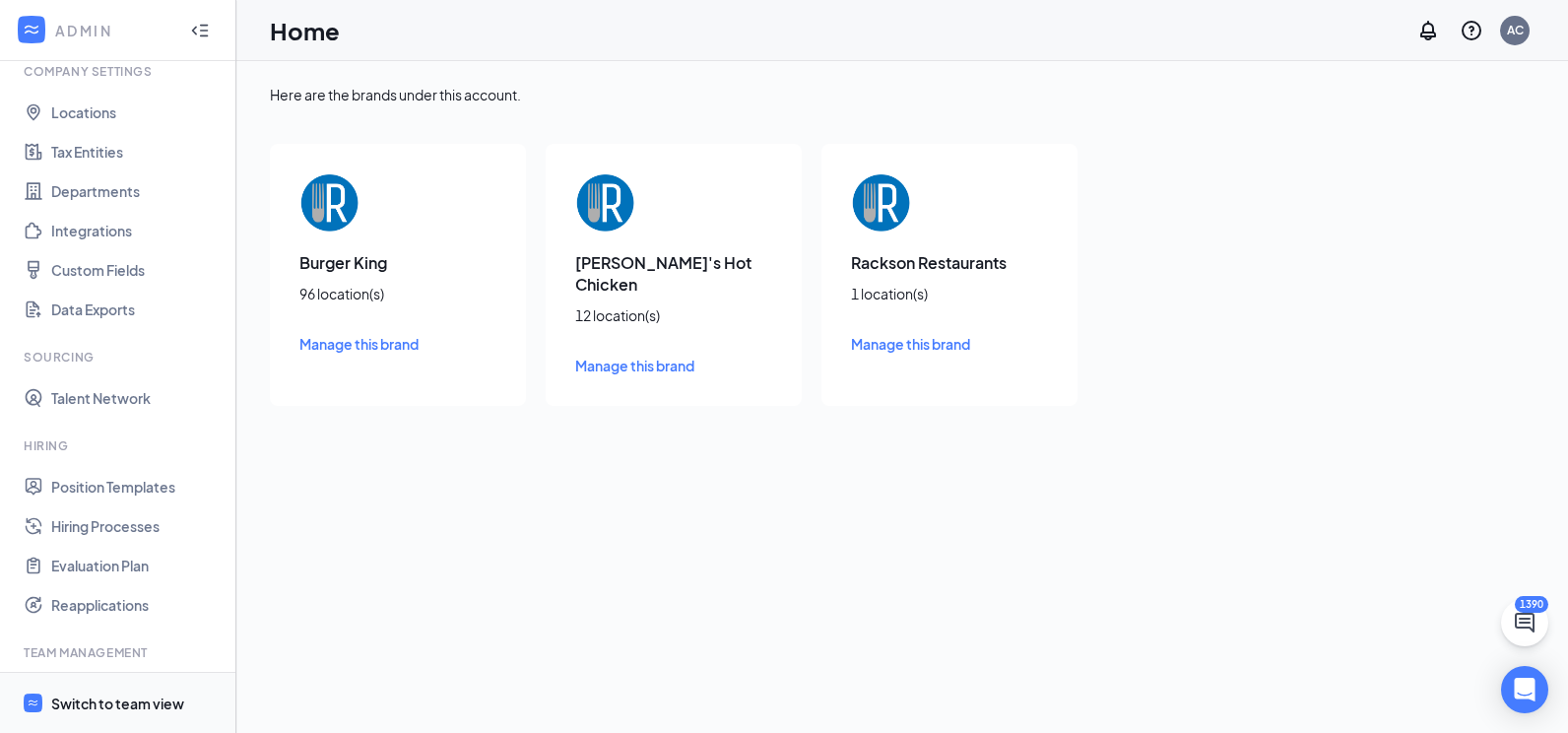
click at [125, 695] on div "Switch to team view" at bounding box center [118, 703] width 133 height 20
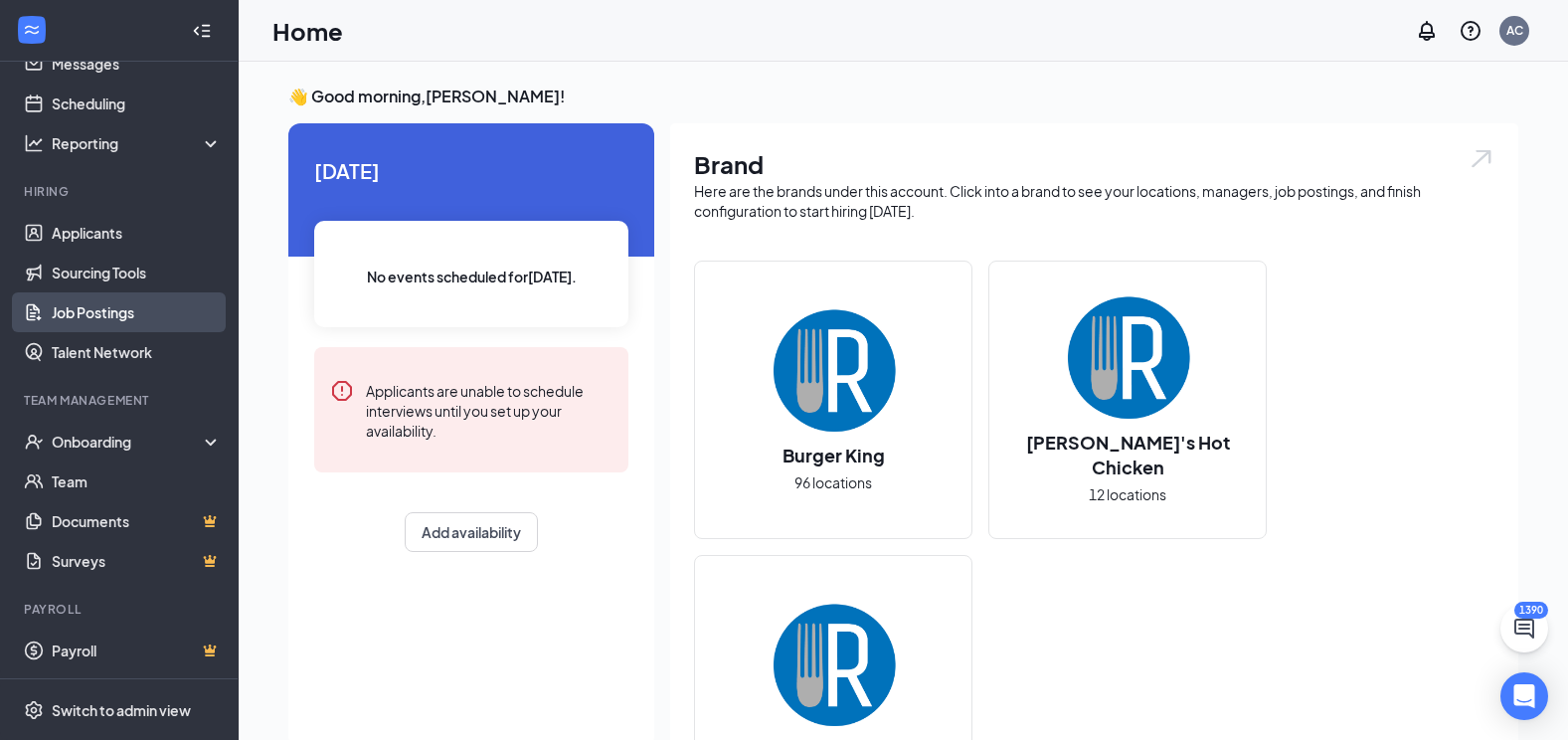
click at [109, 320] on link "Job Postings" at bounding box center [137, 312] width 170 height 40
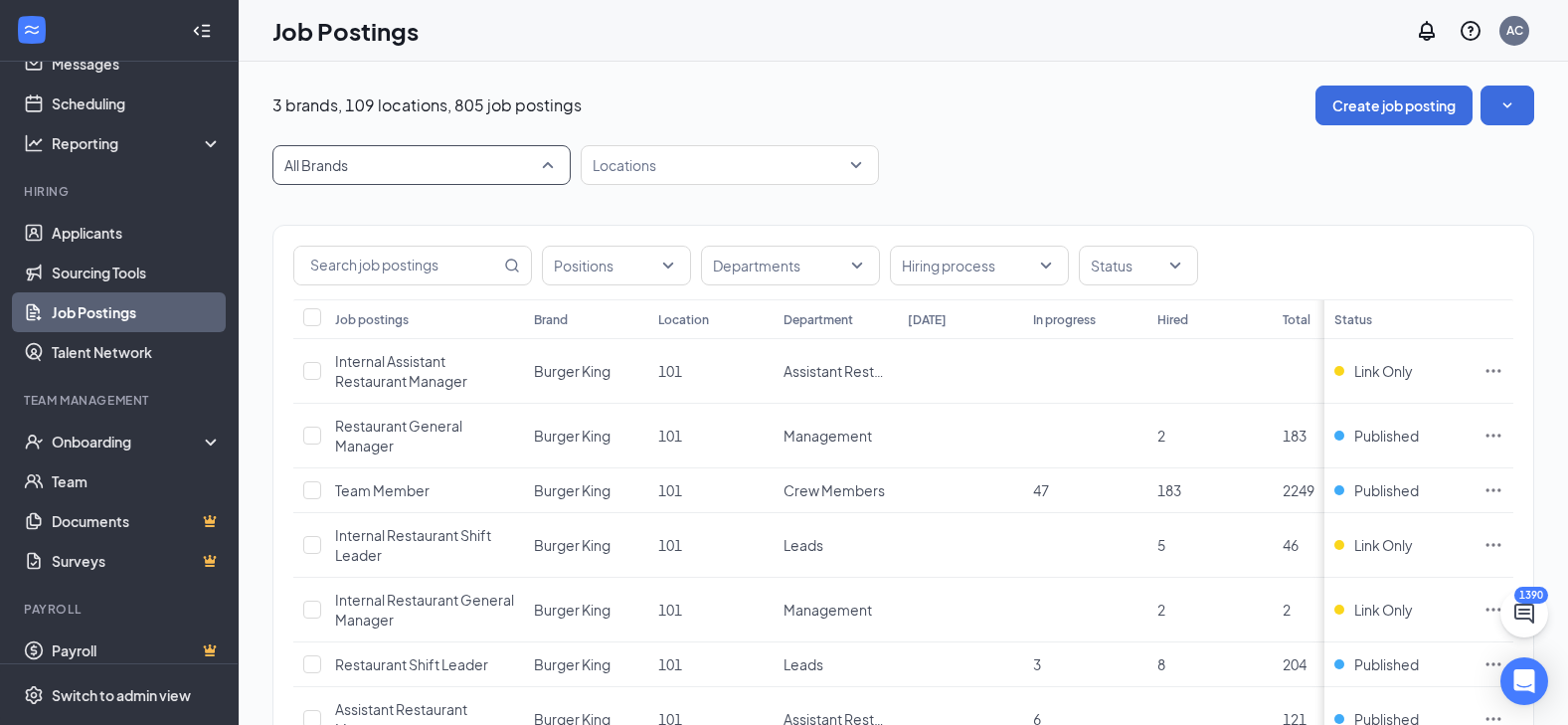
click at [564, 163] on div "All Brands" at bounding box center [422, 165] width 298 height 40
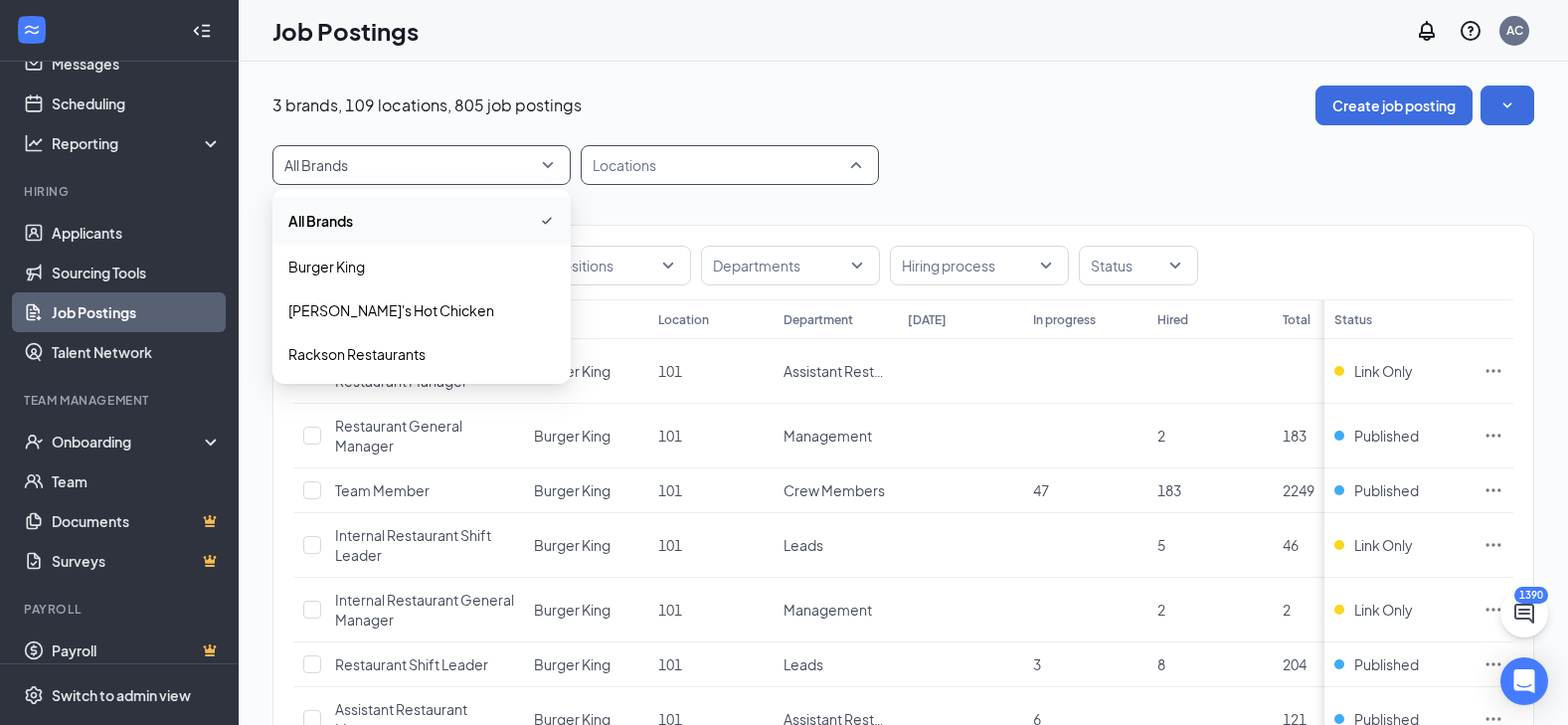
click at [631, 166] on div at bounding box center [720, 165] width 269 height 32
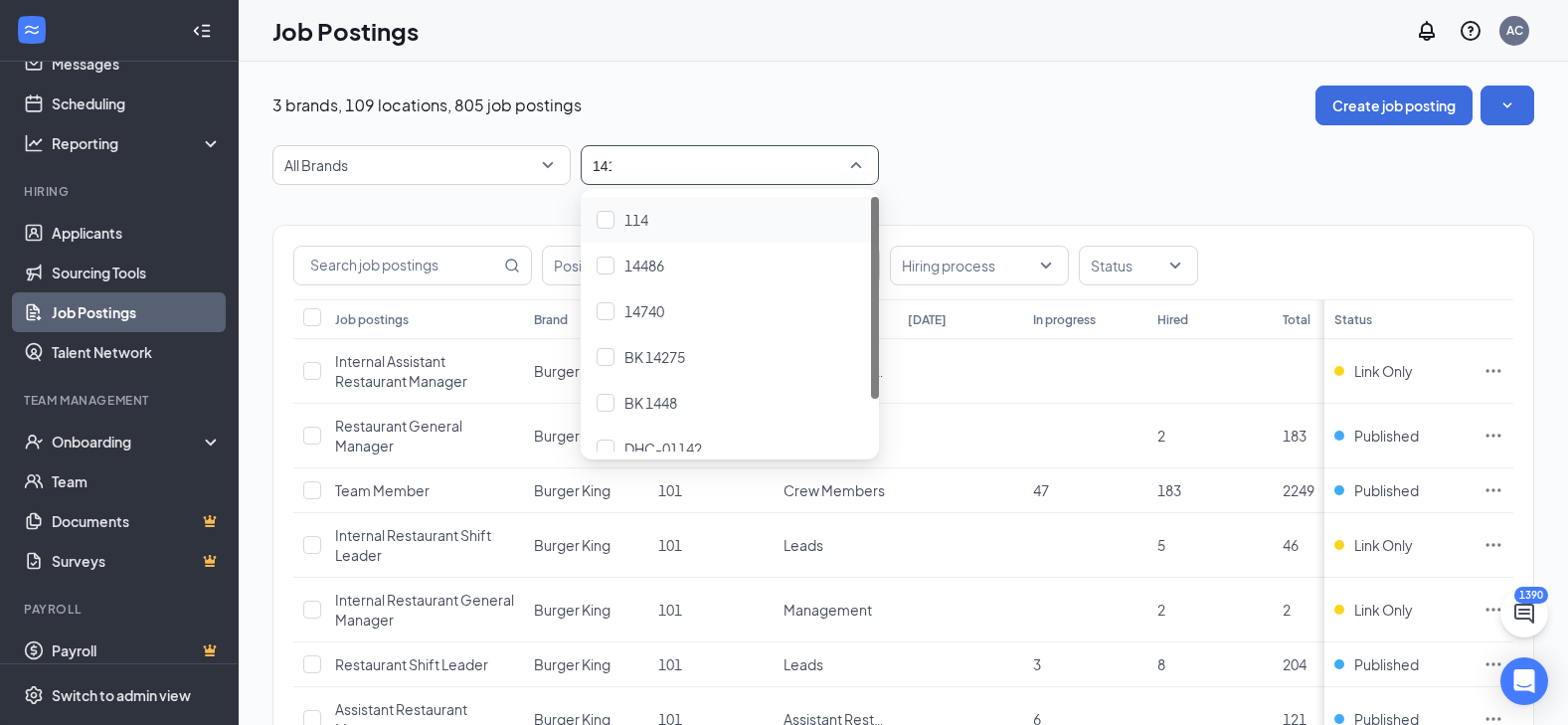
type input "1418"
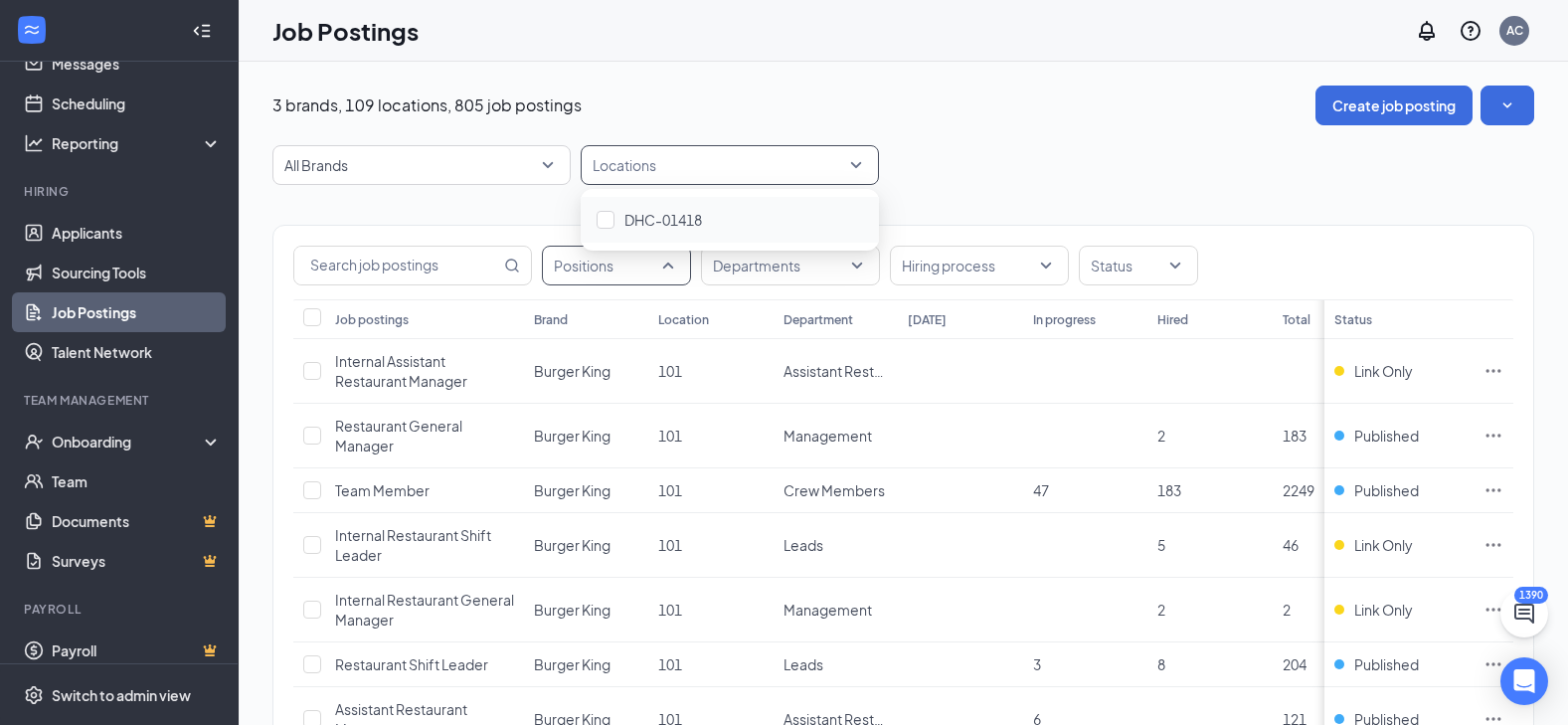
click at [671, 258] on div "Positions" at bounding box center [616, 266] width 149 height 40
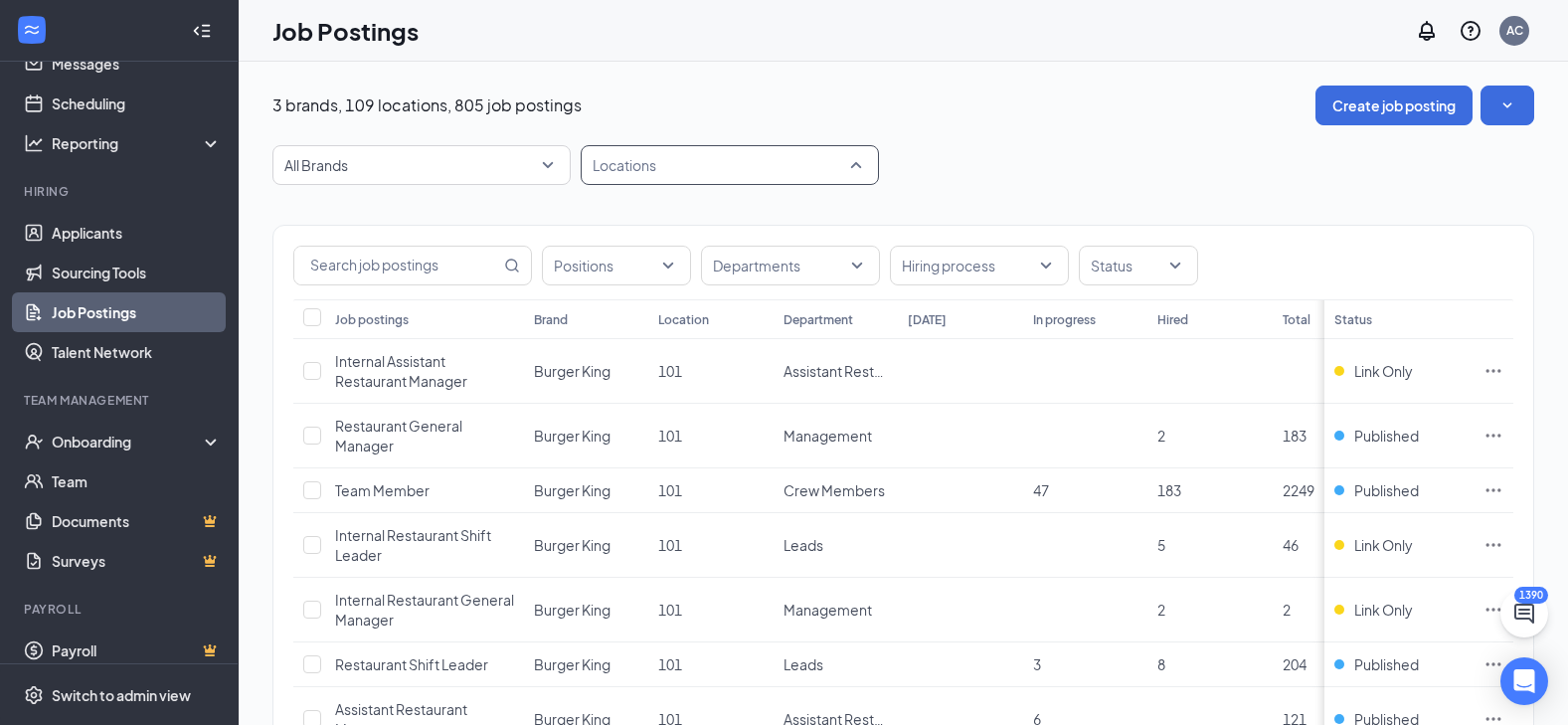
click at [661, 183] on div "Locations" at bounding box center [730, 165] width 298 height 40
type input "1418"
click at [687, 212] on span "DHC-01418" at bounding box center [664, 220] width 78 height 18
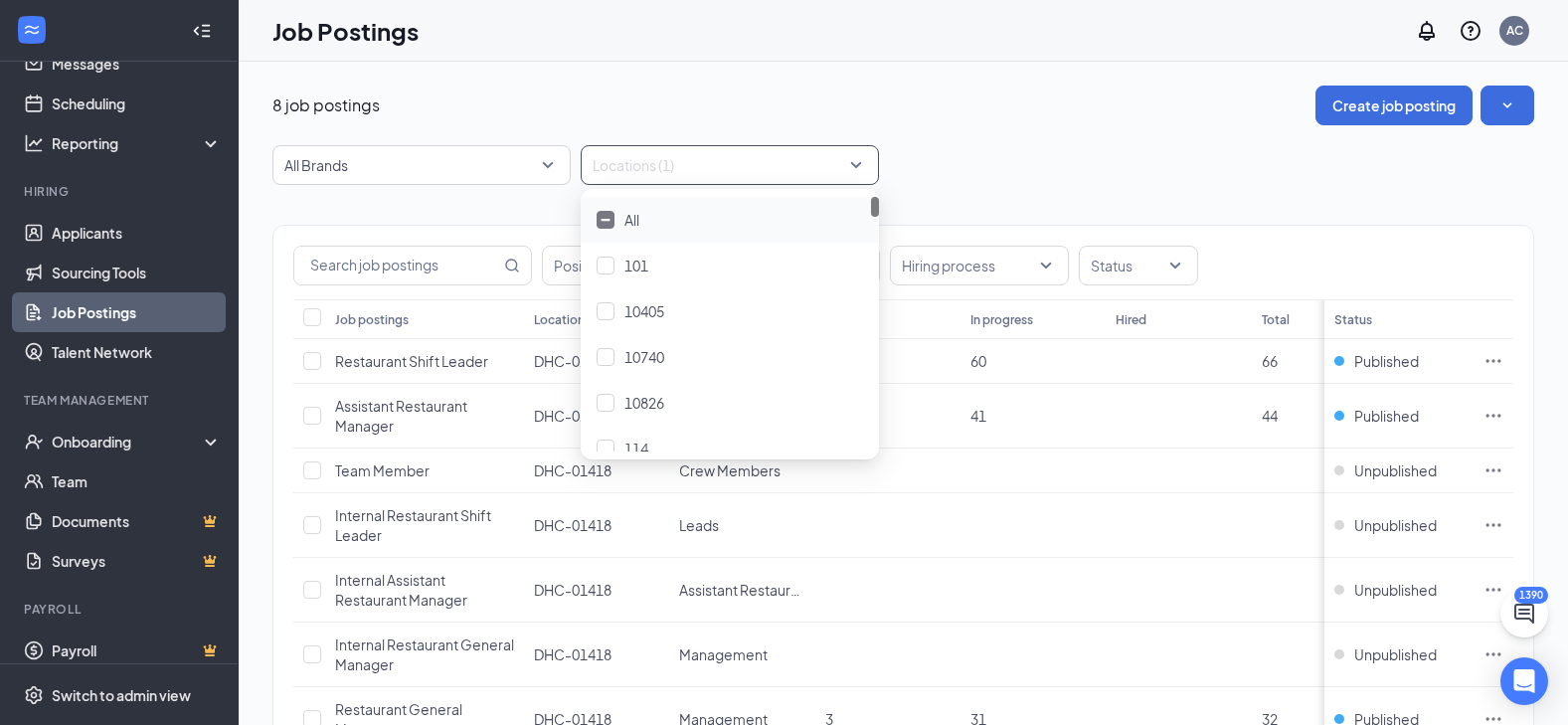
click at [1186, 128] on div "8 job postings Create job posting All Brands -1 2838 All Brands Burger King [PE…" at bounding box center [903, 485] width 1261 height 798
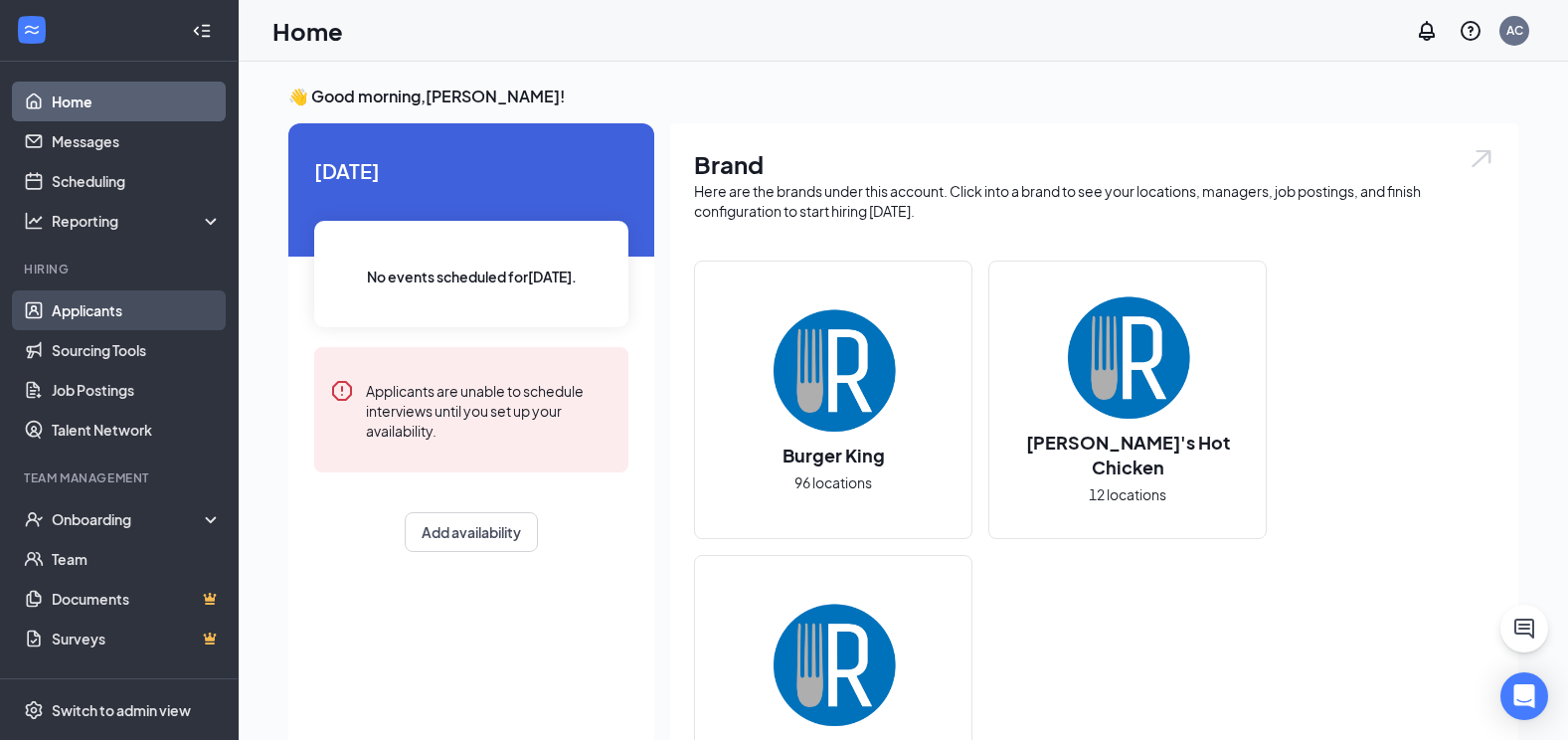
click at [97, 317] on link "Applicants" at bounding box center [137, 310] width 170 height 40
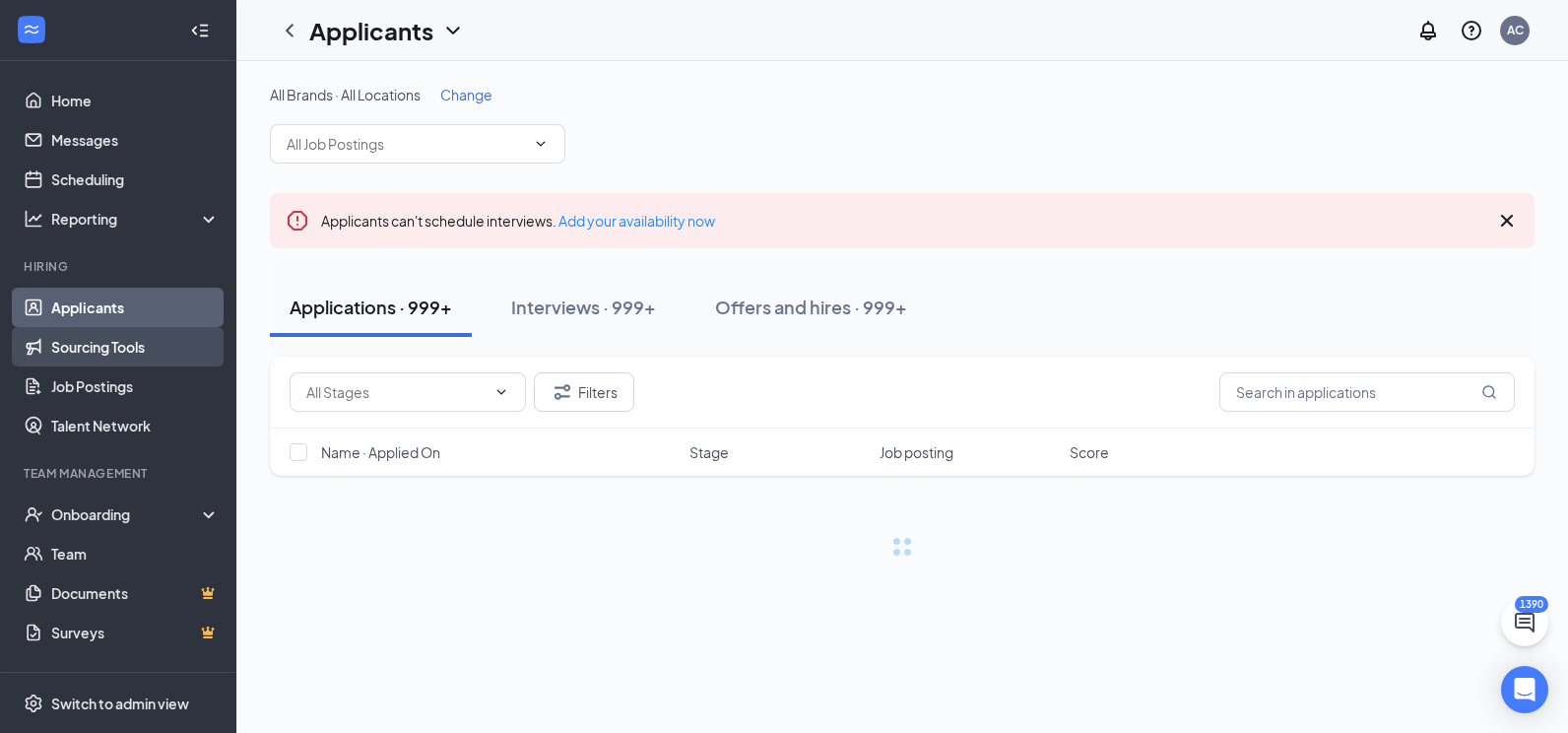
click at [107, 353] on link "Sourcing Tools" at bounding box center [136, 347] width 168 height 40
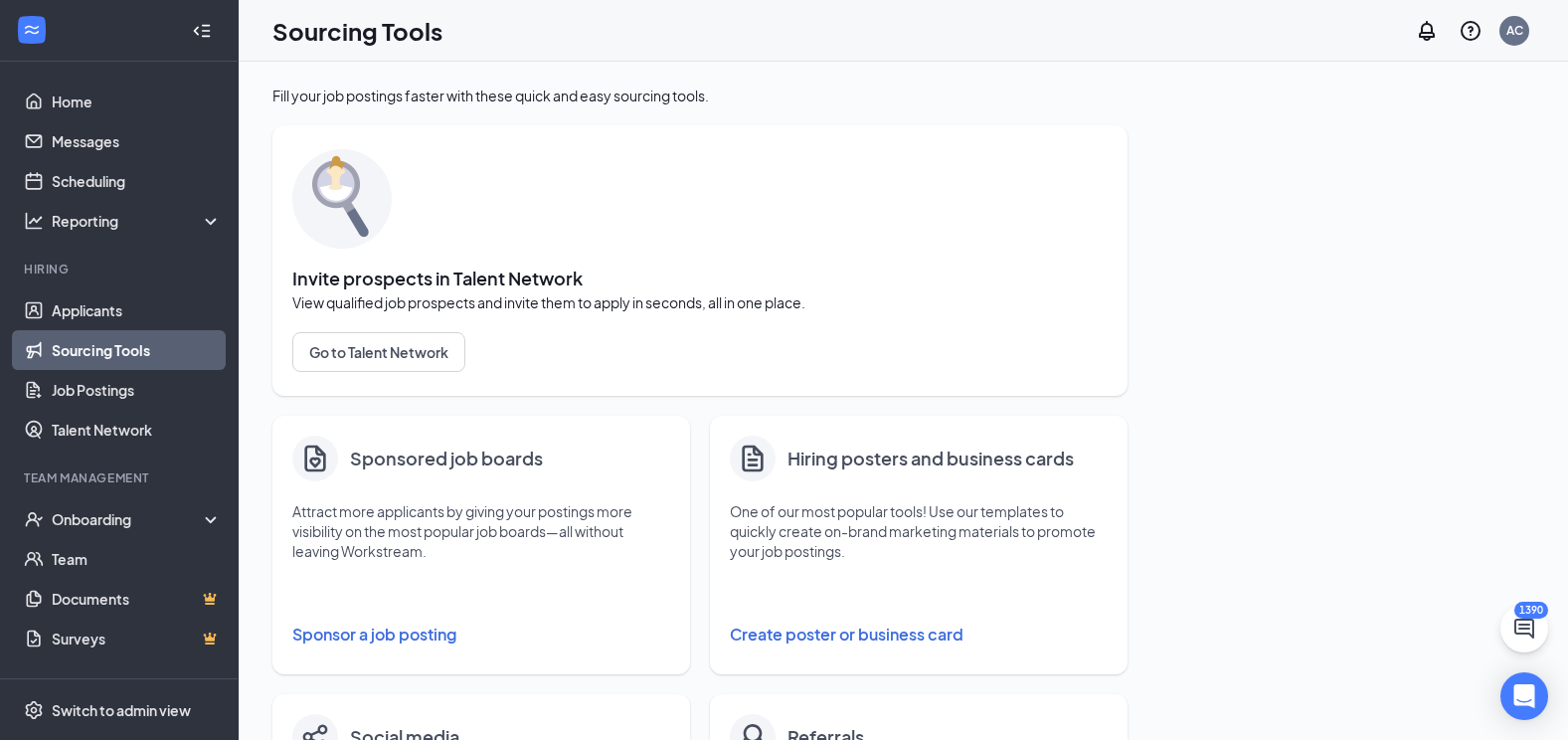
click at [409, 632] on button "Sponsor a job posting" at bounding box center [481, 635] width 378 height 40
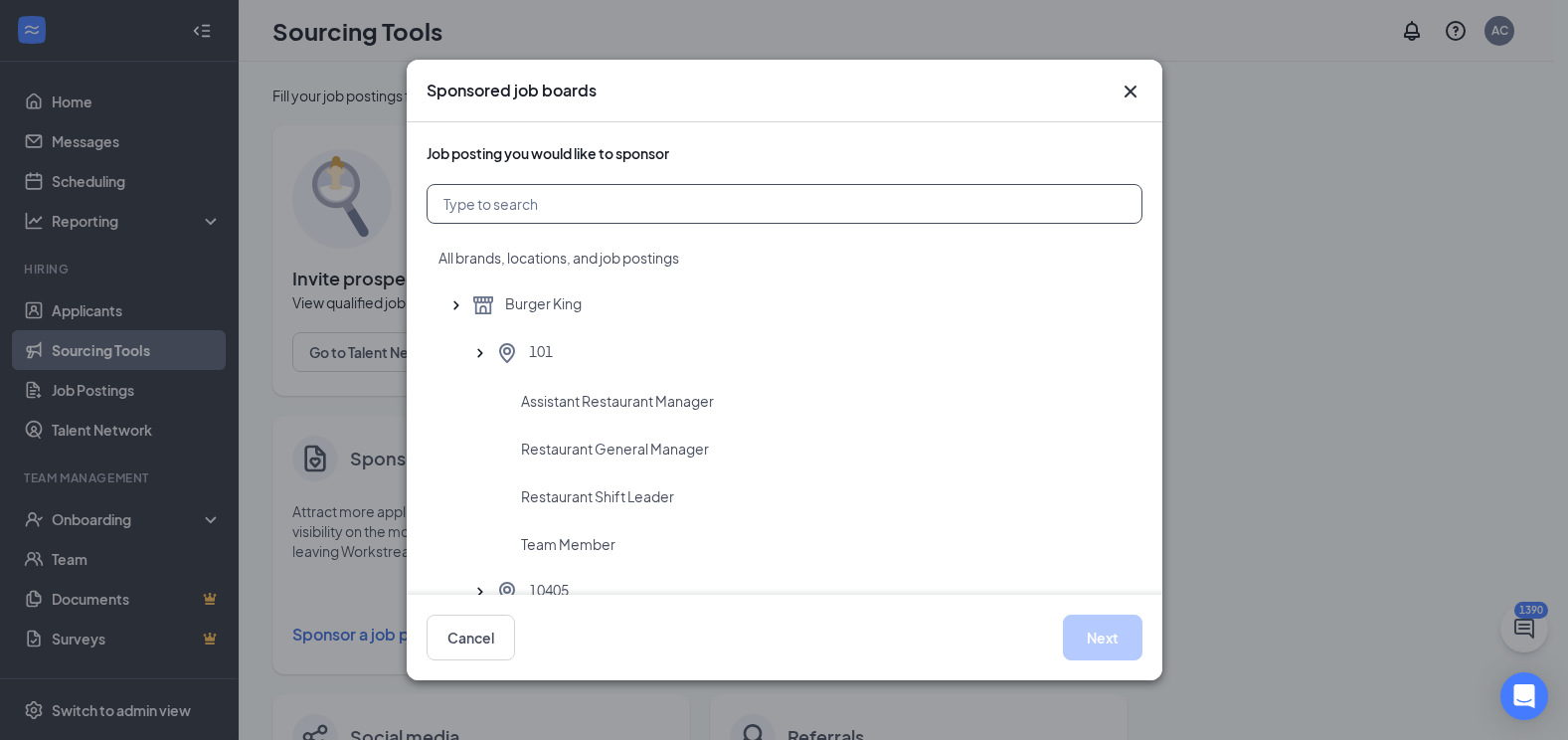
click at [582, 201] on input "text" at bounding box center [784, 204] width 716 height 40
click at [539, 361] on span "101" at bounding box center [541, 353] width 24 height 24
click at [1118, 646] on button "Next" at bounding box center [1102, 638] width 80 height 46
click at [1057, 624] on div "Cancel Next" at bounding box center [784, 638] width 716 height 46
click at [1085, 629] on button "Next" at bounding box center [1102, 638] width 80 height 46
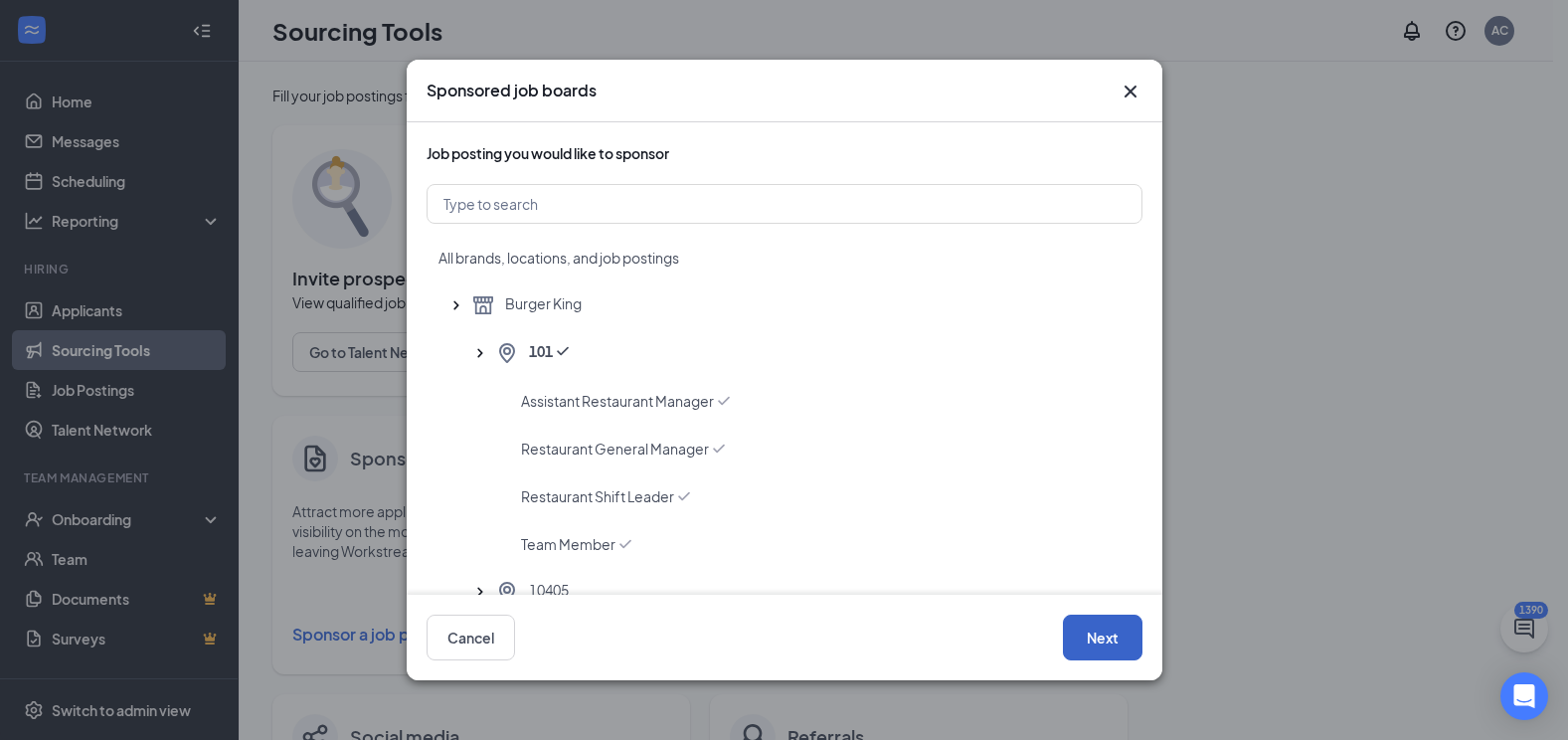
click at [1117, 638] on button "Next" at bounding box center [1102, 638] width 80 height 46
click at [569, 400] on span "Assistant Restaurant Manager" at bounding box center [617, 401] width 193 height 20
click at [1069, 638] on button "Next" at bounding box center [1102, 638] width 80 height 46
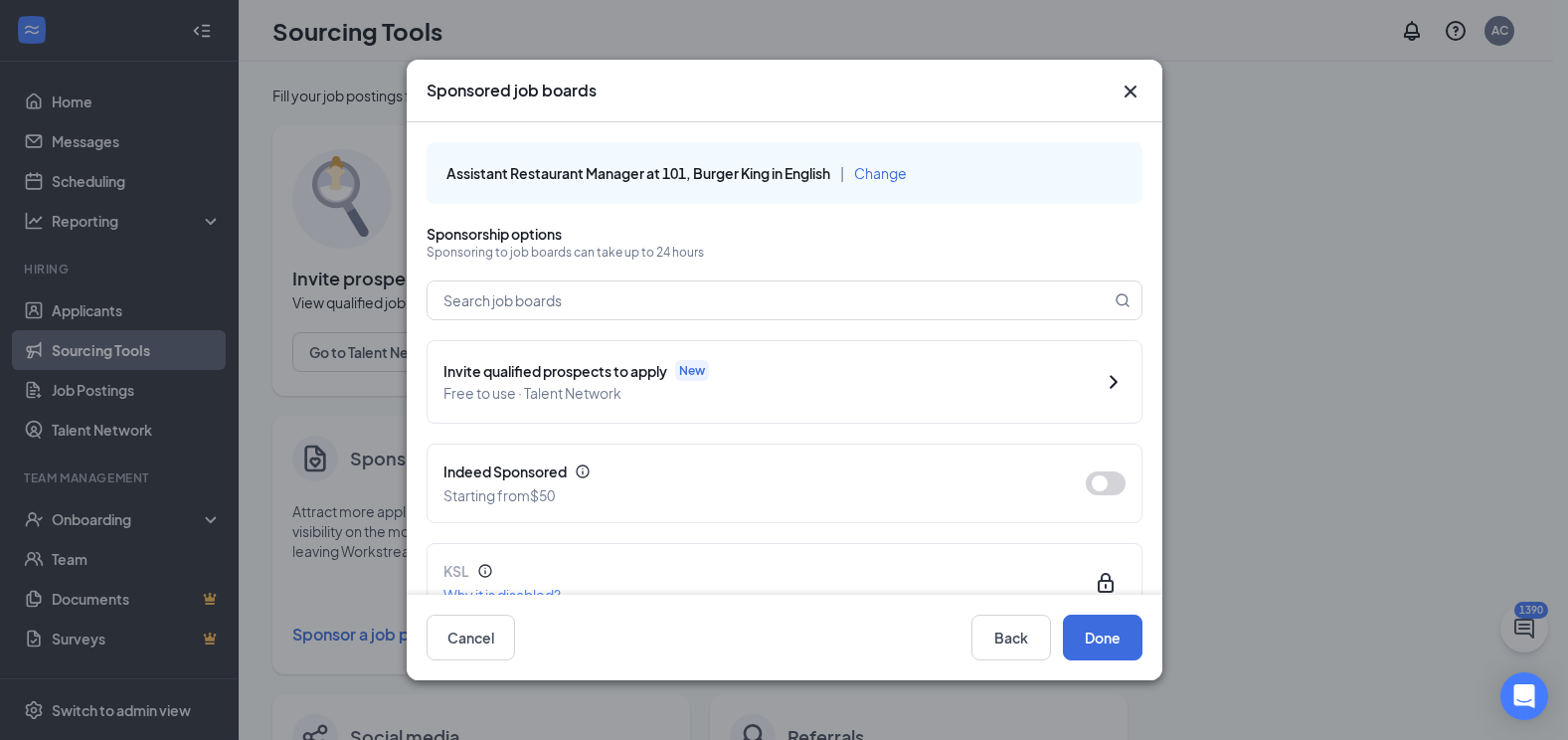
click at [1123, 91] on icon "Cross" at bounding box center [1130, 92] width 24 height 24
